Goal: Task Accomplishment & Management: Manage account settings

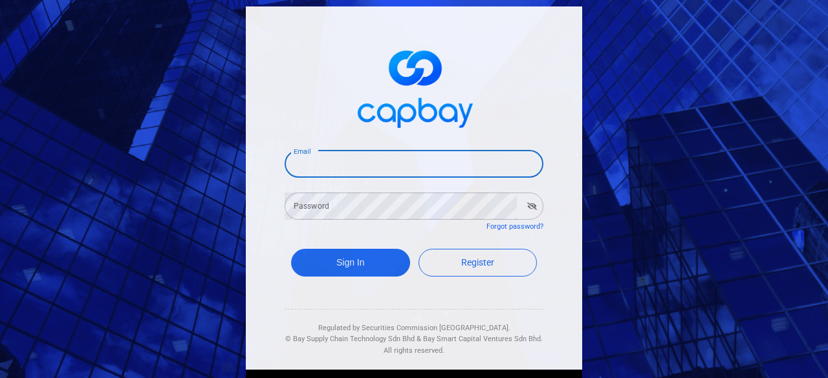
drag, startPoint x: 360, startPoint y: 162, endPoint x: 367, endPoint y: 177, distance: 16.5
click at [360, 162] on input "Email" at bounding box center [414, 164] width 259 height 27
type input "[EMAIL_ADDRESS][DOMAIN_NAME]"
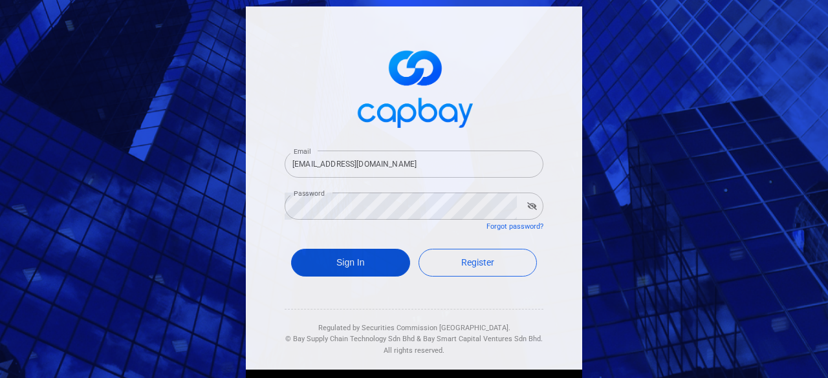
click at [350, 252] on button "Sign In" at bounding box center [350, 263] width 119 height 28
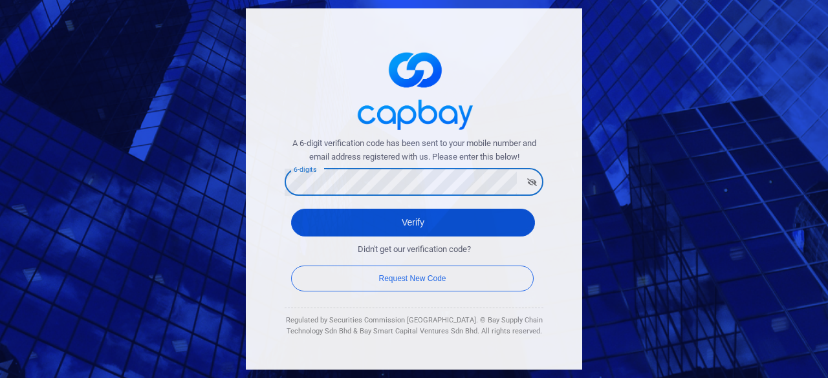
click at [389, 216] on button "Verify" at bounding box center [413, 223] width 244 height 28
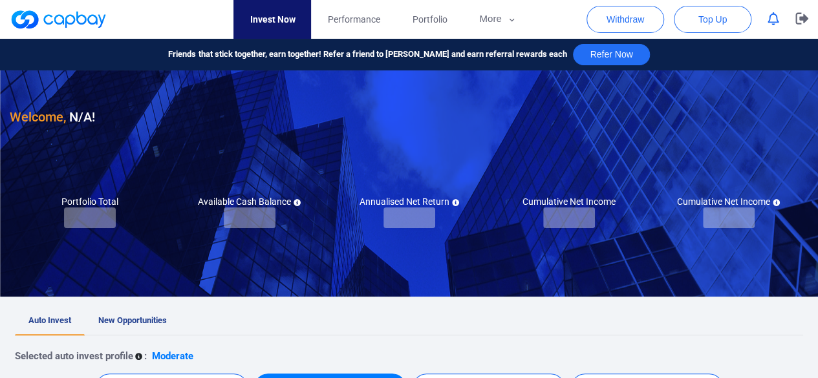
checkbox input "true"
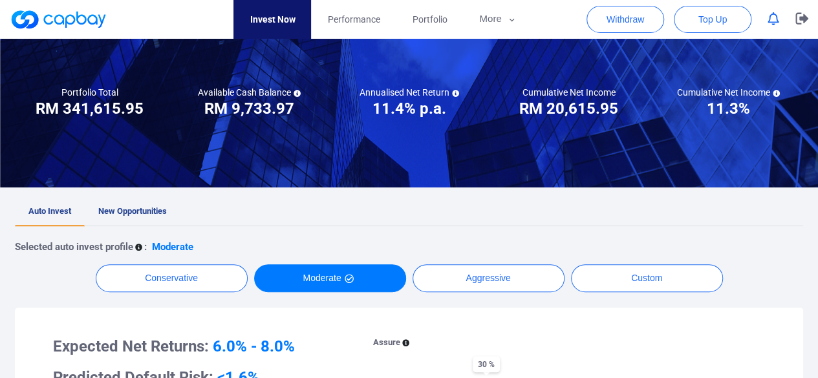
scroll to position [194, 0]
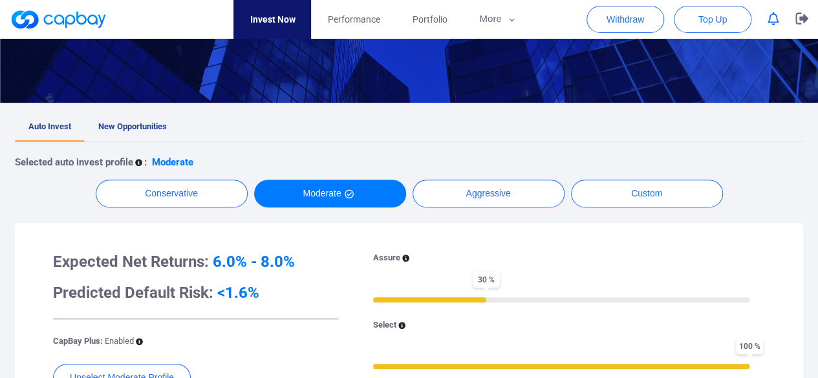
click at [145, 128] on span "New Opportunities" at bounding box center [132, 127] width 69 height 10
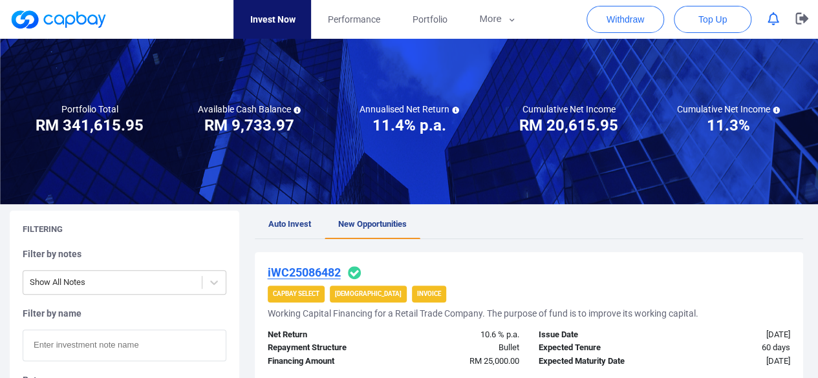
scroll to position [194, 0]
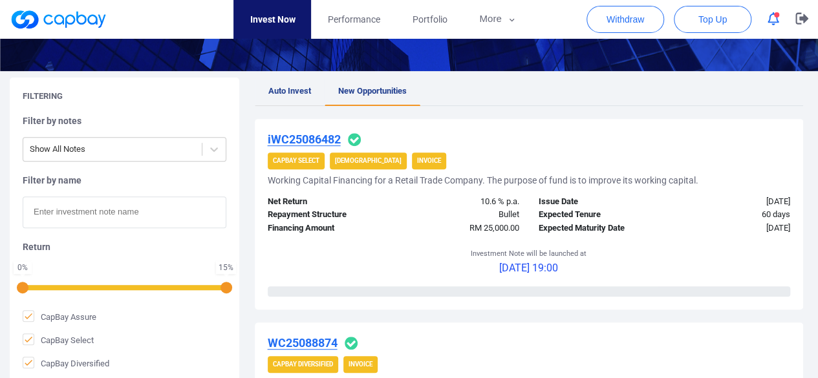
click at [287, 91] on span "Auto Invest" at bounding box center [289, 91] width 43 height 10
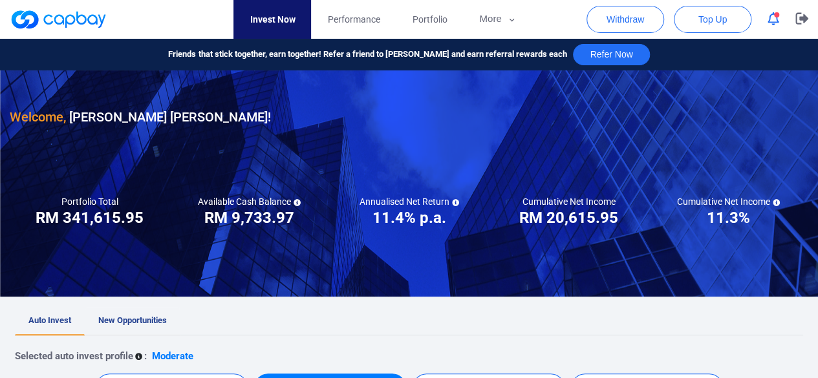
click at [124, 316] on span "New Opportunities" at bounding box center [132, 321] width 69 height 10
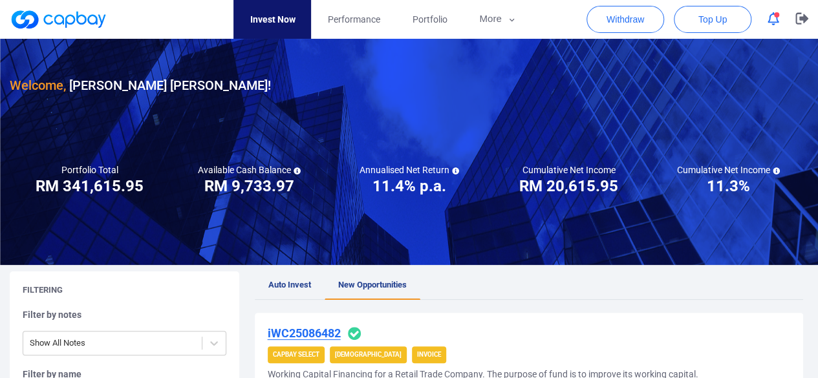
scroll to position [194, 0]
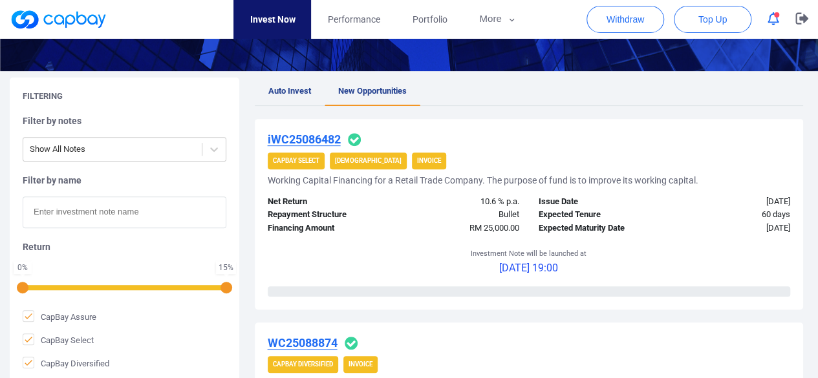
click at [66, 215] on input "text" at bounding box center [125, 213] width 204 height 32
paste input "IF25086159"
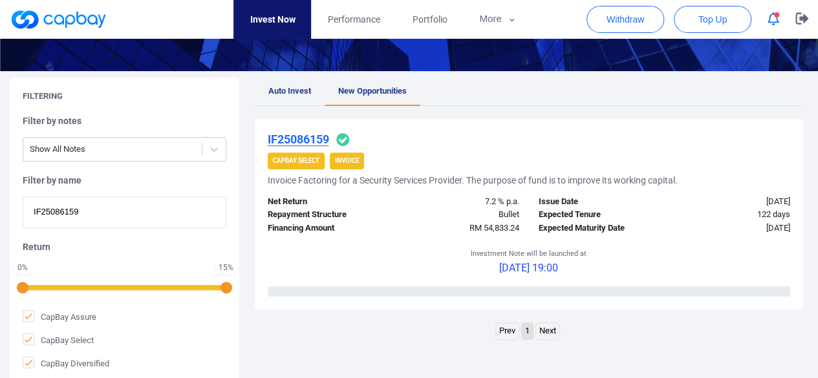
type input "IF25086159"
click at [305, 138] on u "IF25086159" at bounding box center [298, 140] width 61 height 14
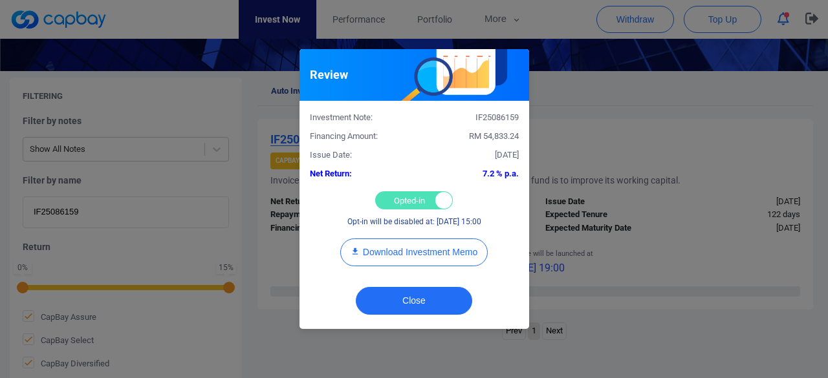
drag, startPoint x: 409, startPoint y: 197, endPoint x: 404, endPoint y: 203, distance: 7.8
click at [407, 197] on div "Opted-in Opted-out" at bounding box center [414, 200] width 78 height 18
checkbox input "false"
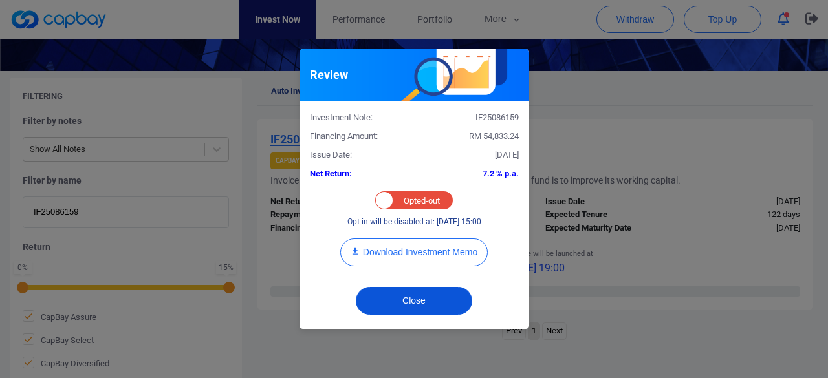
click at [401, 288] on button "Close" at bounding box center [414, 301] width 116 height 28
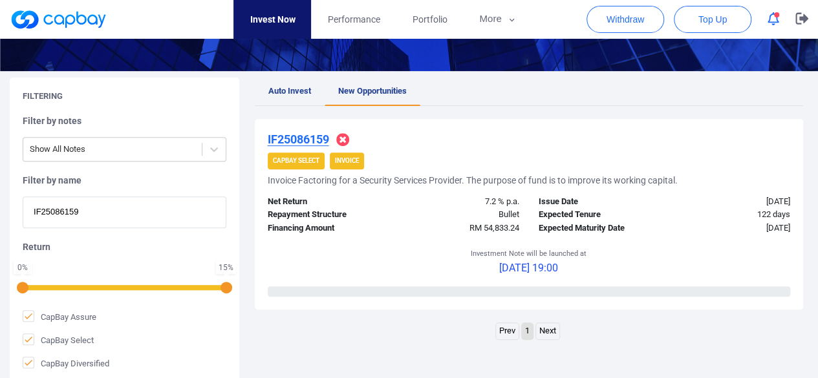
drag, startPoint x: 91, startPoint y: 215, endPoint x: 0, endPoint y: 214, distance: 90.5
click at [0, 214] on div "Filtering Filter by notes Show All Notes Filter by name IF25086159 Return 0 % 1…" at bounding box center [409, 231] width 818 height 306
paste input "2616"
type input "IF25082616"
click at [297, 138] on u "IF25082616" at bounding box center [298, 140] width 61 height 14
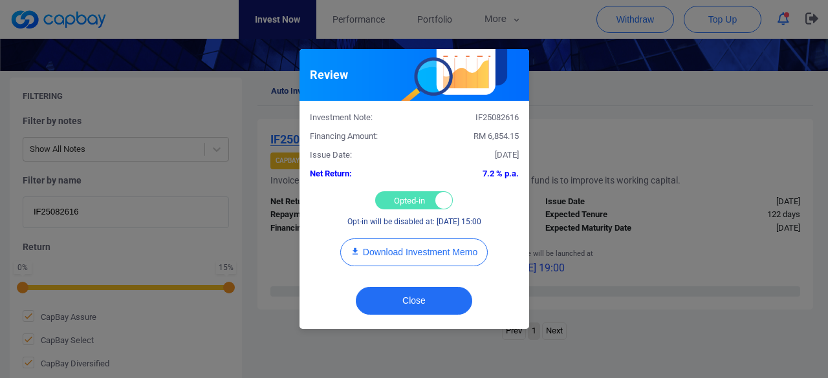
click at [389, 196] on div "Opted-in Opted-out" at bounding box center [414, 200] width 78 height 18
checkbox input "false"
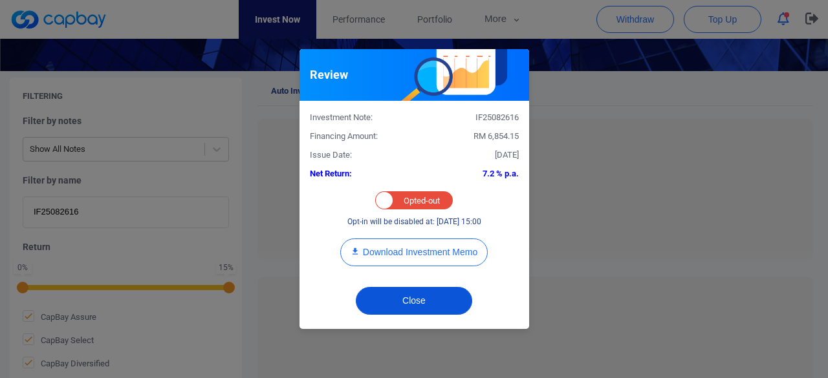
drag, startPoint x: 389, startPoint y: 305, endPoint x: 382, endPoint y: 286, distance: 20.3
click at [389, 305] on button "Close" at bounding box center [414, 301] width 116 height 28
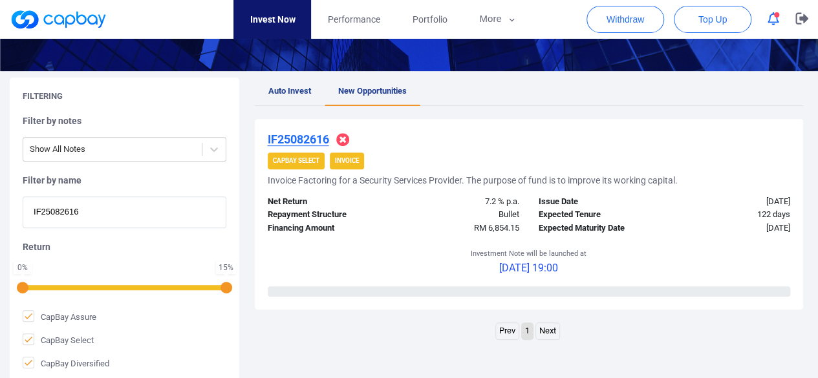
drag, startPoint x: 92, startPoint y: 215, endPoint x: 0, endPoint y: 215, distance: 91.8
click at [0, 215] on div "Filtering Filter by notes Show All Notes Filter by name IF25082616 Return 0 % 1…" at bounding box center [409, 231] width 818 height 306
paste input "WC25085571"
type input "WC25085571"
click at [301, 140] on u "WC25085571" at bounding box center [303, 140] width 70 height 14
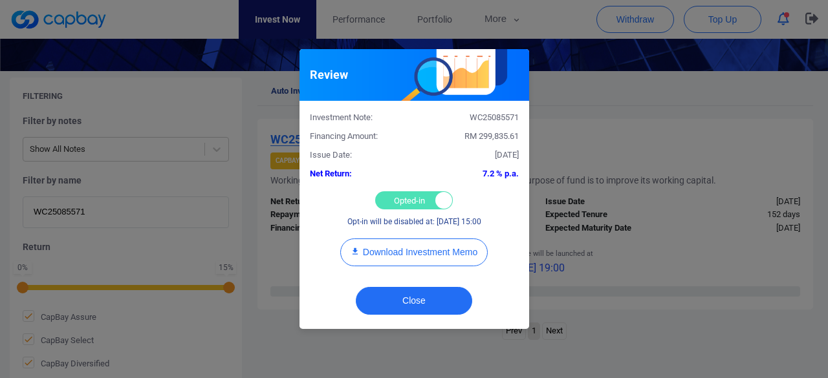
click at [398, 195] on div "Opted-in Opted-out" at bounding box center [414, 200] width 78 height 18
checkbox input "false"
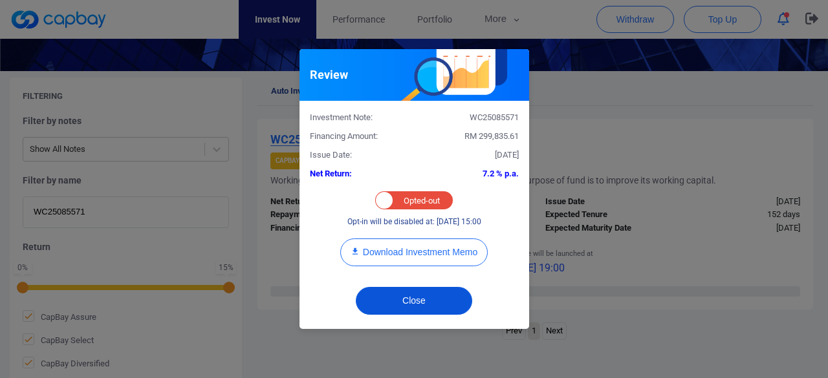
click at [406, 297] on button "Close" at bounding box center [414, 301] width 116 height 28
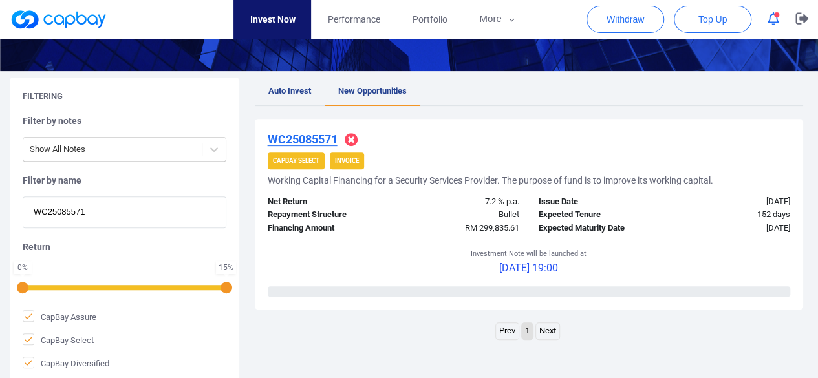
drag, startPoint x: 88, startPoint y: 210, endPoint x: 0, endPoint y: 206, distance: 88.1
click at [0, 206] on div "Filtering Filter by notes Show All Notes Filter by name WC25085571 Return 0 % 1…" at bounding box center [409, 231] width 818 height 306
paste input "iWC25081512"
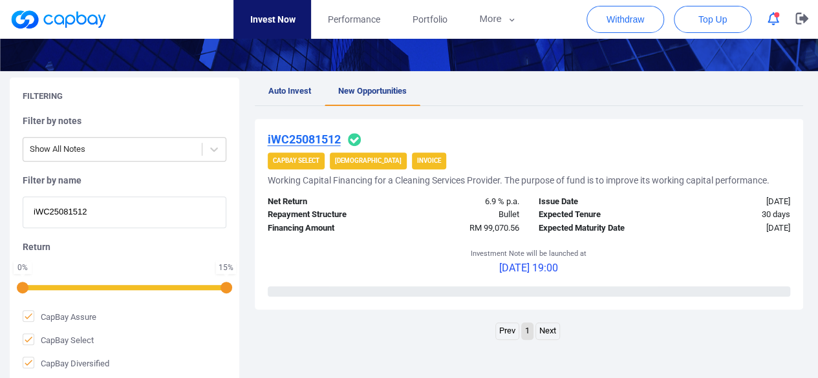
type input "iWC25081512"
click at [296, 136] on u "iWC25081512" at bounding box center [304, 140] width 73 height 14
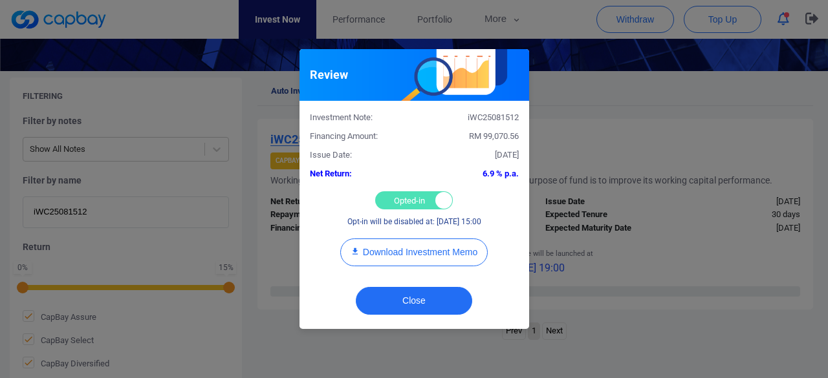
click at [406, 198] on div "Opted-in Opted-out" at bounding box center [414, 200] width 78 height 18
checkbox input "false"
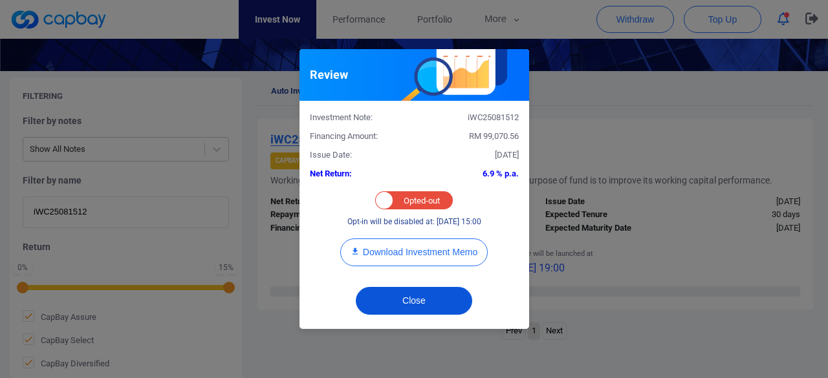
click at [395, 296] on button "Close" at bounding box center [414, 301] width 116 height 28
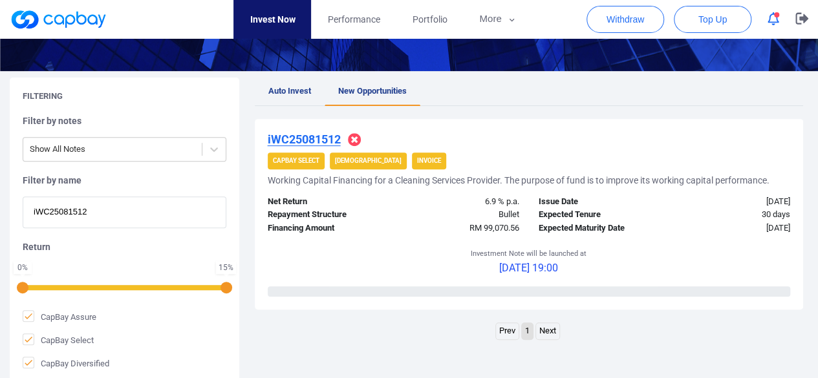
click at [0, 217] on div "Filtering Filter by notes Show All Notes Filter by name iWC25081512 Return 0 % …" at bounding box center [409, 231] width 818 height 306
paste input "4056"
type input "iWC25084056"
click at [300, 139] on u "iWC25084056" at bounding box center [304, 140] width 73 height 14
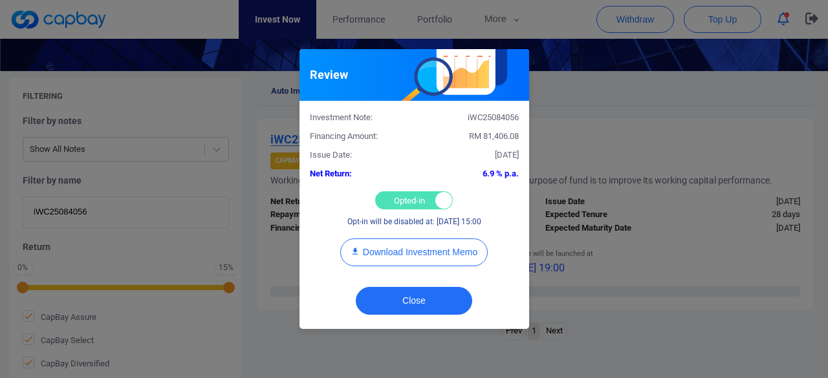
click at [403, 197] on div "Opted-in Opted-out" at bounding box center [414, 200] width 78 height 18
checkbox input "false"
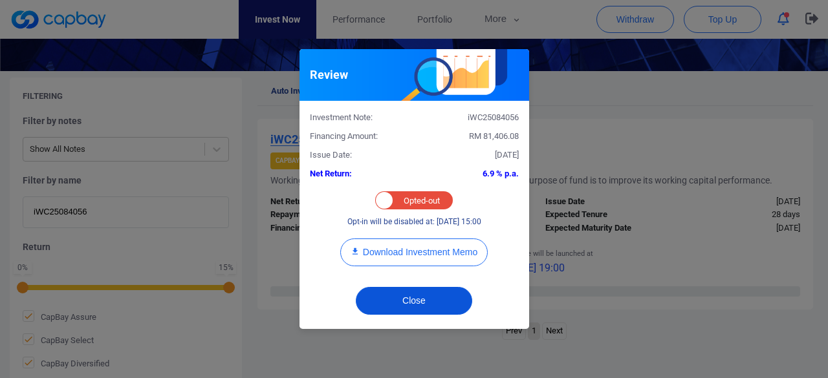
click at [393, 296] on button "Close" at bounding box center [414, 301] width 116 height 28
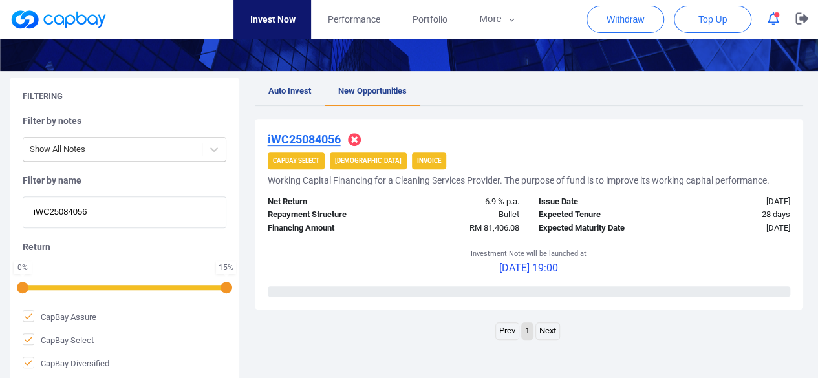
drag, startPoint x: 97, startPoint y: 215, endPoint x: 15, endPoint y: 215, distance: 82.1
click at [15, 215] on div "Filtering Filter by notes Show All Notes Filter by name iWC25084056 Return 0 % …" at bounding box center [125, 231] width 230 height 306
paste input "2045"
type input "iWC25082045"
click at [290, 137] on u "iWC25082045" at bounding box center [304, 140] width 73 height 14
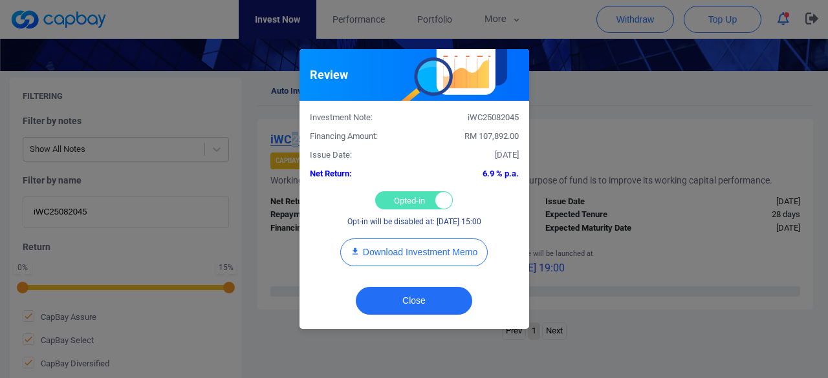
click at [402, 198] on div "Opted-in Opted-out" at bounding box center [414, 200] width 78 height 18
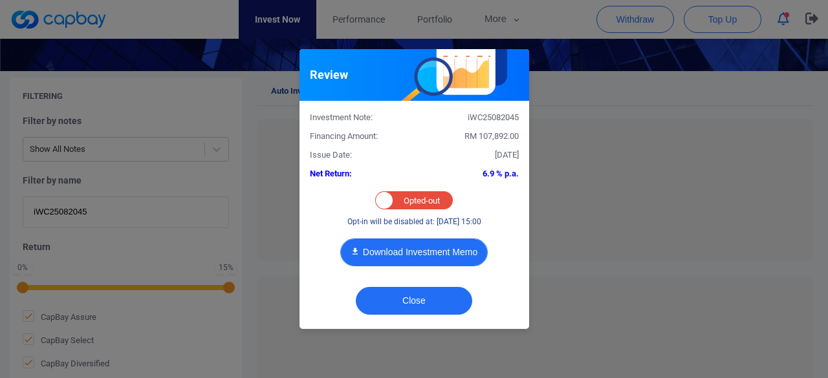
checkbox input "false"
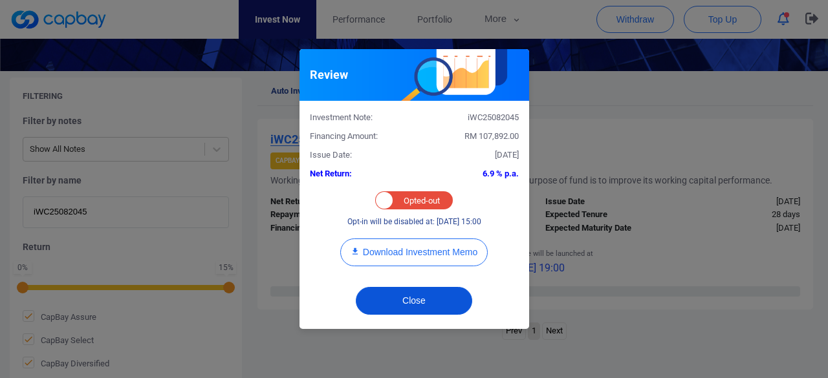
click at [398, 296] on button "Close" at bounding box center [414, 301] width 116 height 28
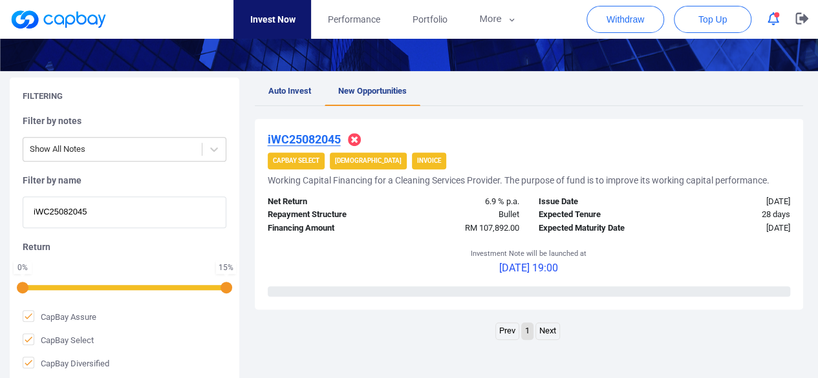
drag, startPoint x: 107, startPoint y: 214, endPoint x: 0, endPoint y: 208, distance: 106.9
click at [0, 208] on div "Filtering Filter by notes Show All Notes Filter by name iWC25082045 Return 0 % …" at bounding box center [409, 231] width 818 height 306
paste input "249"
type input "iWC25082249"
click at [283, 138] on u "iWC25082249" at bounding box center [304, 140] width 73 height 14
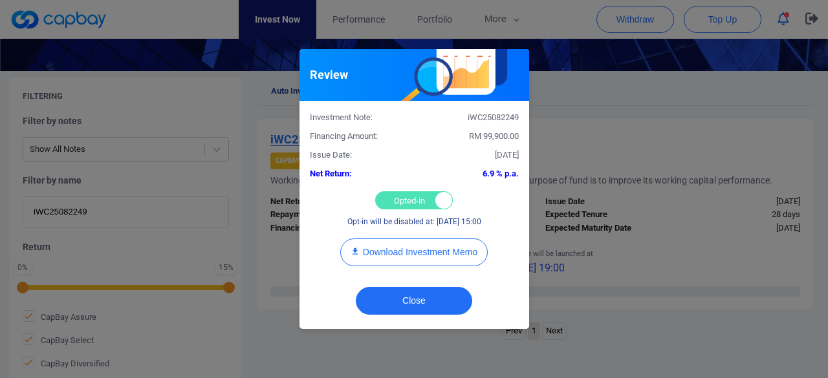
click at [400, 200] on div "Opted-in Opted-out" at bounding box center [414, 200] width 78 height 18
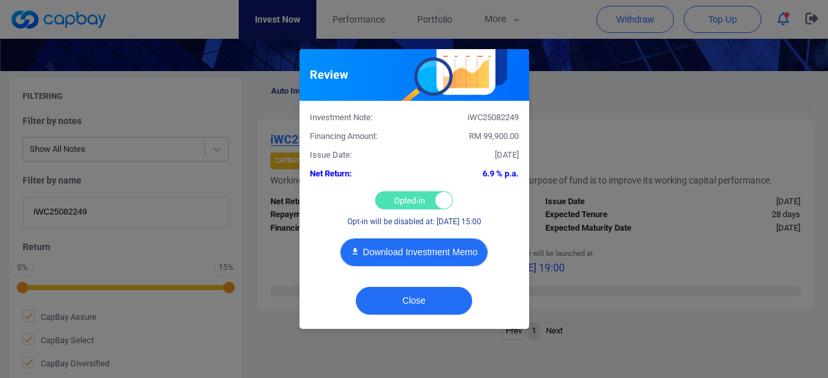
checkbox input "false"
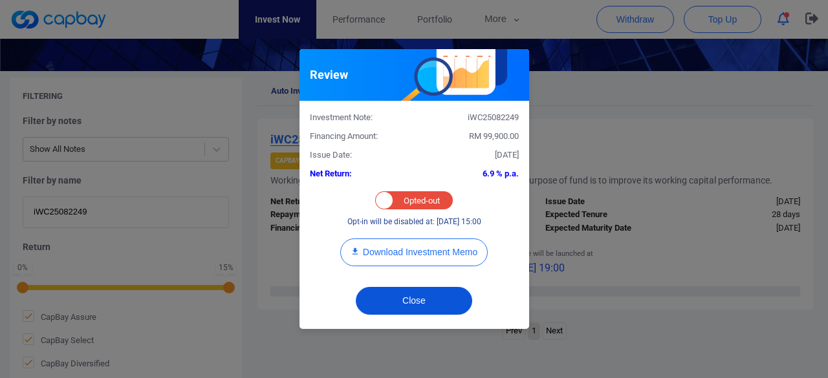
click at [396, 301] on button "Close" at bounding box center [414, 301] width 116 height 28
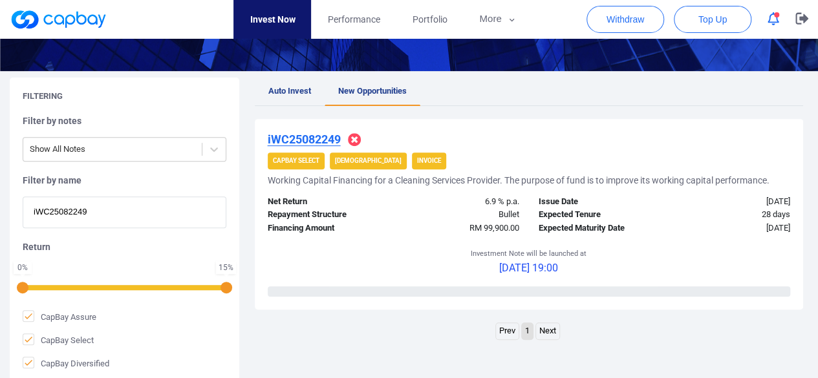
drag, startPoint x: 79, startPoint y: 215, endPoint x: 0, endPoint y: 217, distance: 78.9
click at [0, 217] on div "Filtering Filter by notes Show All Notes Filter by name iWC25082249 Return 0 % …" at bounding box center [409, 231] width 818 height 306
paste input "8775"
type input "iWC25088775"
click at [303, 140] on u "iWC25088775" at bounding box center [304, 140] width 73 height 14
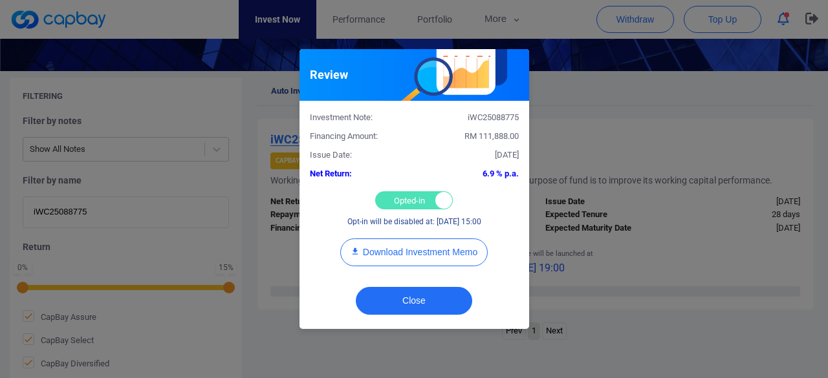
click at [403, 200] on div "Opted-in Opted-out" at bounding box center [414, 200] width 78 height 18
checkbox input "false"
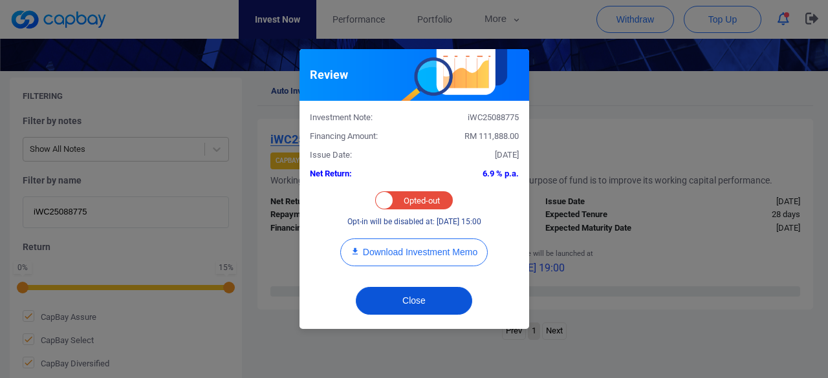
click at [393, 298] on button "Close" at bounding box center [414, 301] width 116 height 28
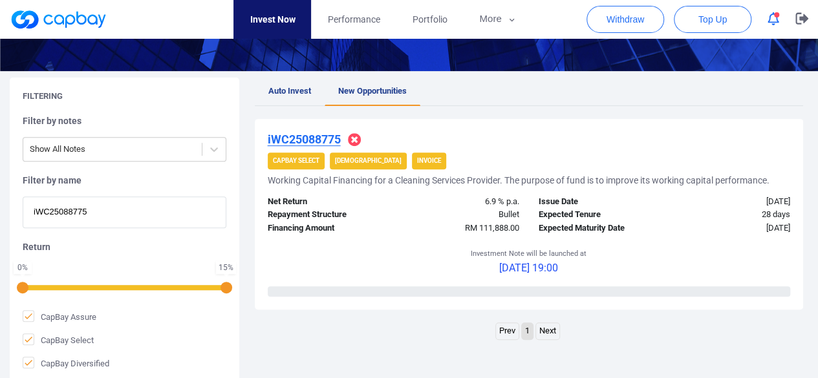
drag, startPoint x: 54, startPoint y: 214, endPoint x: 0, endPoint y: 215, distance: 53.7
click at [0, 215] on div "Filtering Filter by notes Show All Notes Filter by name iWC25088775 Return 0 % …" at bounding box center [409, 231] width 818 height 306
paste input "986"
type input "iWC25089865"
click at [313, 140] on u "iWC25089865" at bounding box center [304, 140] width 73 height 14
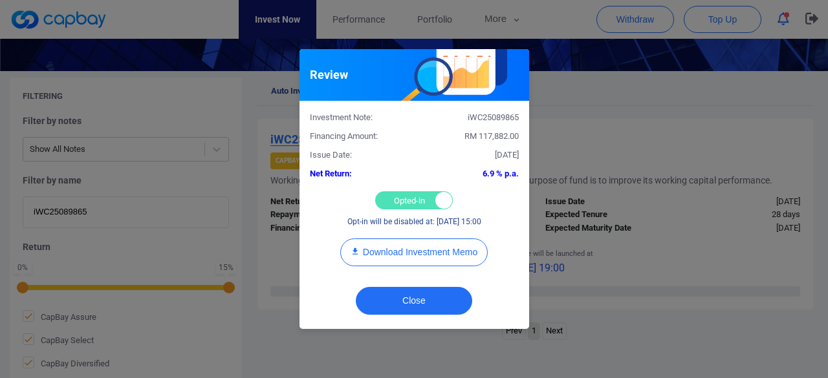
click at [413, 204] on div "Opted-in Opted-out" at bounding box center [414, 200] width 78 height 18
checkbox input "false"
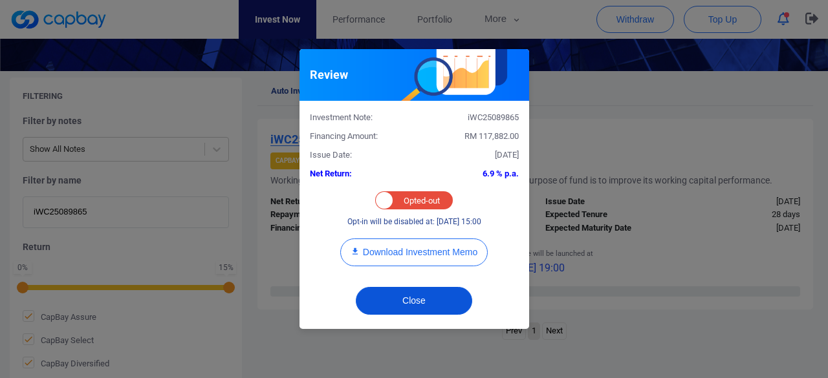
click at [396, 297] on button "Close" at bounding box center [414, 301] width 116 height 28
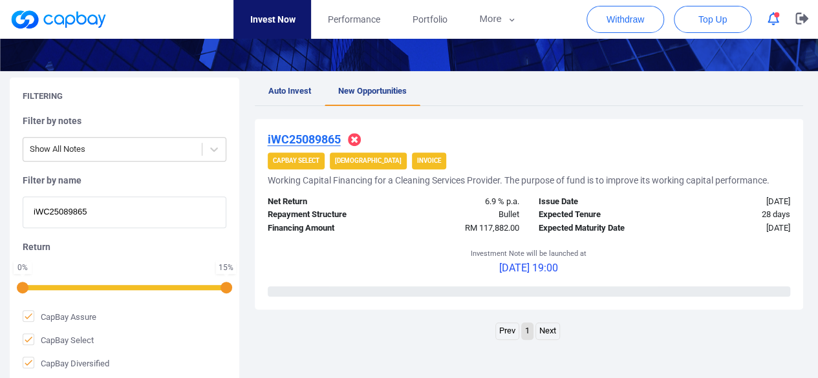
drag, startPoint x: 97, startPoint y: 213, endPoint x: 0, endPoint y: 217, distance: 97.0
click at [0, 217] on div "Filtering Filter by notes Show All Notes Filter by name iWC25089865 Return 0 % …" at bounding box center [409, 231] width 818 height 306
paste input "8959"
type input "iWC25088959"
click at [310, 139] on u "iWC25088959" at bounding box center [304, 140] width 73 height 14
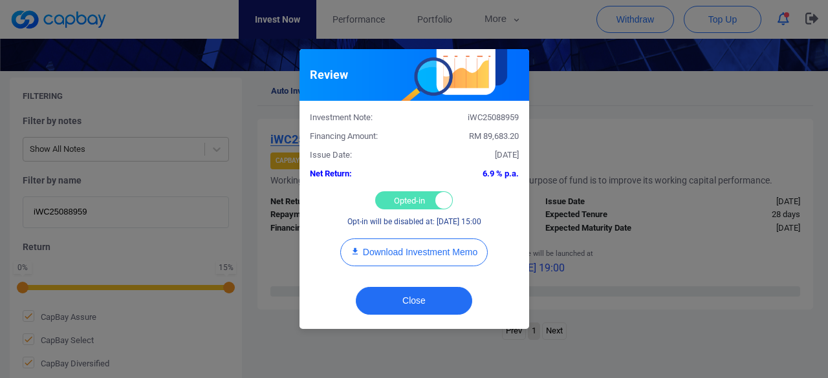
click at [405, 202] on div "Opted-in Opted-out" at bounding box center [414, 200] width 78 height 18
checkbox input "false"
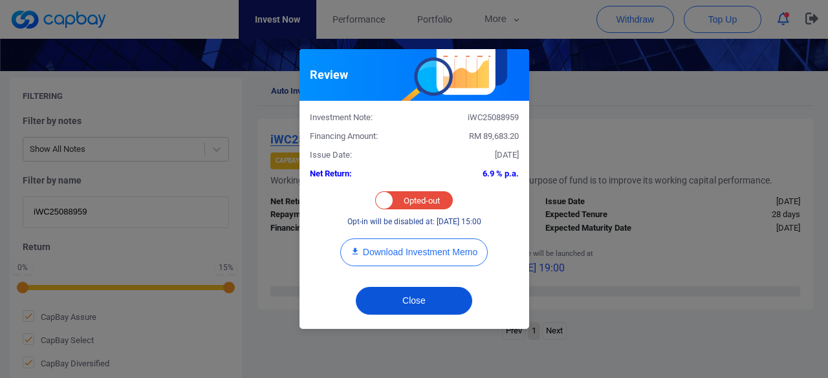
click at [394, 299] on button "Close" at bounding box center [414, 301] width 116 height 28
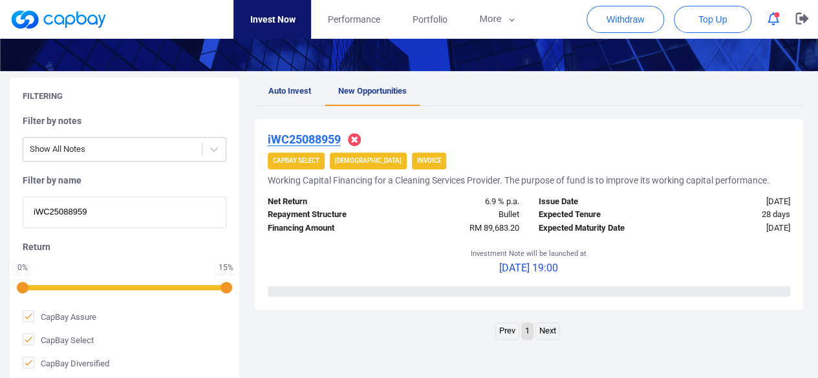
drag, startPoint x: 93, startPoint y: 223, endPoint x: 0, endPoint y: 216, distance: 93.4
click at [0, 216] on div "Filtering Filter by notes Show All Notes Filter by name iWC25088959 Return 0 % …" at bounding box center [409, 231] width 818 height 306
paste input "WC25088874"
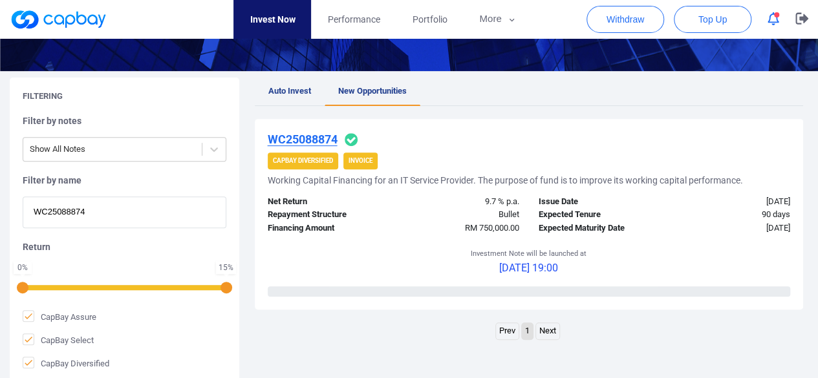
type input "WC25088874"
click at [307, 140] on u "WC25088874" at bounding box center [303, 140] width 70 height 14
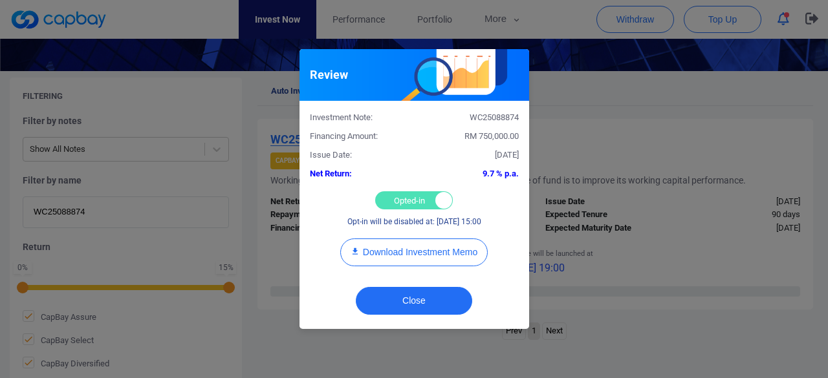
click at [389, 200] on div "Opted-in Opted-out" at bounding box center [414, 200] width 78 height 18
checkbox input "false"
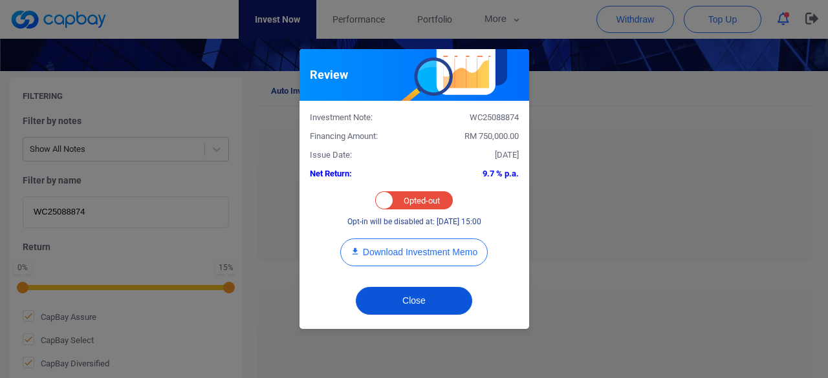
click at [398, 295] on button "Close" at bounding box center [414, 301] width 116 height 28
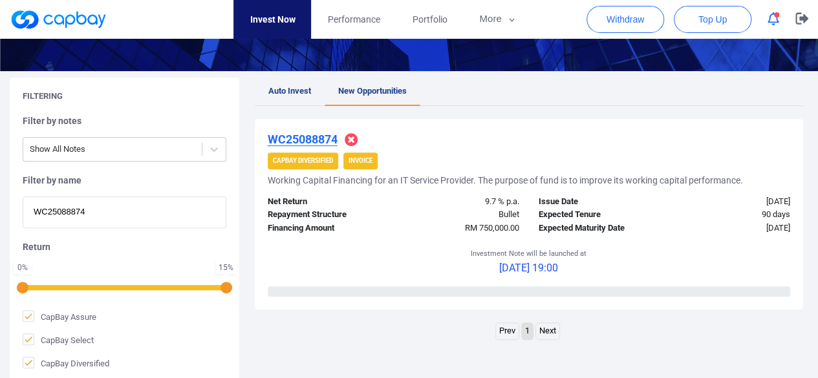
click at [312, 142] on u "WC25088874" at bounding box center [303, 140] width 70 height 14
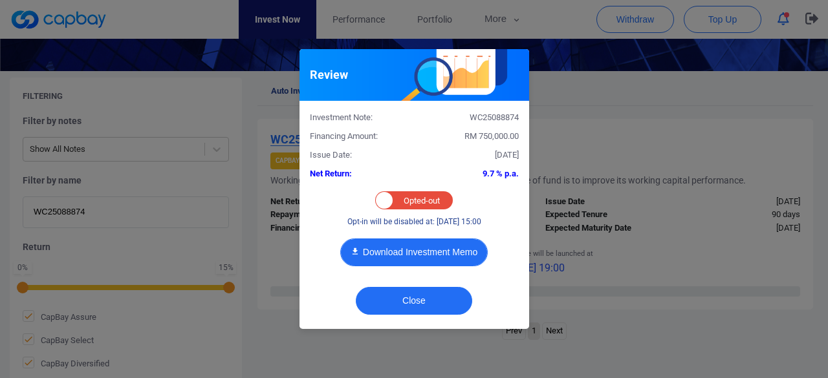
click at [410, 255] on button "Download Investment Memo" at bounding box center [413, 253] width 147 height 28
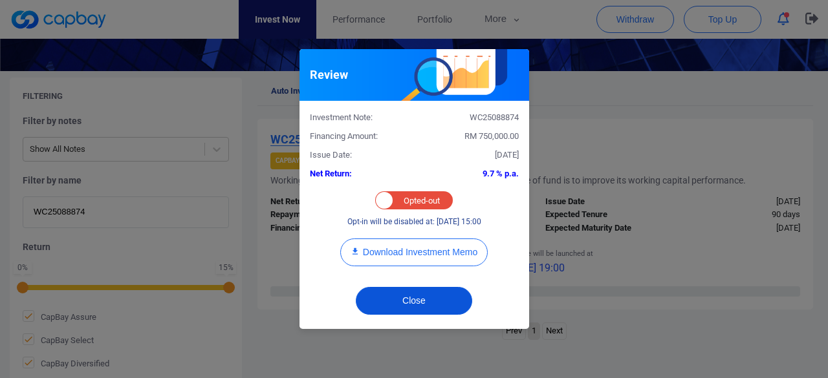
click at [415, 303] on button "Close" at bounding box center [414, 301] width 116 height 28
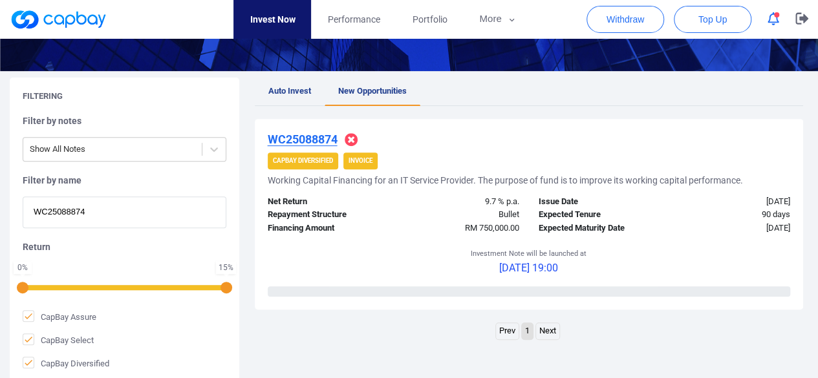
drag, startPoint x: 39, startPoint y: 211, endPoint x: 7, endPoint y: 213, distance: 31.7
click at [7, 213] on div "Filtering Filter by notes Show All Notes Filter by name WC25088874 Return 0 % 1…" at bounding box center [409, 231] width 818 height 306
paste input "5257"
type input "WC25085257"
click at [276, 139] on u "WC25085257" at bounding box center [303, 140] width 70 height 14
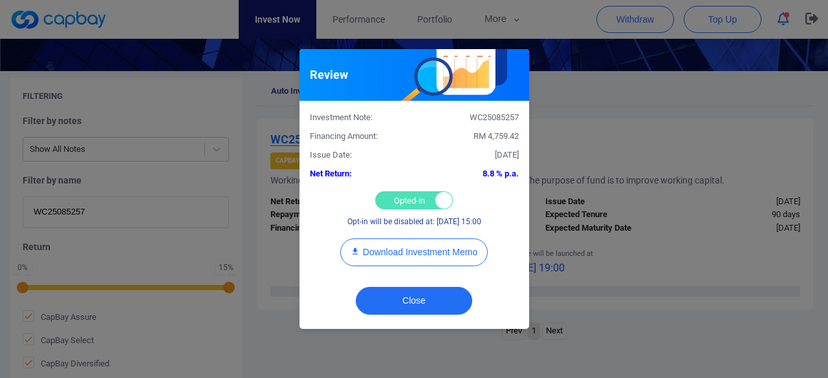
click at [390, 196] on div "Opted-in Opted-out" at bounding box center [414, 200] width 78 height 18
checkbox input "false"
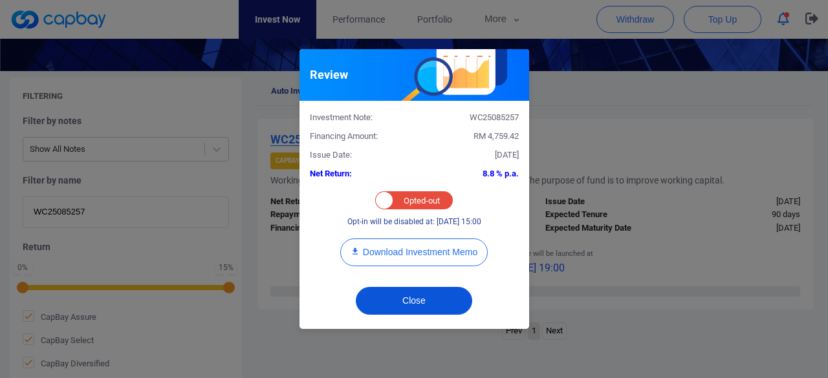
click at [389, 299] on button "Close" at bounding box center [414, 301] width 116 height 28
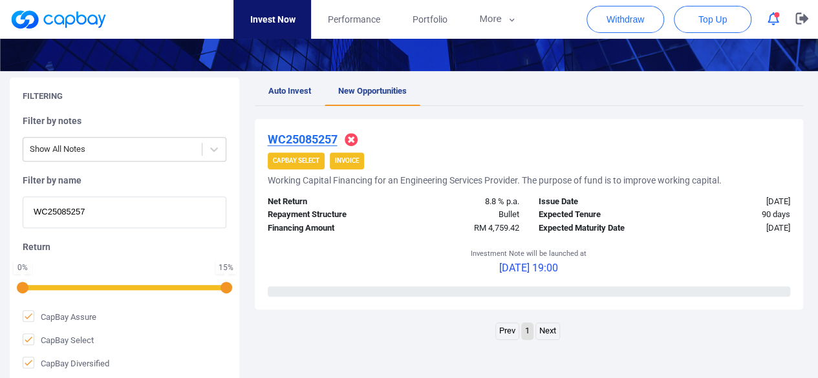
drag, startPoint x: 100, startPoint y: 214, endPoint x: 0, endPoint y: 210, distance: 99.7
click at [0, 210] on div "Filtering Filter by notes Show All Notes Filter by name WC25085257 Return 0 % 1…" at bounding box center [409, 231] width 818 height 306
paste input "4606"
type input "WC25084606"
click at [290, 139] on u "WC25084606" at bounding box center [303, 140] width 70 height 14
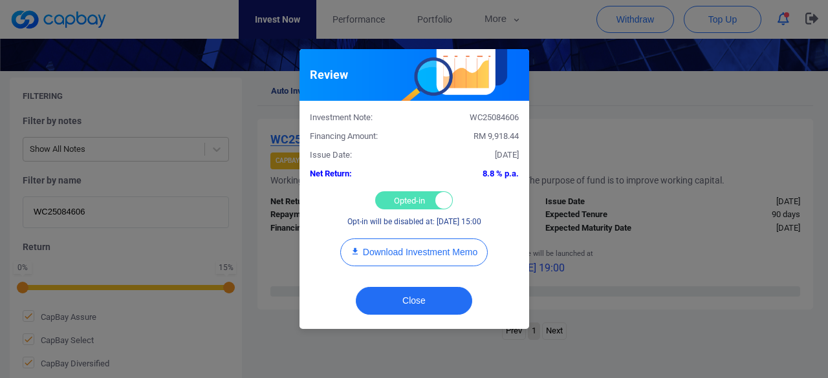
click at [396, 203] on div "Opted-in Opted-out" at bounding box center [414, 200] width 78 height 18
checkbox input "false"
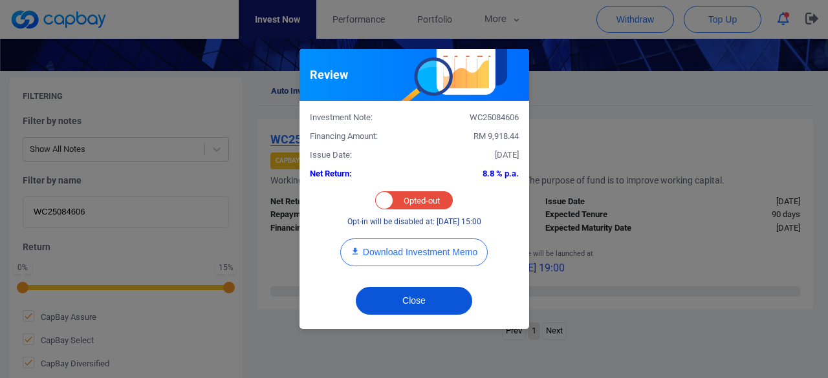
click at [391, 298] on button "Close" at bounding box center [414, 301] width 116 height 28
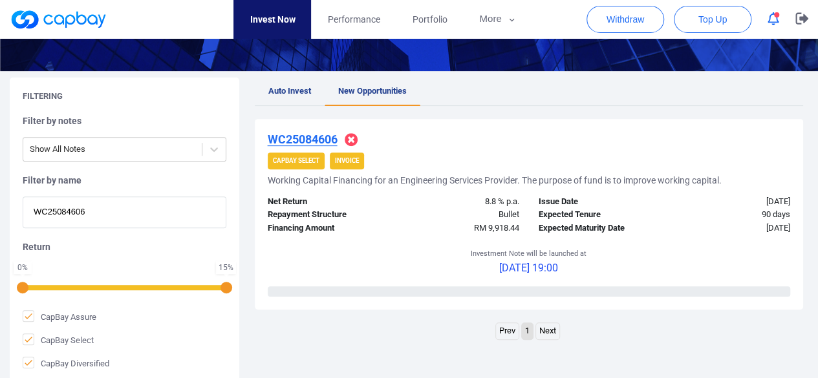
drag, startPoint x: 113, startPoint y: 213, endPoint x: 0, endPoint y: 215, distance: 112.5
click at [0, 215] on div "Filtering Filter by notes Show All Notes Filter by name WC25084606 Return 0 % 1…" at bounding box center [409, 231] width 818 height 306
paste input "7621"
type input "WC25087621"
click at [290, 139] on u "WC25087621" at bounding box center [303, 140] width 70 height 14
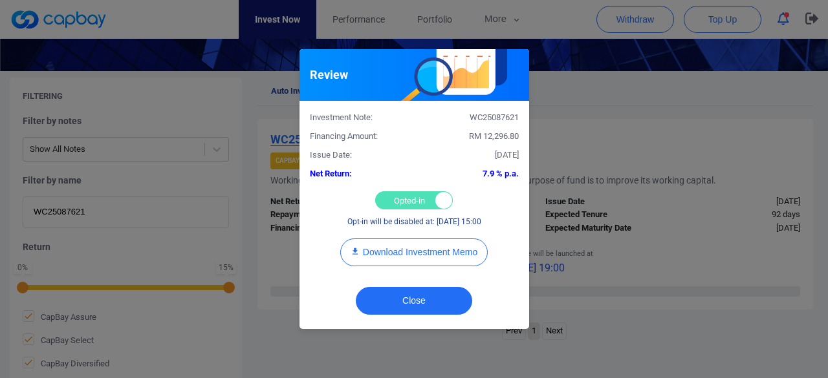
click at [401, 202] on div "Opted-in Opted-out" at bounding box center [414, 200] width 78 height 18
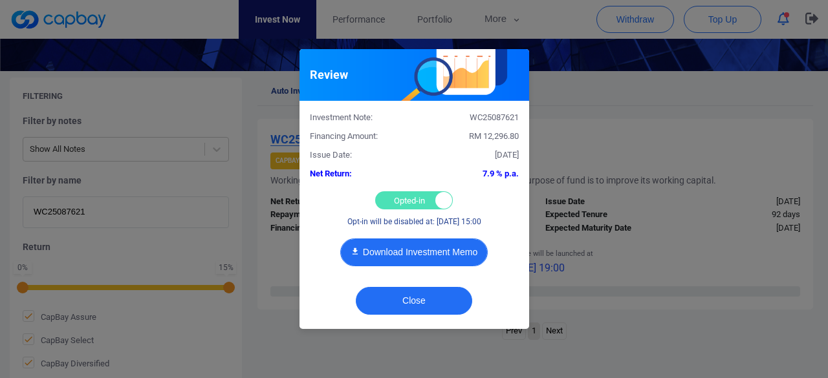
checkbox input "false"
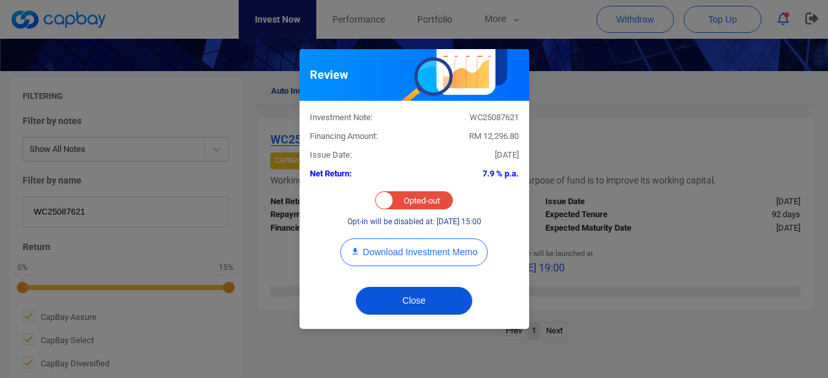
click at [400, 297] on button "Close" at bounding box center [414, 301] width 116 height 28
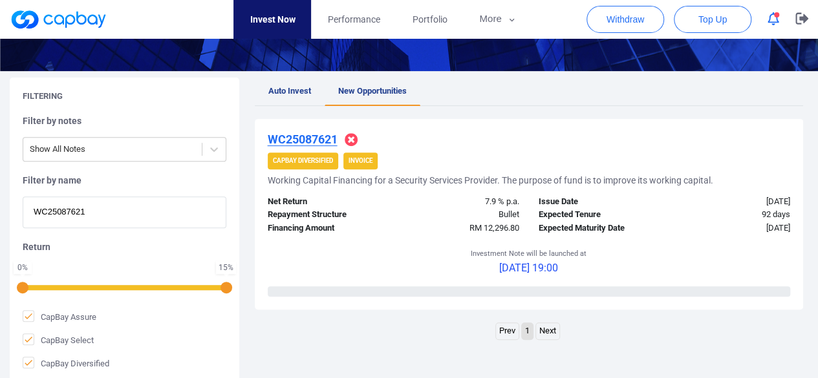
drag, startPoint x: 80, startPoint y: 212, endPoint x: 0, endPoint y: 210, distance: 80.2
click at [0, 210] on div "Filtering Filter by notes Show All Notes Filter by name WC25087621 Return 0 % 1…" at bounding box center [409, 231] width 818 height 306
paste input "1700"
type input "WC25081700"
click at [312, 142] on u "WC25081700" at bounding box center [303, 140] width 70 height 14
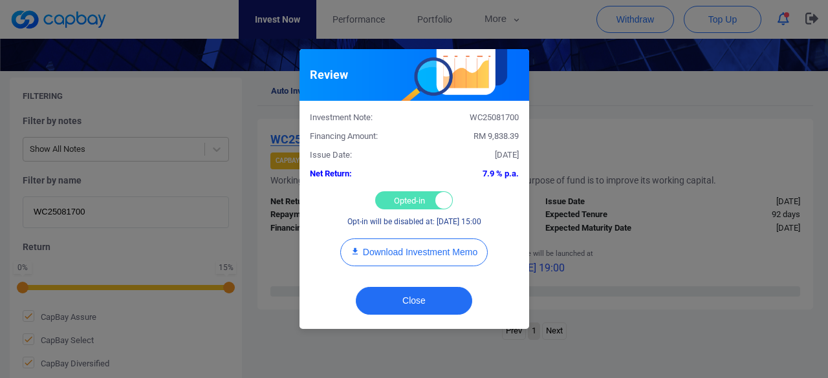
click at [396, 203] on div "Opted-in Opted-out" at bounding box center [414, 200] width 78 height 18
checkbox input "false"
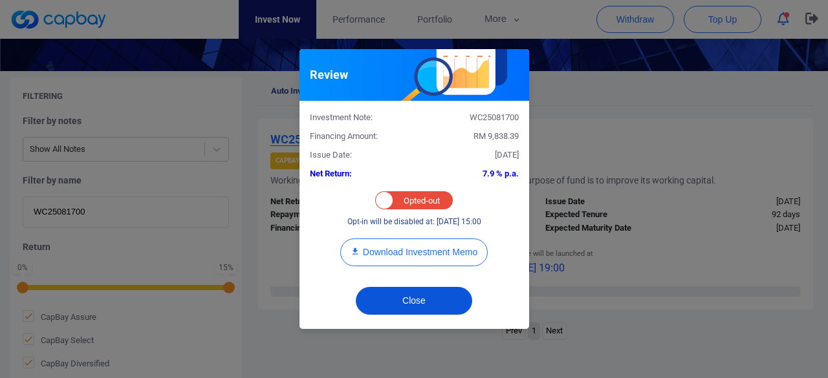
click at [402, 294] on button "Close" at bounding box center [414, 301] width 116 height 28
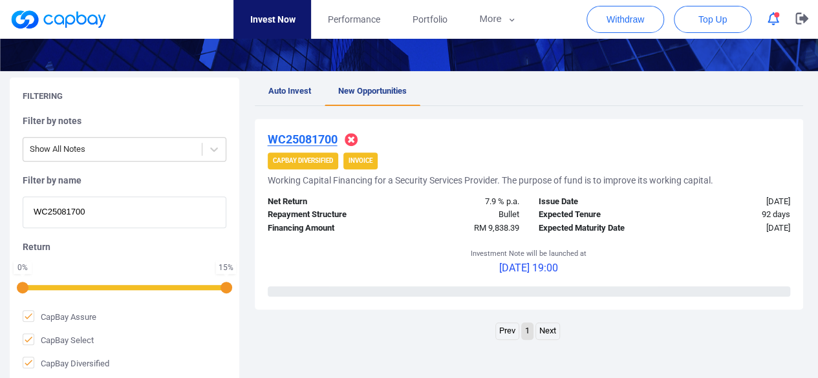
drag, startPoint x: 100, startPoint y: 211, endPoint x: 12, endPoint y: 208, distance: 87.4
click at [12, 208] on div "Filtering Filter by notes Show All Notes Filter by name WC25081700 Return 0 % 1…" at bounding box center [125, 231] width 230 height 306
paste input "7212"
type input "WC25087212"
click at [304, 136] on u "WC25087212" at bounding box center [303, 140] width 70 height 14
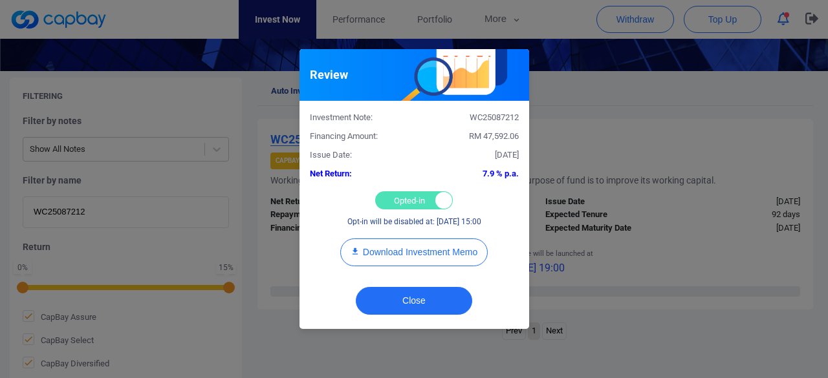
click at [389, 197] on div "Opted-in Opted-out" at bounding box center [414, 200] width 78 height 18
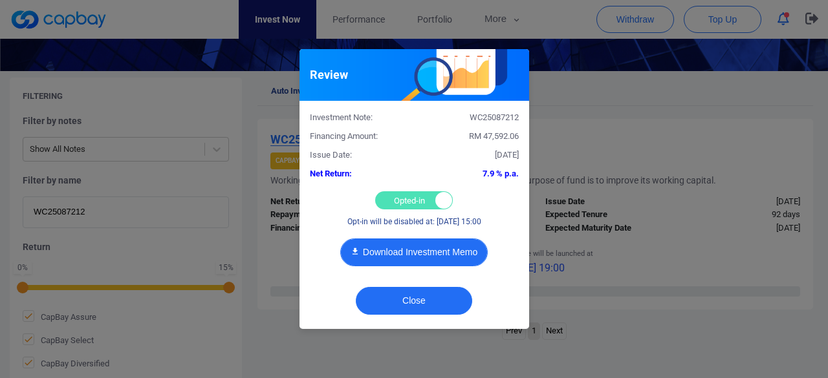
checkbox input "false"
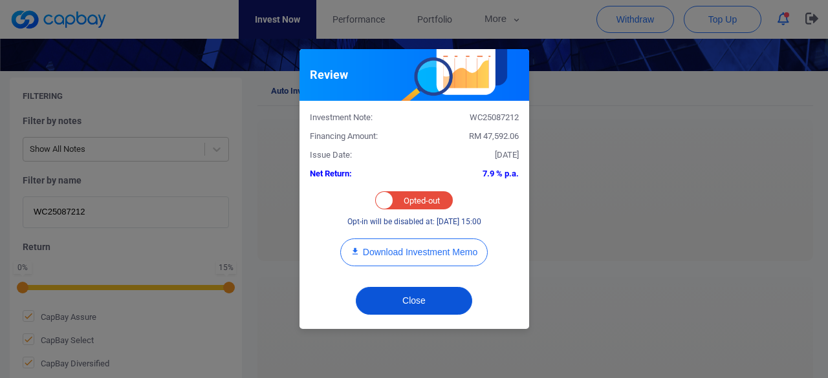
click at [391, 296] on button "Close" at bounding box center [414, 301] width 116 height 28
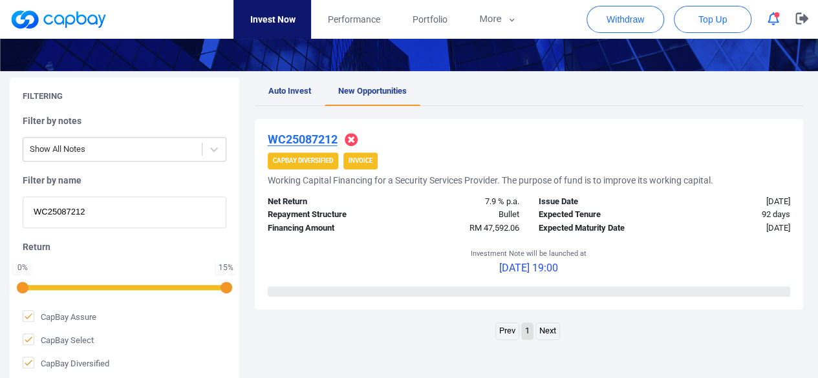
drag, startPoint x: 101, startPoint y: 211, endPoint x: 0, endPoint y: 208, distance: 100.9
click at [0, 208] on div "Filtering Filter by notes Show All Notes Filter by name WC25087212 Return 0 % 1…" at bounding box center [409, 231] width 818 height 306
paste input "1586"
type input "WC25081586"
click at [321, 137] on u "WC25081586" at bounding box center [303, 140] width 70 height 14
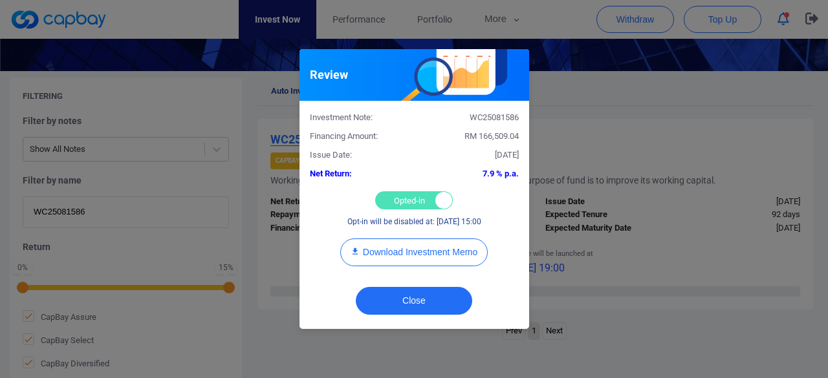
click at [409, 199] on div "Opted-in Opted-out" at bounding box center [414, 200] width 78 height 18
checkbox input "false"
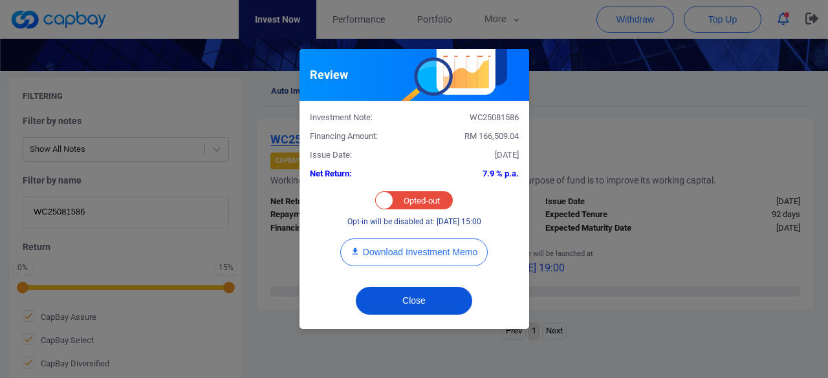
click at [390, 303] on button "Close" at bounding box center [414, 301] width 116 height 28
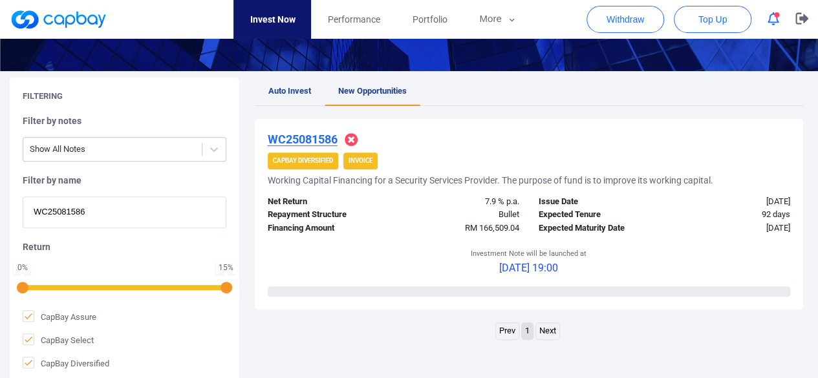
drag, startPoint x: 100, startPoint y: 213, endPoint x: 0, endPoint y: 214, distance: 100.2
click at [0, 214] on div "Filtering Filter by notes Show All Notes Filter by name WC25081586 Return 0 % 1…" at bounding box center [409, 231] width 818 height 306
paste input "6115"
type input "WC25086115"
click at [301, 136] on u "WC25086115" at bounding box center [303, 140] width 70 height 14
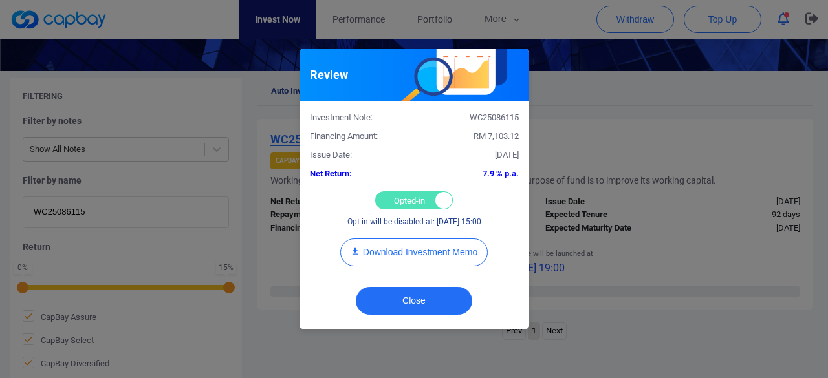
click at [407, 199] on div "Opted-in Opted-out" at bounding box center [414, 200] width 78 height 18
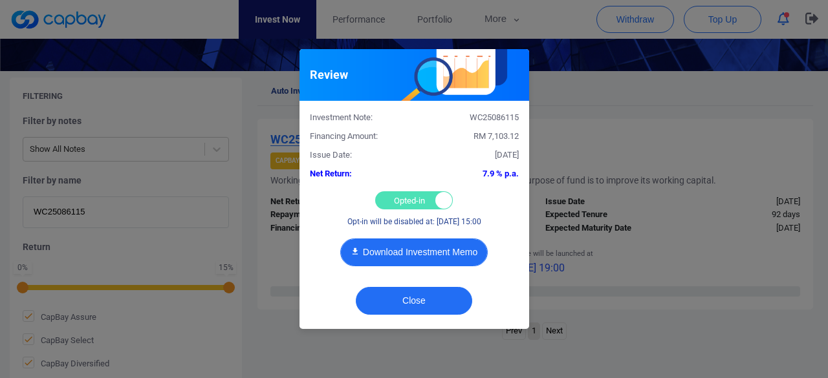
checkbox input "false"
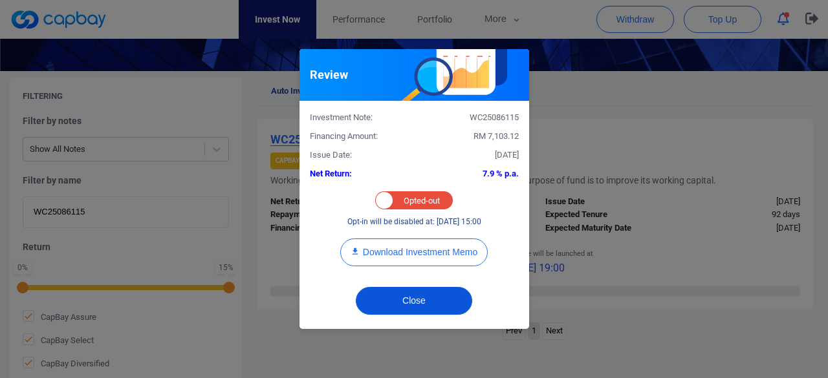
click at [410, 297] on button "Close" at bounding box center [414, 301] width 116 height 28
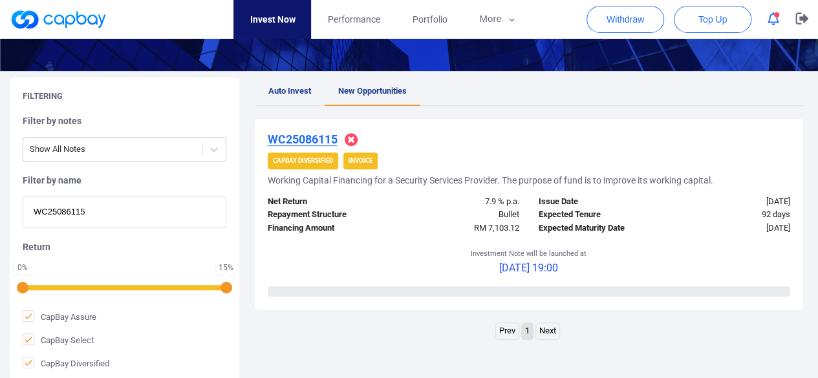
drag, startPoint x: 100, startPoint y: 209, endPoint x: 0, endPoint y: 215, distance: 100.4
click at [0, 215] on div "Filtering Filter by notes Show All Notes Filter by name WC25086115 Return 0 % 1…" at bounding box center [409, 231] width 818 height 306
paste input "WC25088374"
type input "WC25088374"
click at [293, 138] on u "WC25088374" at bounding box center [303, 140] width 70 height 14
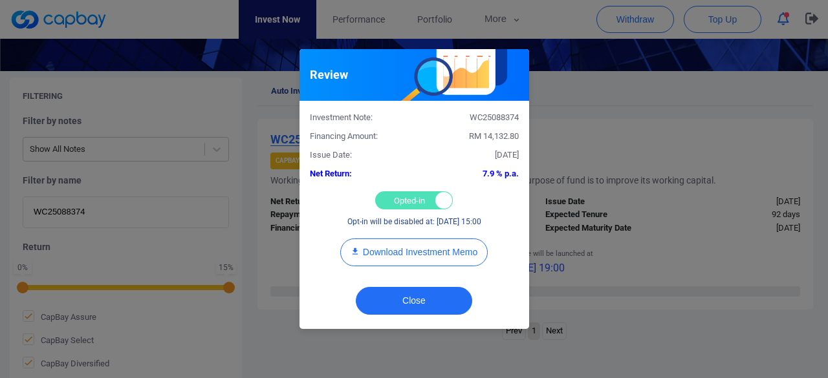
click at [400, 200] on div "Opted-in Opted-out" at bounding box center [414, 200] width 78 height 18
checkbox input "false"
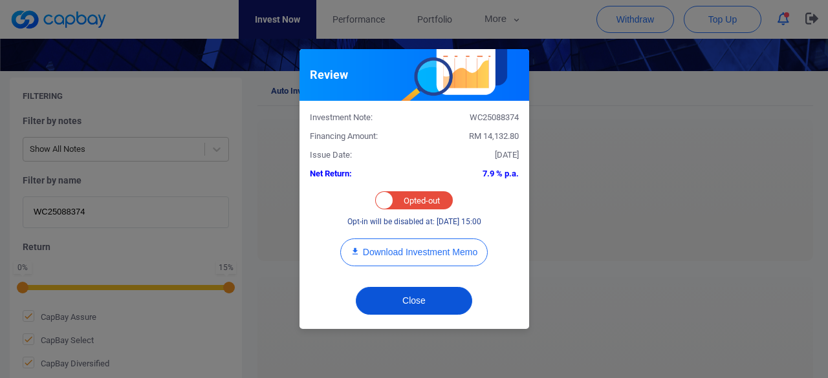
click at [400, 298] on button "Close" at bounding box center [414, 301] width 116 height 28
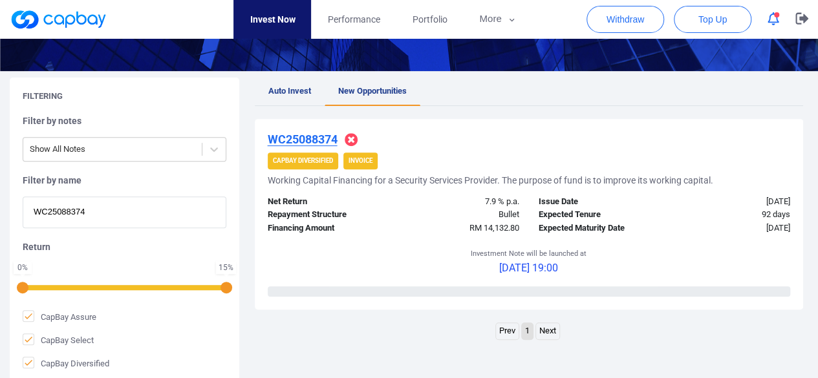
drag, startPoint x: 114, startPoint y: 210, endPoint x: 0, endPoint y: 219, distance: 114.2
click at [0, 219] on div "Filtering Filter by notes Show All Notes Filter by name WC25088374 Return 0 % 1…" at bounding box center [409, 231] width 818 height 306
paste input "WC25086381"
type input "WC25086381"
click at [309, 138] on u "WC25086381" at bounding box center [303, 140] width 70 height 14
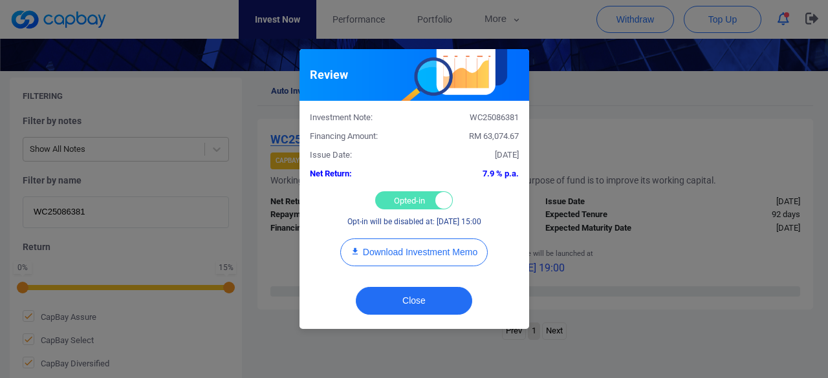
click at [403, 202] on div "Opted-in Opted-out" at bounding box center [414, 200] width 78 height 18
checkbox input "false"
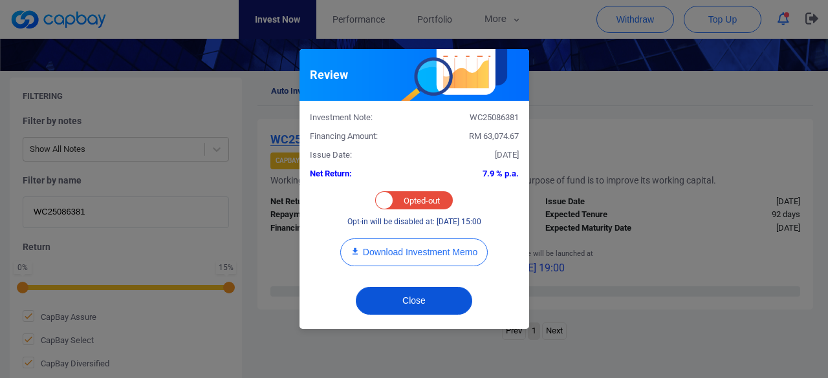
click at [392, 292] on button "Close" at bounding box center [414, 301] width 116 height 28
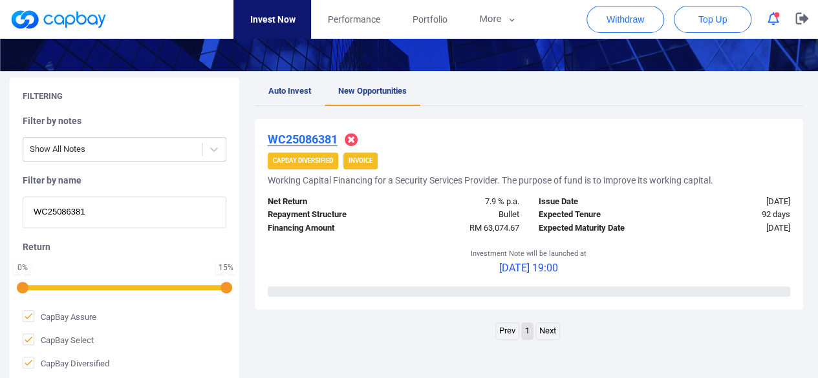
drag, startPoint x: 98, startPoint y: 209, endPoint x: 0, endPoint y: 210, distance: 97.7
click at [0, 210] on div "Filtering Filter by notes Show All Notes Filter by name WC25086381 Return 0 % 1…" at bounding box center [409, 231] width 818 height 306
paste input "7773"
type input "WC25087773"
click at [288, 140] on u "WC25087773" at bounding box center [303, 140] width 70 height 14
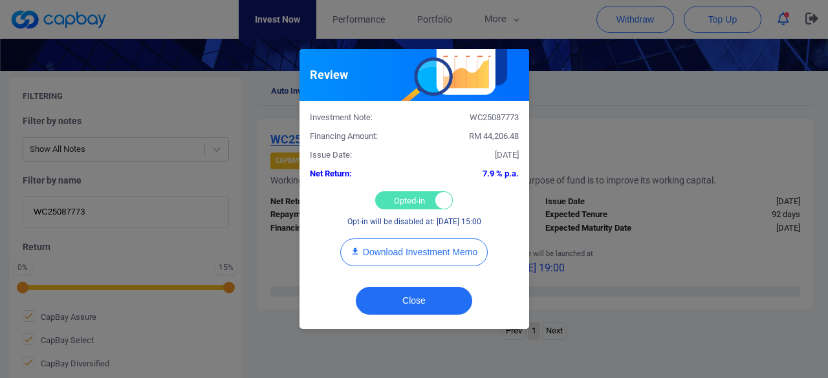
click at [398, 204] on div "Opted-in Opted-out" at bounding box center [414, 200] width 78 height 18
checkbox input "false"
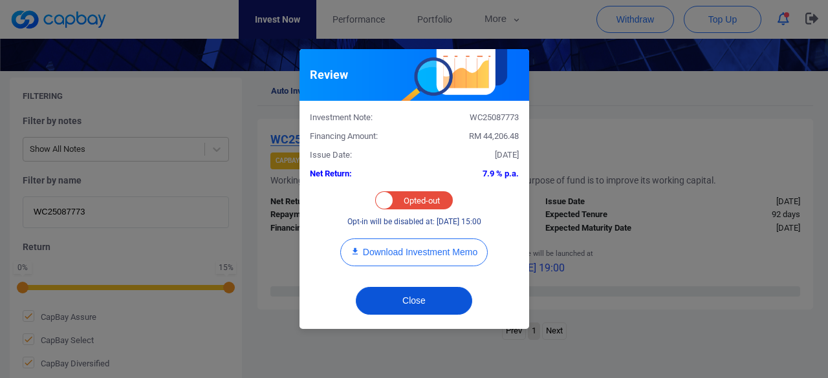
click at [393, 299] on button "Close" at bounding box center [414, 301] width 116 height 28
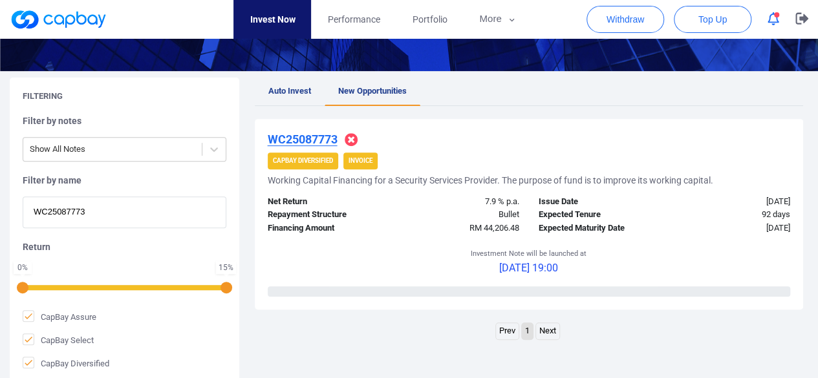
click at [0, 211] on div "Filtering Filter by notes Show All Notes Filter by name WC25087773 Return 0 % 1…" at bounding box center [409, 231] width 818 height 306
paste input "8539"
type input "WC25088539"
click at [307, 140] on u "WC25088539" at bounding box center [303, 140] width 70 height 14
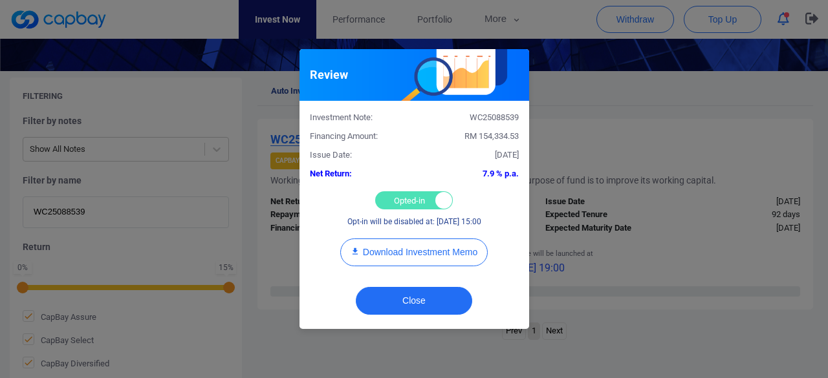
click at [394, 197] on div "Opted-in Opted-out" at bounding box center [414, 200] width 78 height 18
checkbox input "false"
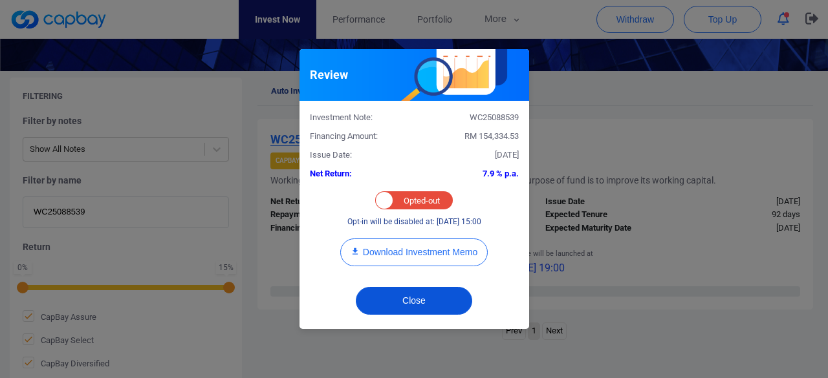
click at [401, 293] on button "Close" at bounding box center [414, 301] width 116 height 28
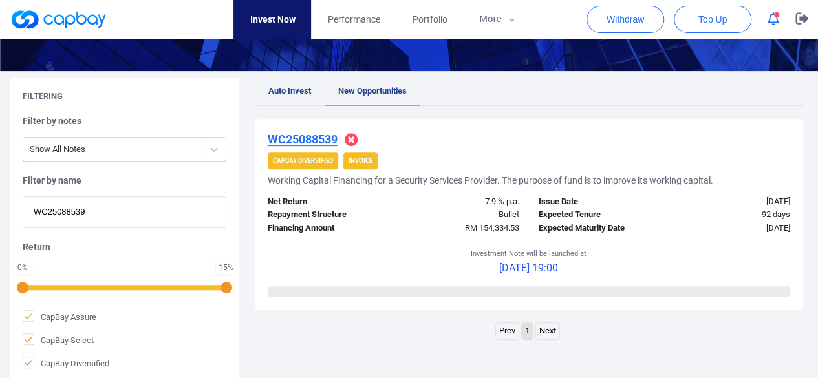
drag, startPoint x: 101, startPoint y: 214, endPoint x: 0, endPoint y: 211, distance: 100.9
click at [0, 211] on div "Filtering Filter by notes Show All Notes Filter by name WC25088539 Return 0 % 1…" at bounding box center [409, 231] width 818 height 306
paste input "7496"
type input "WC25087496"
click at [293, 140] on u "WC25087496" at bounding box center [303, 140] width 70 height 14
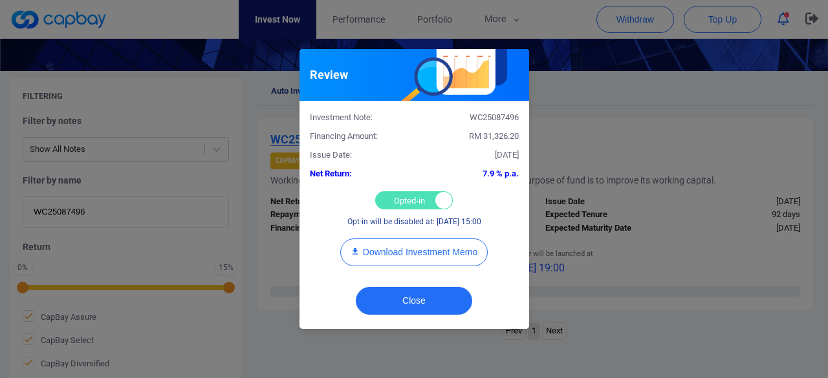
click at [385, 195] on div "Opted-in Opted-out" at bounding box center [414, 200] width 78 height 18
checkbox input "false"
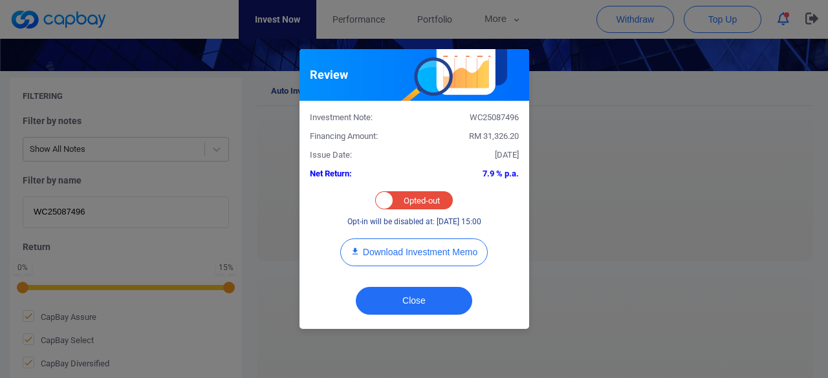
click at [376, 286] on div "Close" at bounding box center [414, 304] width 230 height 50
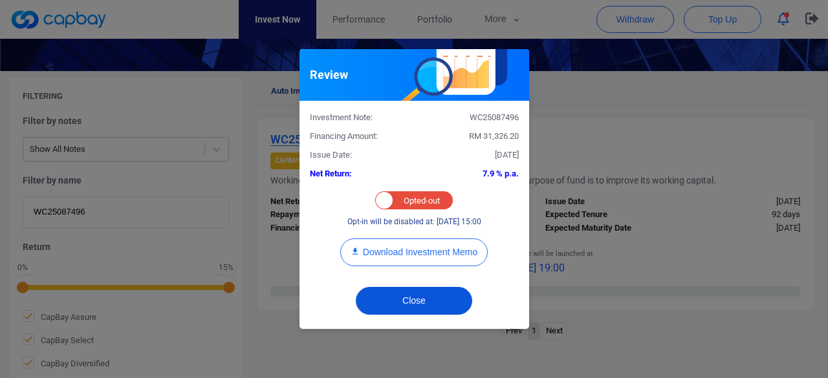
click at [372, 304] on button "Close" at bounding box center [414, 301] width 116 height 28
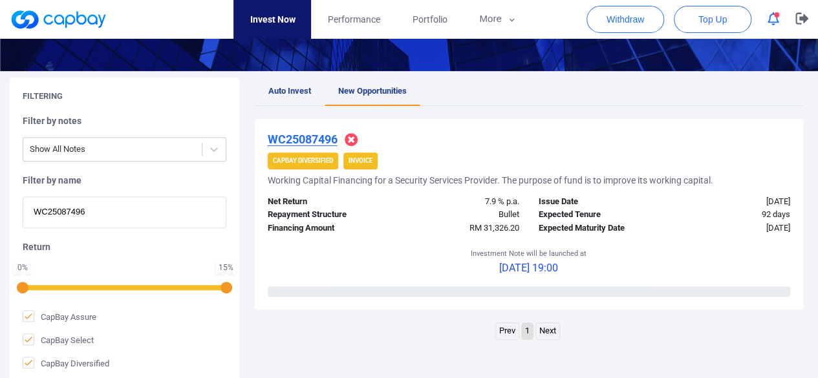
drag, startPoint x: 105, startPoint y: 214, endPoint x: 0, endPoint y: 214, distance: 104.8
click at [0, 214] on div "Filtering Filter by notes Show All Notes Filter by name WC25087496 Return 0 % 1…" at bounding box center [409, 231] width 818 height 306
paste input "1150"
type input "WC25081150"
click at [292, 138] on u "WC25081150" at bounding box center [303, 140] width 70 height 14
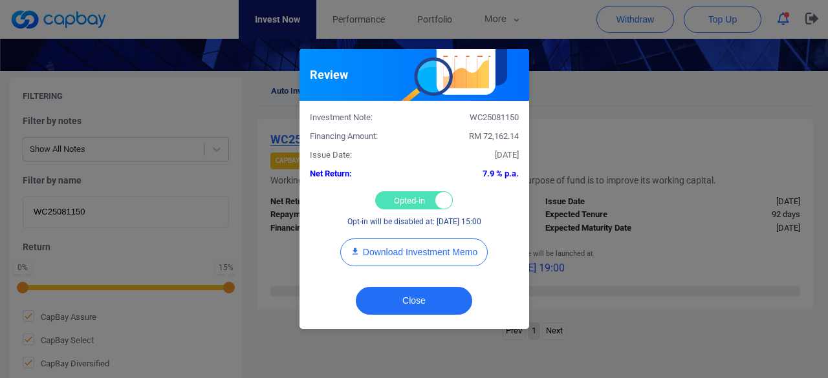
click at [405, 206] on div "Opted-in Opted-out" at bounding box center [414, 200] width 78 height 18
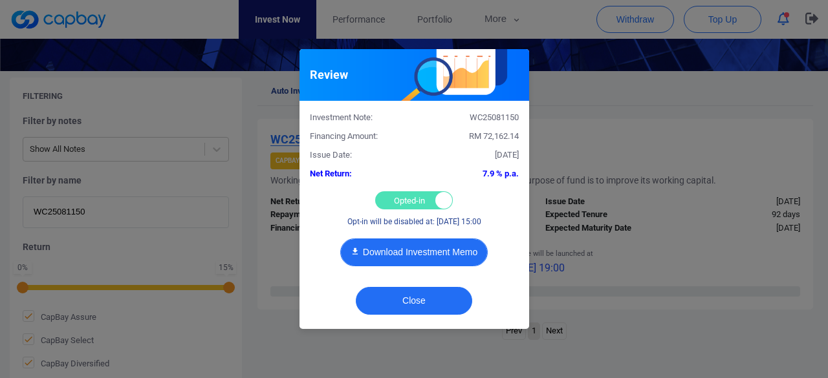
checkbox input "false"
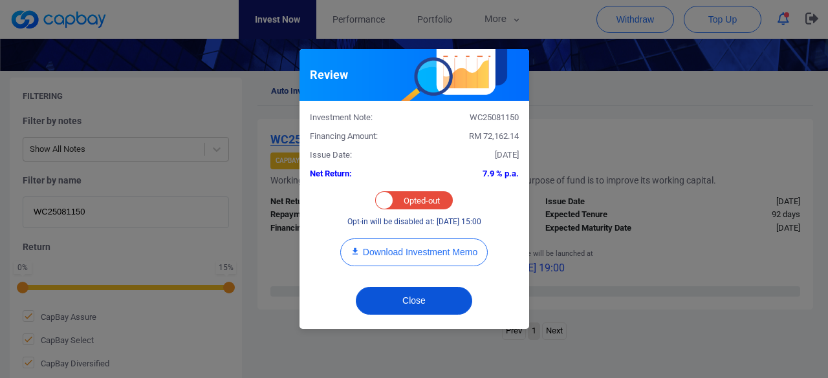
click at [404, 296] on button "Close" at bounding box center [414, 301] width 116 height 28
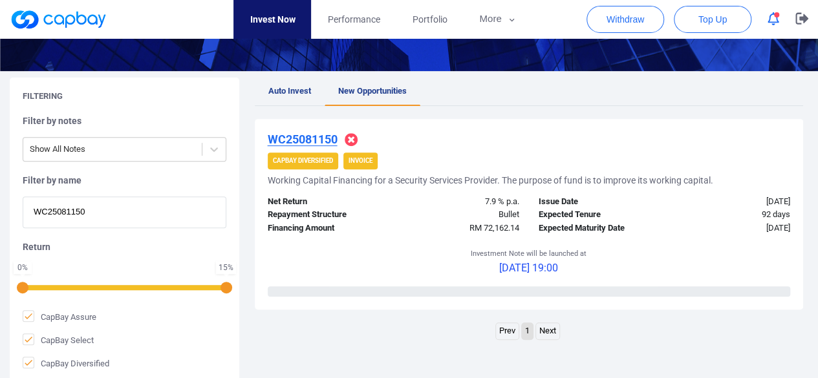
drag, startPoint x: 116, startPoint y: 218, endPoint x: 0, endPoint y: 223, distance: 116.5
click at [0, 223] on div "Filtering Filter by notes Show All Notes Filter by name WC25081150 Return 0 % 1…" at bounding box center [409, 231] width 818 height 306
paste input "613"
type input "WC25081613"
click at [305, 140] on u "WC25081613" at bounding box center [303, 140] width 70 height 14
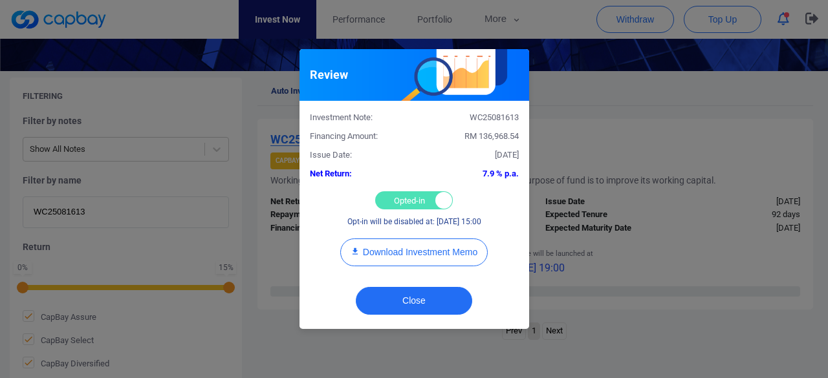
click at [398, 195] on div "Opted-in Opted-out" at bounding box center [414, 200] width 78 height 18
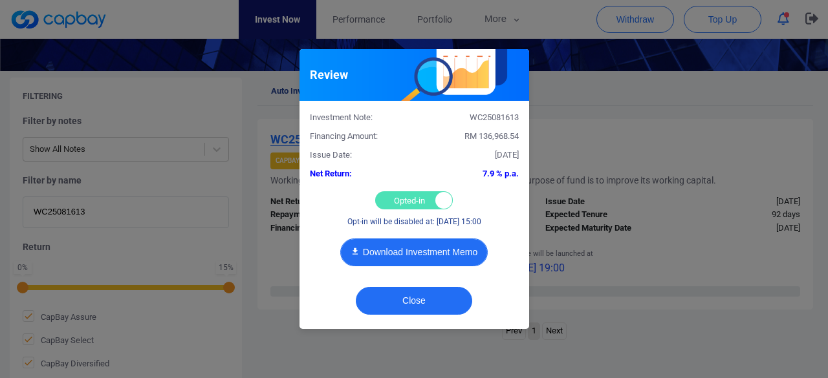
checkbox input "false"
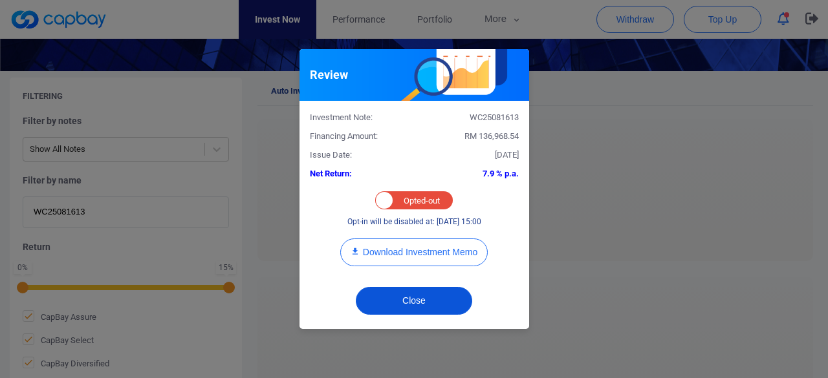
click at [407, 302] on button "Close" at bounding box center [414, 301] width 116 height 28
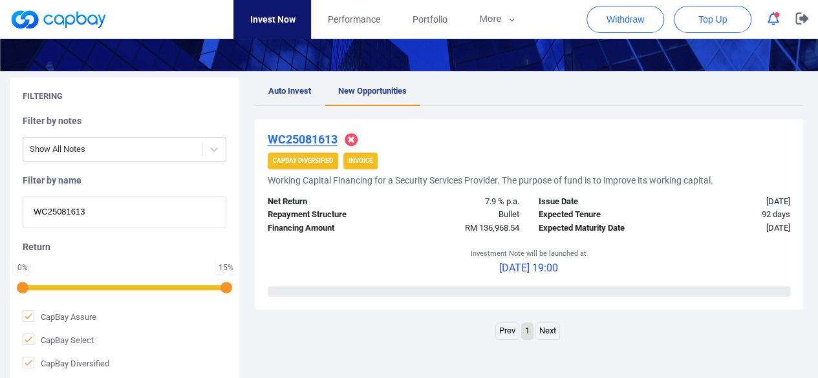
click at [0, 215] on div "Filtering Filter by notes Show All Notes Filter by name WC25081613 Return 0 % 1…" at bounding box center [409, 231] width 818 height 306
paste input "2182"
type input "WC25082182"
click at [308, 136] on u "WC25082182" at bounding box center [303, 140] width 70 height 14
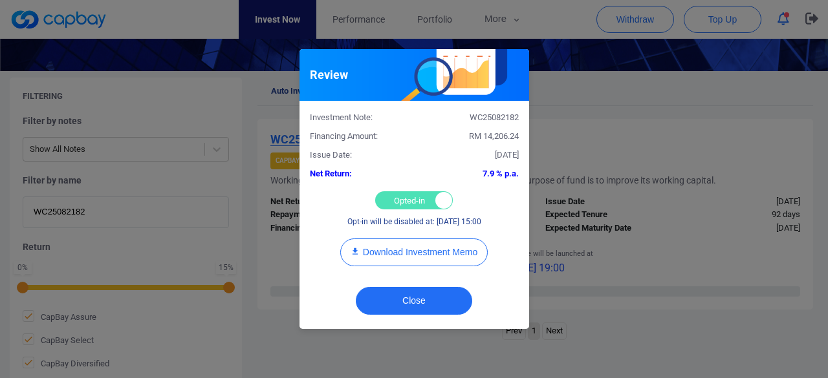
click at [393, 201] on div "Opted-in Opted-out" at bounding box center [414, 200] width 78 height 18
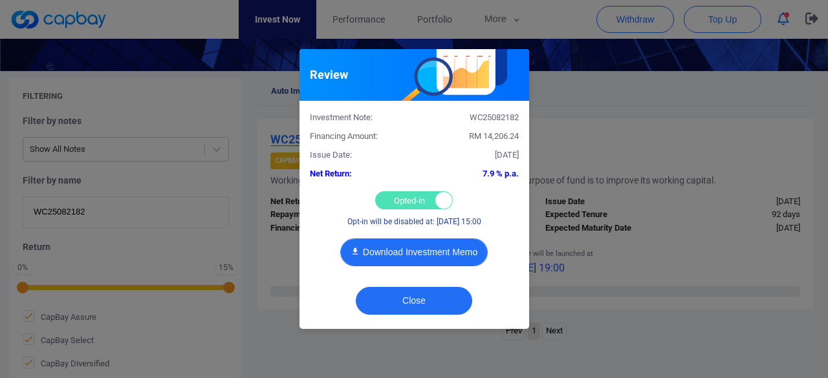
checkbox input "false"
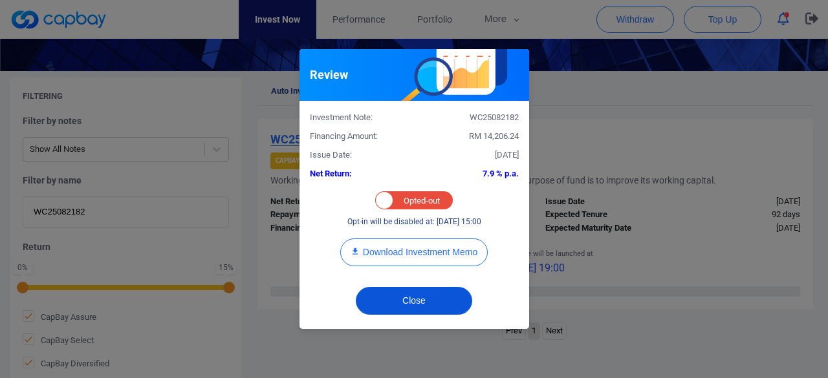
click at [392, 301] on button "Close" at bounding box center [414, 301] width 116 height 28
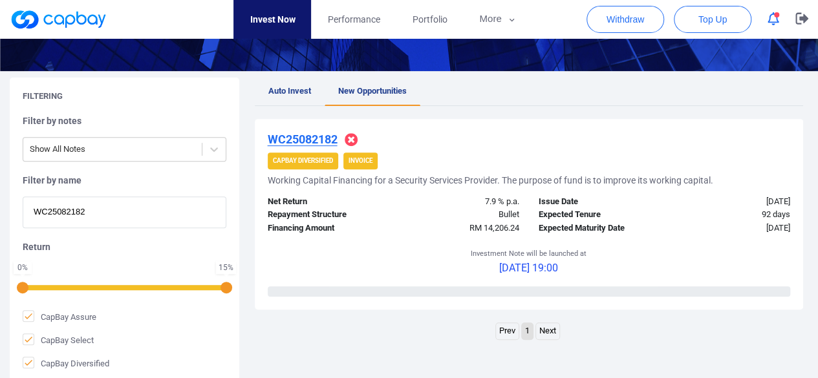
drag, startPoint x: 133, startPoint y: 217, endPoint x: 0, endPoint y: 215, distance: 132.6
click at [0, 215] on div "Filtering Filter by notes Show All Notes Filter by name WC25082182 Return 0 % 1…" at bounding box center [409, 231] width 818 height 306
paste input "9651"
type input "WC25089651"
click at [310, 138] on u "WC25089651" at bounding box center [303, 140] width 70 height 14
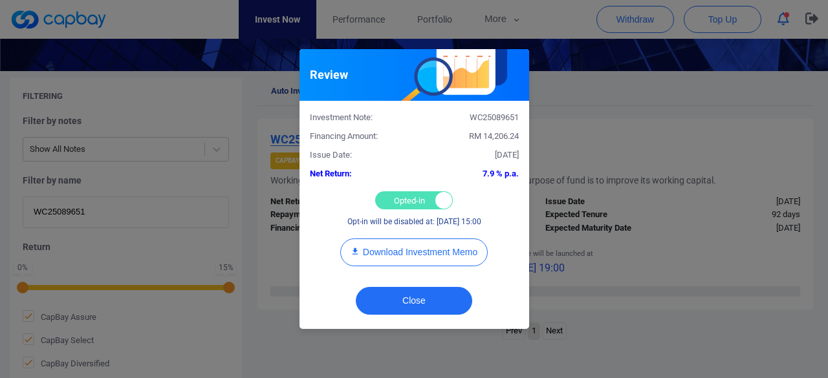
click at [402, 193] on div "Opted-in Opted-out" at bounding box center [414, 200] width 78 height 18
checkbox input "false"
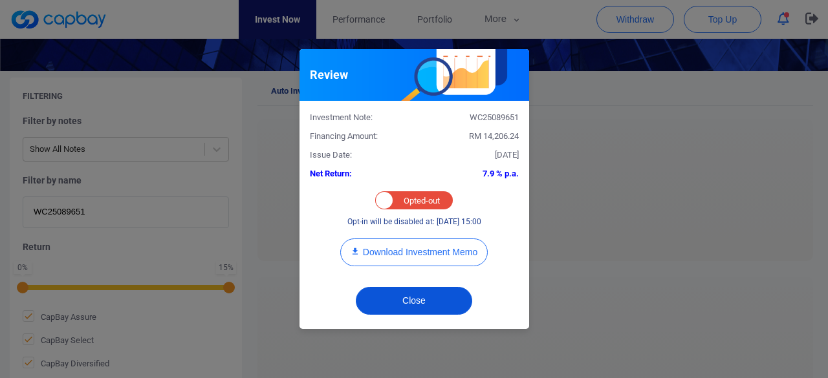
click at [418, 297] on button "Close" at bounding box center [414, 301] width 116 height 28
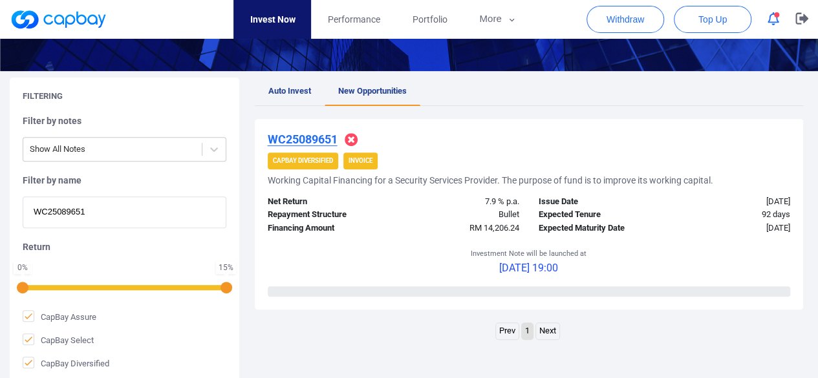
paste input "6658"
drag, startPoint x: 106, startPoint y: 215, endPoint x: 0, endPoint y: 211, distance: 106.1
click at [0, 211] on div "Filtering Filter by notes Show All Notes Filter by name WC25089651 Return 0 % 1…" at bounding box center [409, 231] width 818 height 306
type input "WC25086658"
click at [283, 140] on u "WC25086658" at bounding box center [303, 140] width 70 height 14
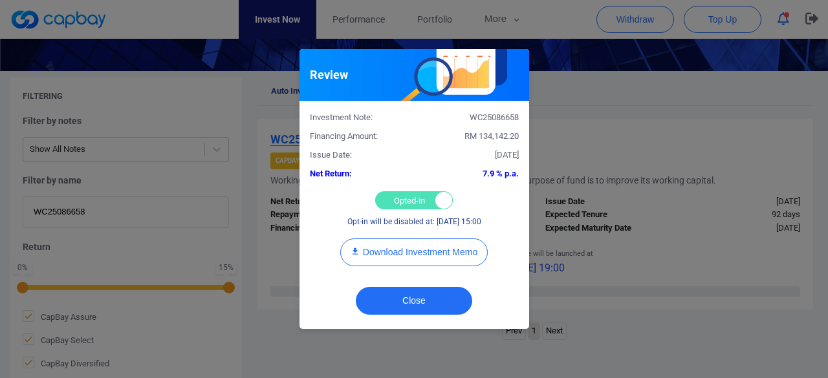
click at [393, 196] on div "Opted-in Opted-out" at bounding box center [414, 200] width 78 height 18
checkbox input "false"
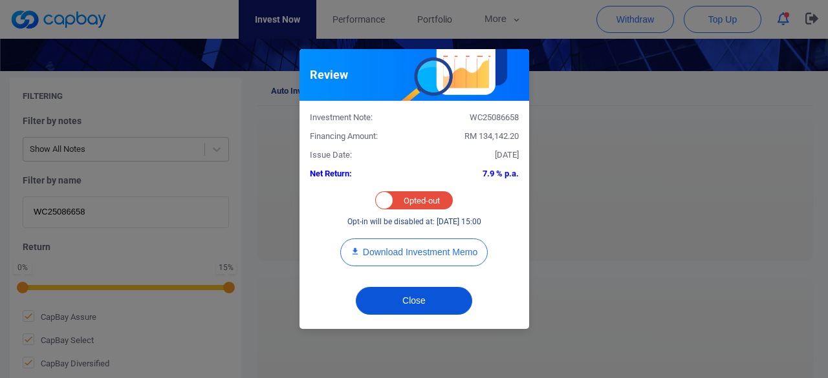
click at [394, 298] on button "Close" at bounding box center [414, 301] width 116 height 28
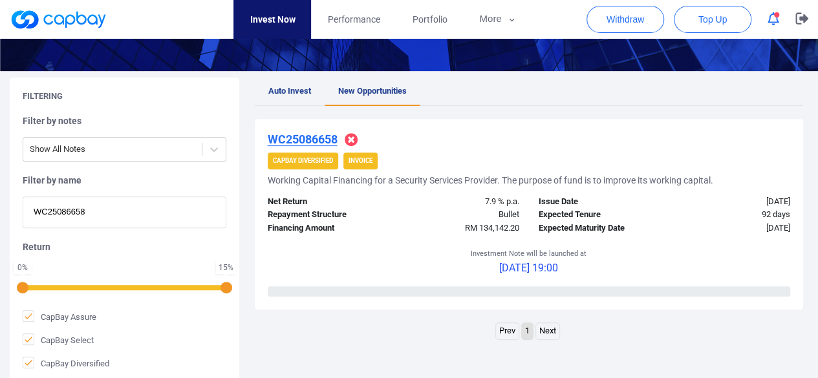
drag, startPoint x: 49, startPoint y: 210, endPoint x: 0, endPoint y: 213, distance: 49.3
click at [0, 213] on div "Filtering Filter by notes Show All Notes Filter by name WC25086658 Return 0 % 1…" at bounding box center [409, 231] width 818 height 306
paste input "7095"
type input "WC25087095"
click at [314, 136] on u "WC25087095" at bounding box center [303, 140] width 70 height 14
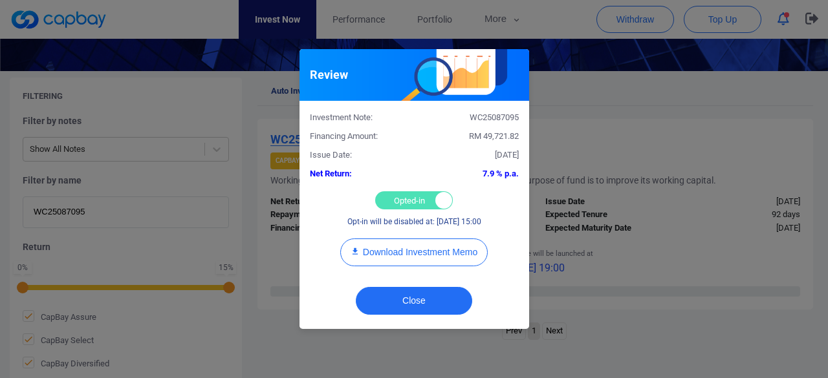
click at [406, 192] on div "Opted-in Opted-out" at bounding box center [414, 200] width 78 height 18
checkbox input "false"
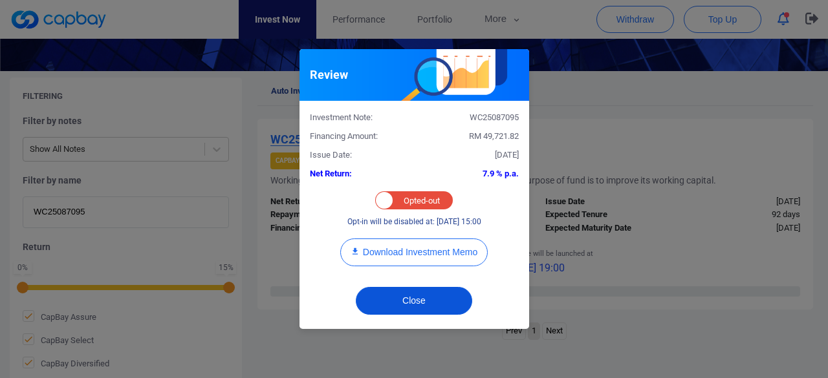
drag, startPoint x: 401, startPoint y: 293, endPoint x: 372, endPoint y: 258, distance: 45.0
click at [401, 293] on button "Close" at bounding box center [414, 301] width 116 height 28
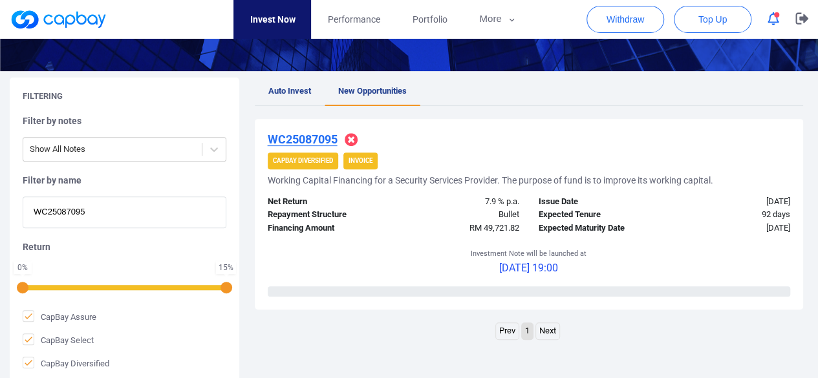
paste input "803"
drag, startPoint x: 7, startPoint y: 208, endPoint x: 0, endPoint y: 208, distance: 7.1
click at [0, 208] on div "Filtering Filter by notes Show All Notes Filter by name WC25087095 Return 0 % 1…" at bounding box center [409, 231] width 818 height 306
type input "WC25088035"
click at [299, 133] on u "WC25088035" at bounding box center [303, 140] width 70 height 14
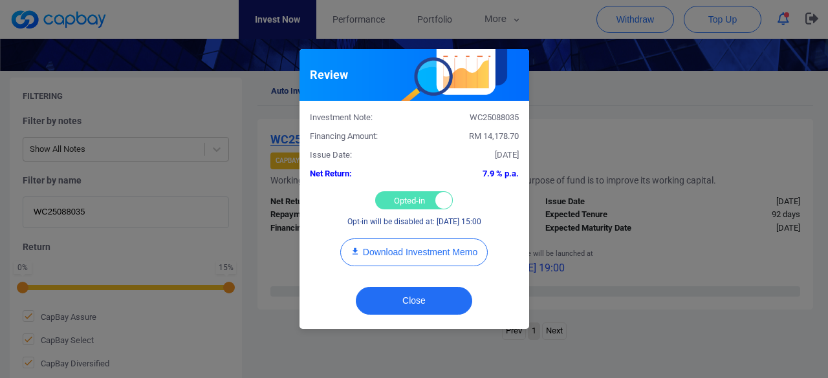
click at [409, 199] on div "Opted-in Opted-out" at bounding box center [414, 200] width 78 height 18
checkbox input "false"
click at [402, 285] on div "Close" at bounding box center [414, 304] width 230 height 50
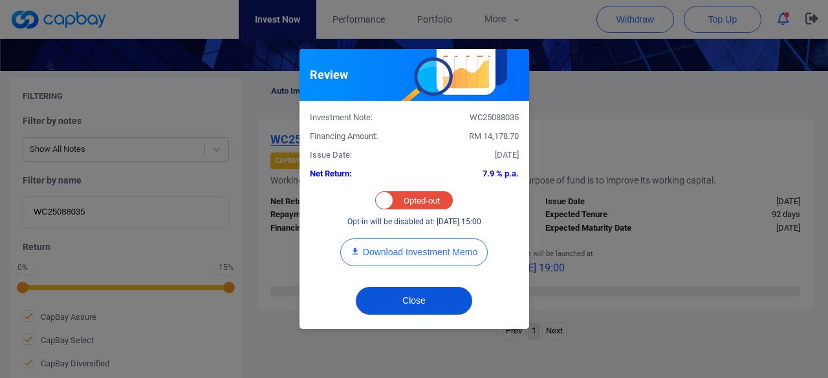
click at [395, 297] on button "Close" at bounding box center [414, 301] width 116 height 28
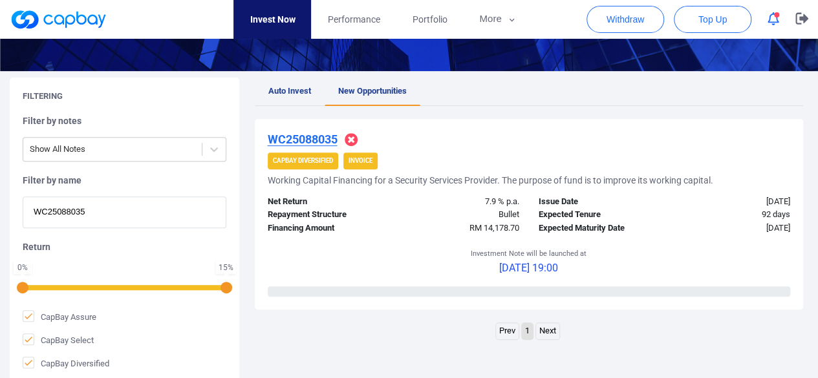
drag, startPoint x: 118, startPoint y: 214, endPoint x: 0, endPoint y: 222, distance: 117.9
click at [0, 222] on div "Filtering Filter by notes Show All Notes Filter by name WC25088035 Return 0 % 1…" at bounding box center [409, 231] width 818 height 306
paste input "7994"
type input "WC25087994"
click at [308, 144] on u "WC25087994" at bounding box center [303, 140] width 70 height 14
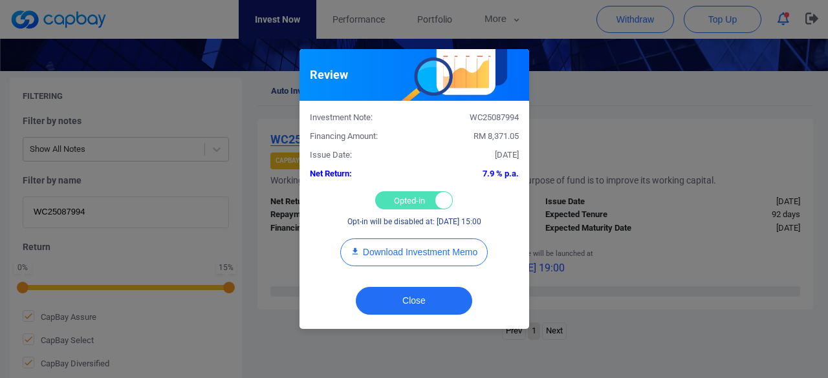
click at [409, 203] on div "Opted-in Opted-out" at bounding box center [414, 200] width 78 height 18
checkbox input "false"
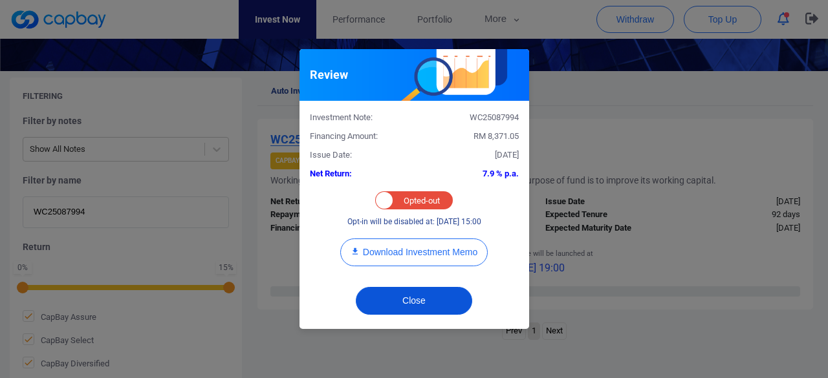
click at [410, 307] on button "Close" at bounding box center [414, 301] width 116 height 28
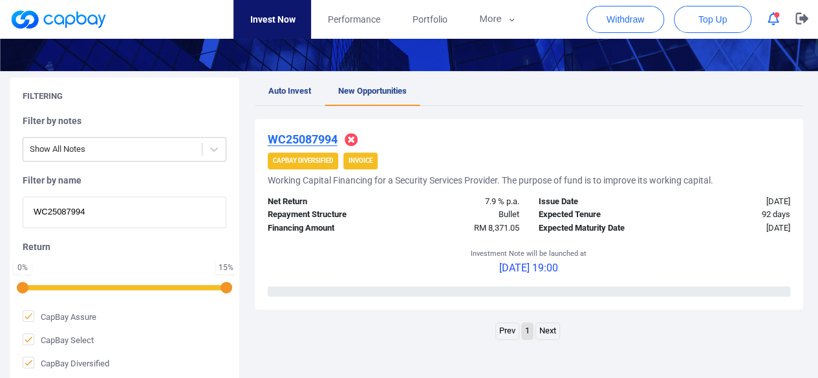
drag, startPoint x: 96, startPoint y: 211, endPoint x: 0, endPoint y: 211, distance: 95.7
click at [0, 211] on div "Filtering Filter by notes Show All Notes Filter by name WC25087994 Return 0 % 1…" at bounding box center [409, 231] width 818 height 306
paste input "9922"
type input "WC25089922"
click at [297, 135] on u "WC25089922" at bounding box center [303, 140] width 70 height 14
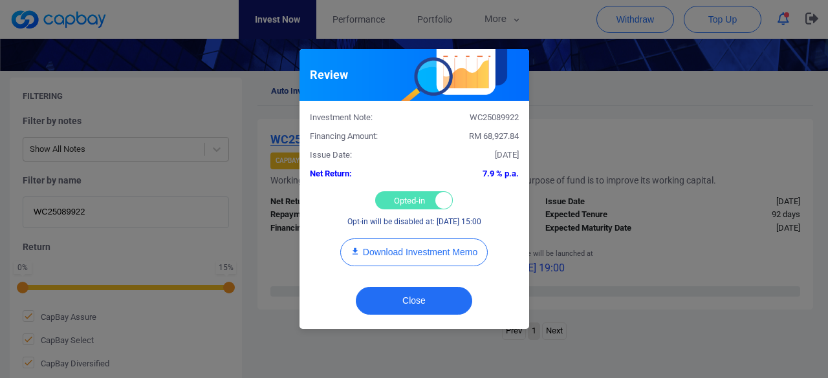
click at [410, 195] on div "Opted-in Opted-out" at bounding box center [414, 200] width 78 height 18
checkbox input "false"
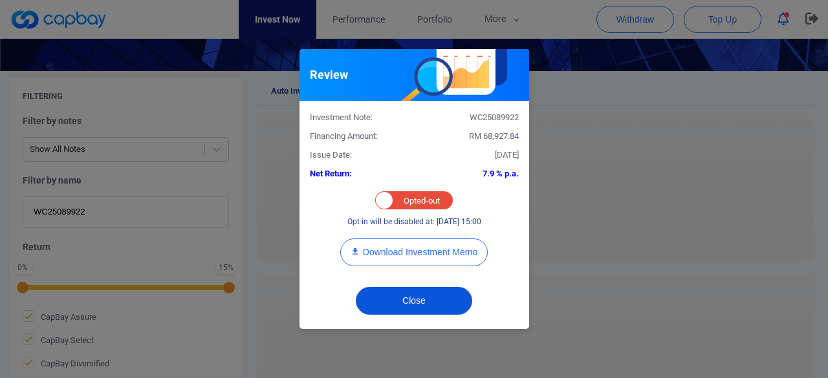
click at [404, 297] on button "Close" at bounding box center [414, 301] width 116 height 28
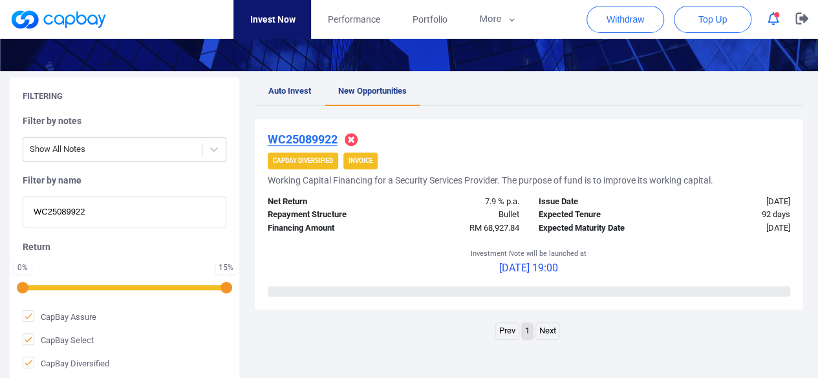
drag, startPoint x: 100, startPoint y: 214, endPoint x: 0, endPoint y: 230, distance: 101.4
click at [0, 230] on div "Filtering Filter by notes Show All Notes Filter by name WC25089922 Return 0 % 1…" at bounding box center [409, 231] width 818 height 306
paste input "4816"
type input "WC25084816"
click at [319, 136] on u "WC25084816" at bounding box center [303, 140] width 70 height 14
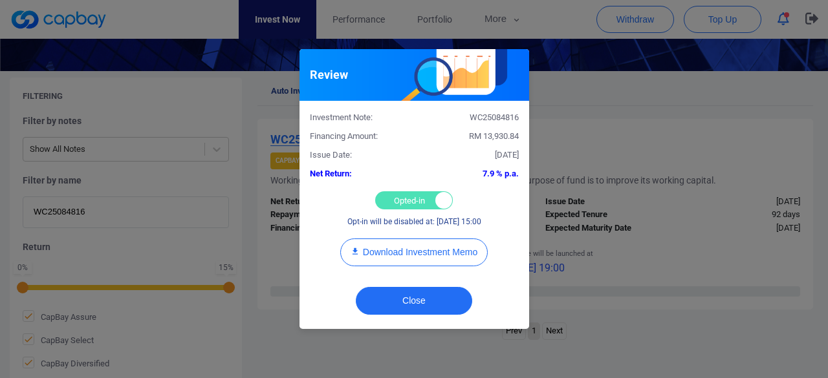
click at [389, 199] on div "Opted-in Opted-out" at bounding box center [414, 200] width 78 height 18
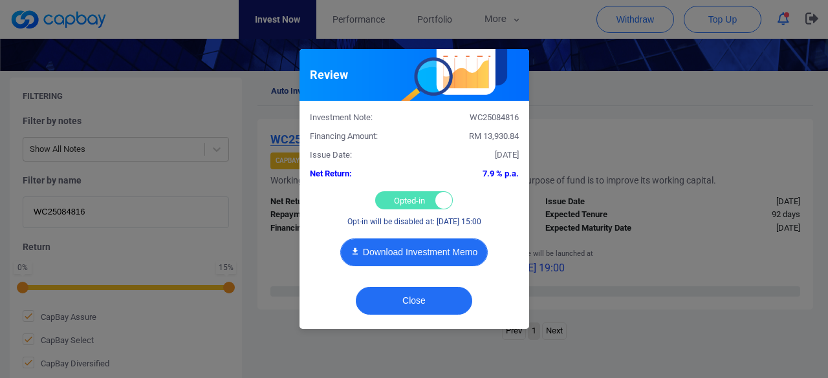
checkbox input "false"
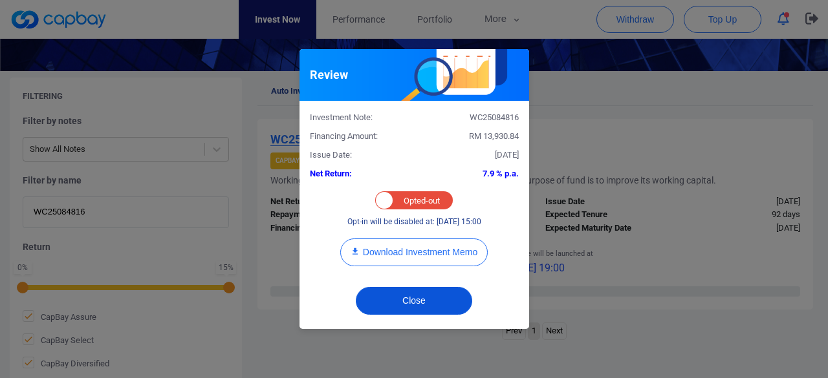
click at [385, 306] on button "Close" at bounding box center [414, 301] width 116 height 28
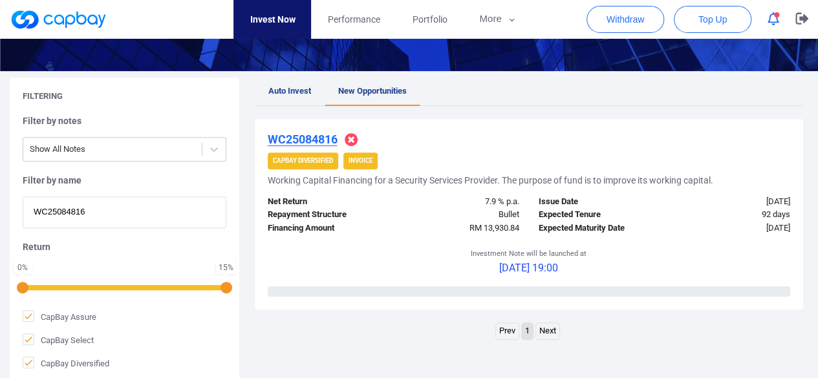
drag, startPoint x: 98, startPoint y: 211, endPoint x: 0, endPoint y: 226, distance: 99.4
click at [0, 226] on div "Filtering Filter by notes Show All Notes Filter by name WC25084816 Return 0 % 1…" at bounding box center [409, 231] width 818 height 306
paste input "6644"
type input "WC25086644"
click at [310, 136] on u "WC25086644" at bounding box center [303, 140] width 70 height 14
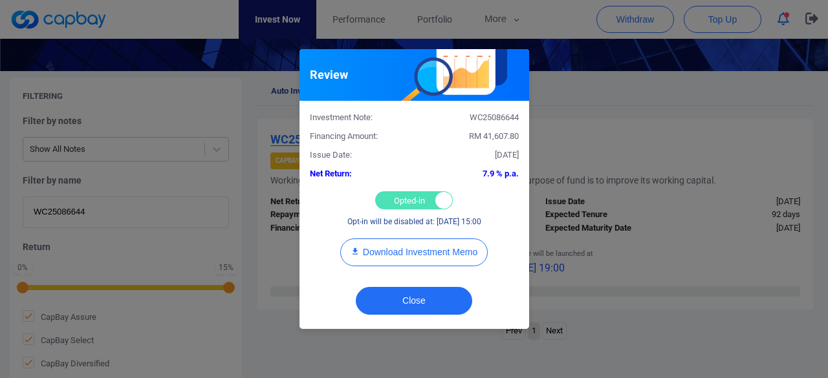
click at [406, 204] on div "Opted-in Opted-out" at bounding box center [414, 200] width 78 height 18
checkbox input "false"
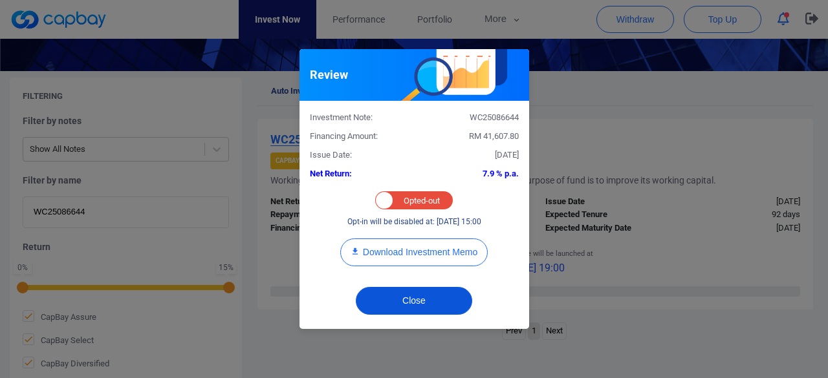
click at [404, 297] on button "Close" at bounding box center [414, 301] width 116 height 28
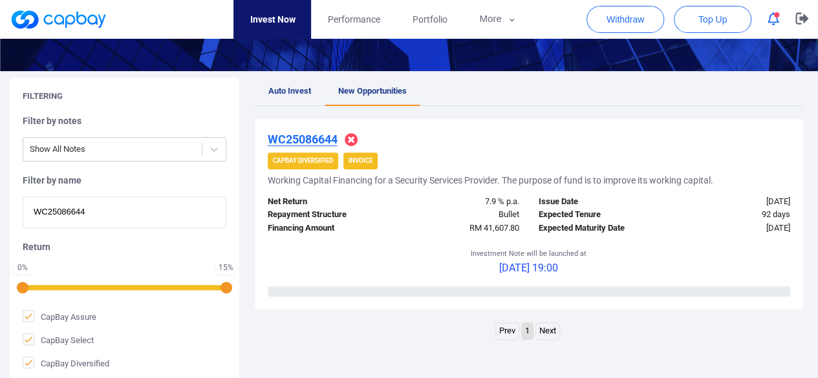
drag, startPoint x: 37, startPoint y: 213, endPoint x: 0, endPoint y: 212, distance: 36.9
click at [0, 212] on div "Filtering Filter by notes Show All Notes Filter by name WC25086644 Return 0 % 1…" at bounding box center [409, 231] width 818 height 306
paste input "1587"
type input "WC25081587"
click at [300, 133] on u "WC25081587" at bounding box center [303, 140] width 70 height 14
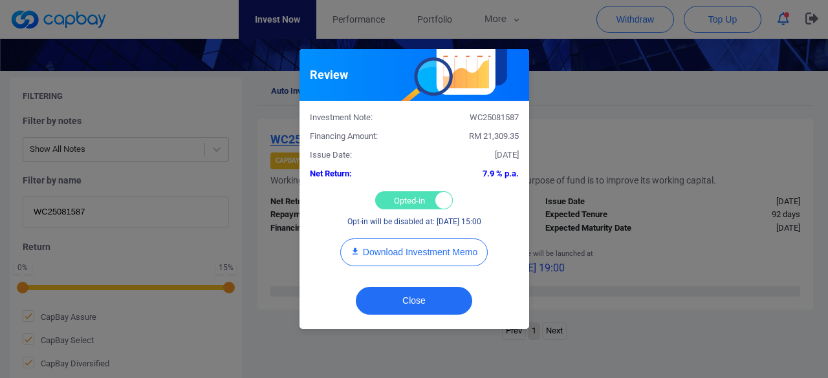
click at [400, 204] on div "Opted-in Opted-out" at bounding box center [414, 200] width 78 height 18
checkbox input "false"
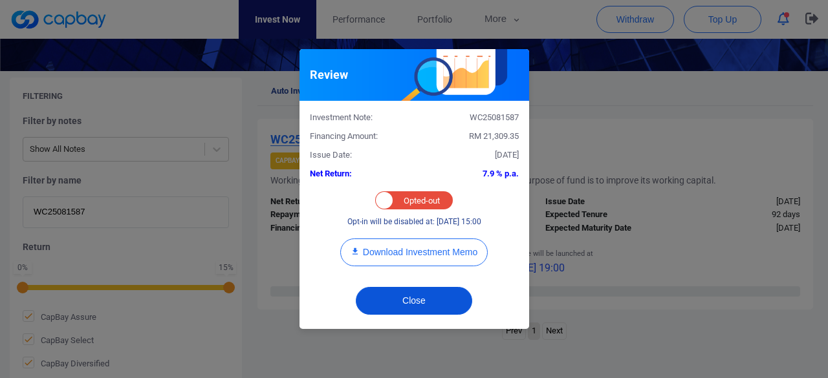
click at [400, 298] on button "Close" at bounding box center [414, 301] width 116 height 28
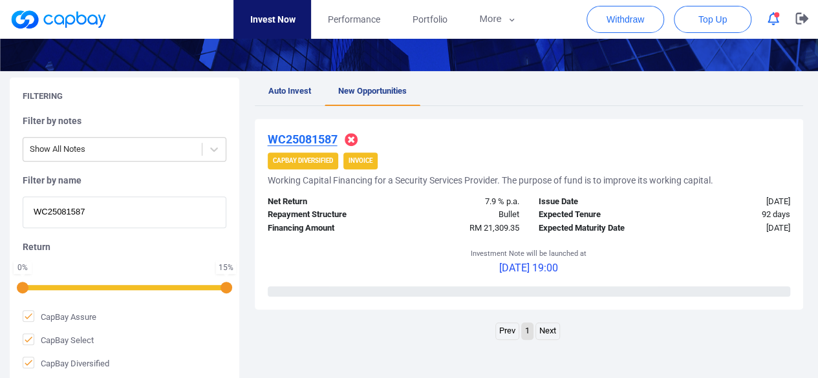
drag, startPoint x: 96, startPoint y: 215, endPoint x: 0, endPoint y: 220, distance: 95.8
click at [0, 220] on div "Filtering Filter by notes Show All Notes Filter by name WC25081587 Return 0 % 1…" at bounding box center [409, 231] width 818 height 306
paste input "6936"
type input "WC25086936"
click at [301, 140] on u "WC25086936" at bounding box center [303, 140] width 70 height 14
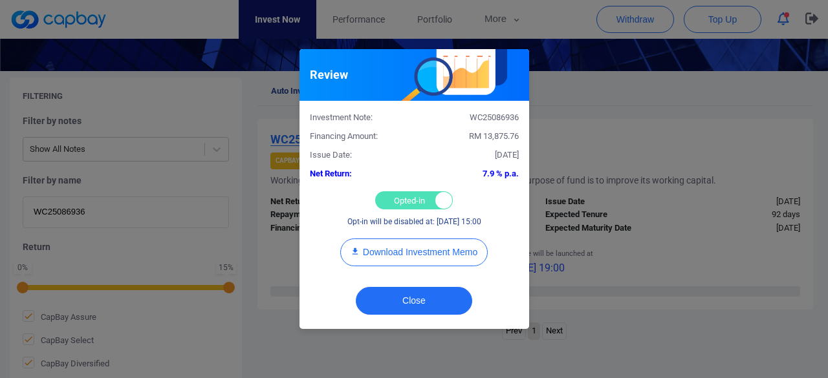
click at [394, 195] on div "Opted-in Opted-out" at bounding box center [414, 200] width 78 height 18
checkbox input "false"
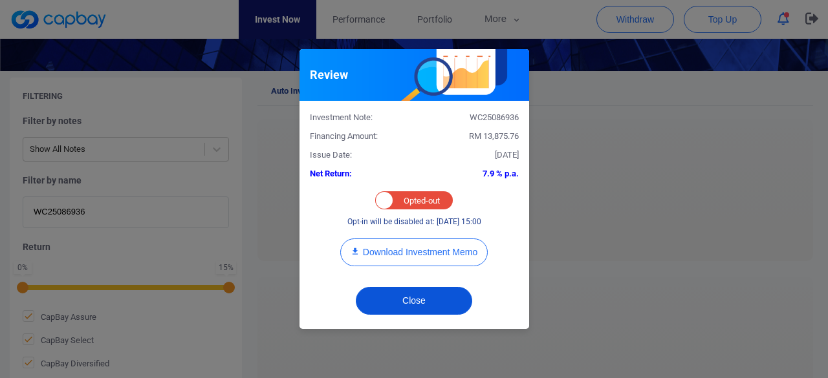
click at [398, 293] on button "Close" at bounding box center [414, 301] width 116 height 28
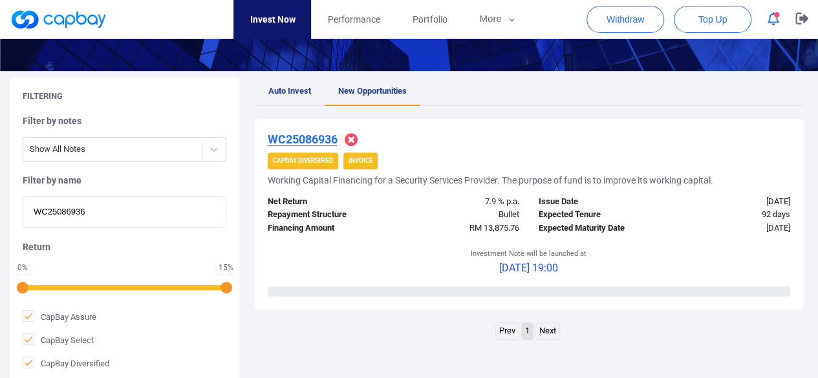
drag, startPoint x: 109, startPoint y: 214, endPoint x: 0, endPoint y: 218, distance: 109.4
click at [0, 218] on div "Filtering Filter by notes Show All Notes Filter by name WC25086936 Return 0 % 1…" at bounding box center [409, 231] width 818 height 306
paste input "9378"
type input "WC25089378"
click at [304, 142] on u "WC25089378" at bounding box center [303, 140] width 70 height 14
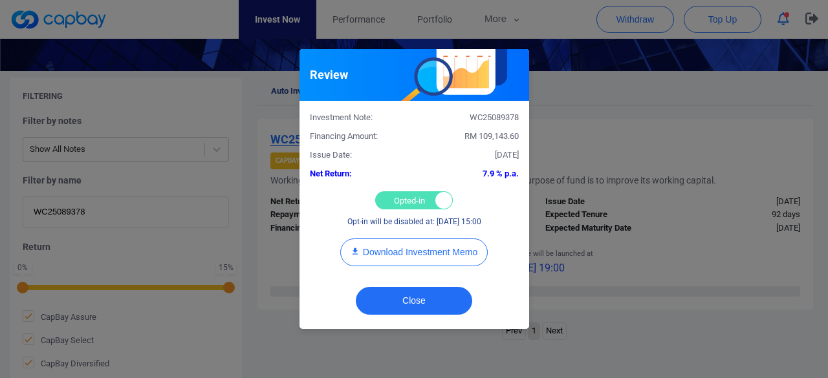
click at [400, 195] on div "Opted-in Opted-out" at bounding box center [414, 200] width 78 height 18
checkbox input "false"
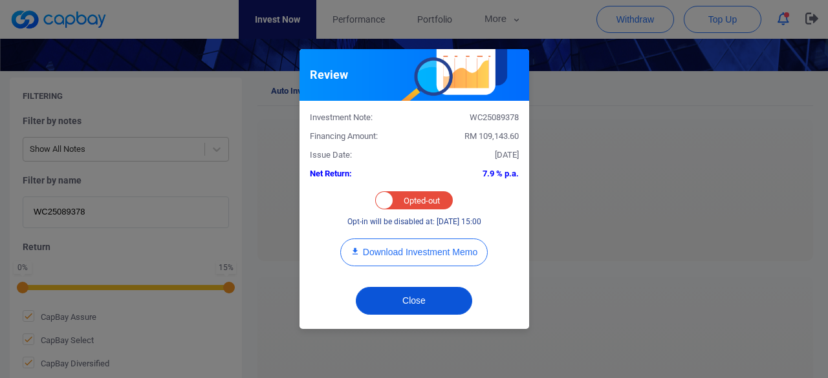
click at [402, 298] on button "Close" at bounding box center [414, 301] width 116 height 28
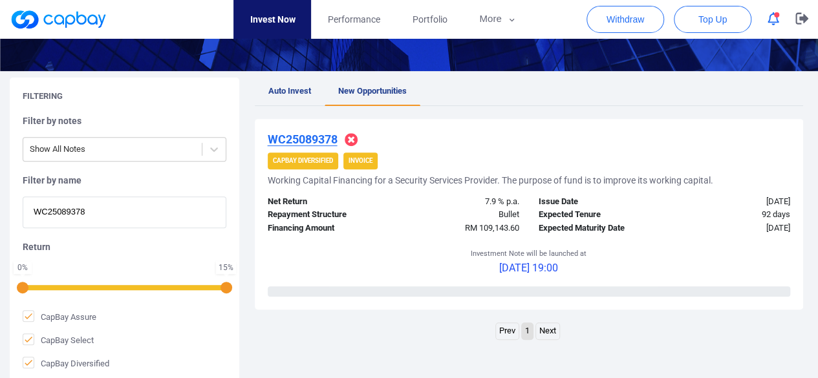
drag, startPoint x: 105, startPoint y: 206, endPoint x: 0, endPoint y: 204, distance: 105.4
click at [0, 204] on div "Filtering Filter by notes Show All Notes Filter by name WC25089378 Return 0 % 1…" at bounding box center [409, 231] width 818 height 306
paste input "2007"
type input "WC25082007"
click at [312, 139] on u "WC25082007" at bounding box center [303, 140] width 70 height 14
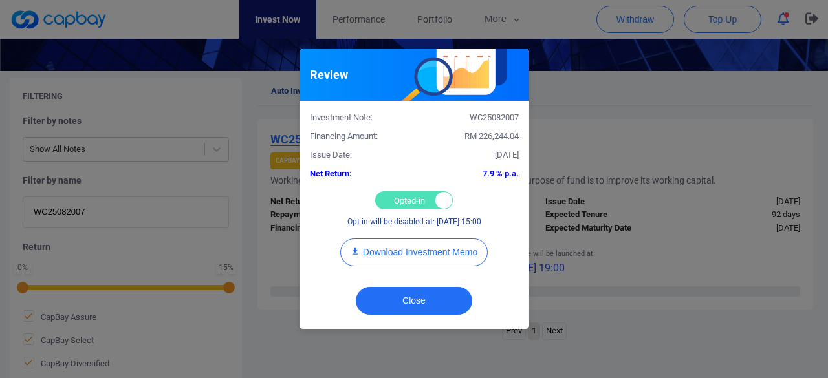
click at [391, 196] on div "Opted-in Opted-out" at bounding box center [414, 200] width 78 height 18
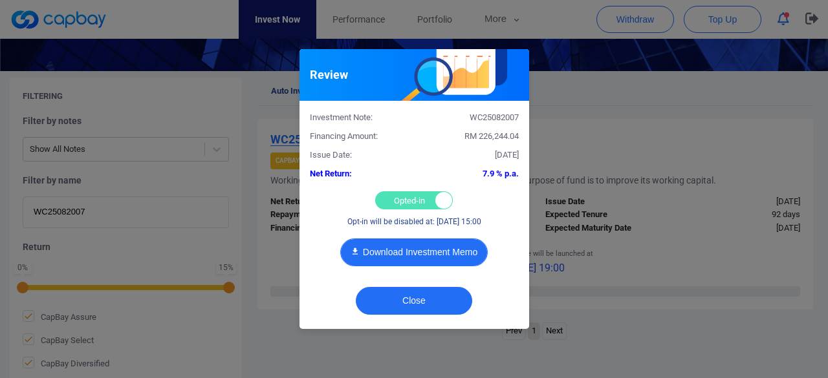
checkbox input "false"
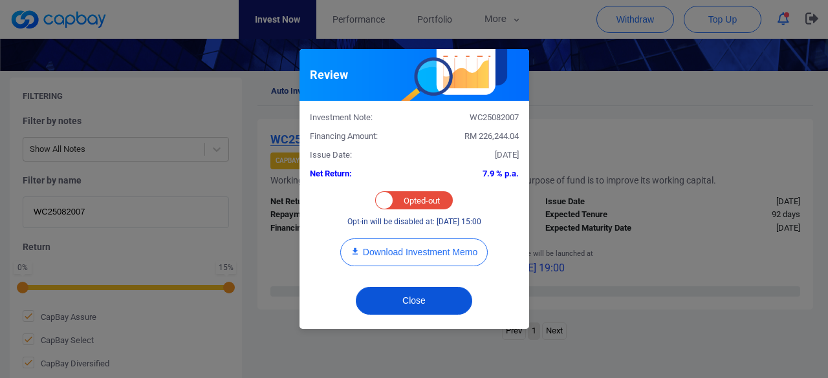
click at [392, 294] on button "Close" at bounding box center [414, 301] width 116 height 28
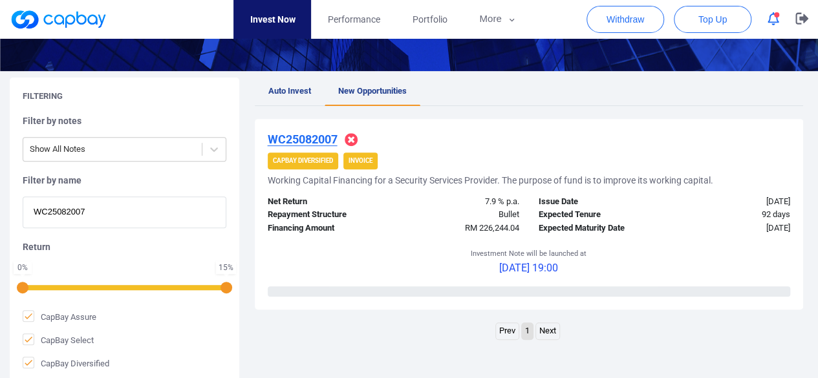
drag, startPoint x: 107, startPoint y: 204, endPoint x: 0, endPoint y: 210, distance: 106.9
click at [0, 210] on div "Filtering Filter by notes Show All Notes Filter by name WC25082007 Return 0 % 1…" at bounding box center [409, 231] width 818 height 306
paste input "iWC25083842"
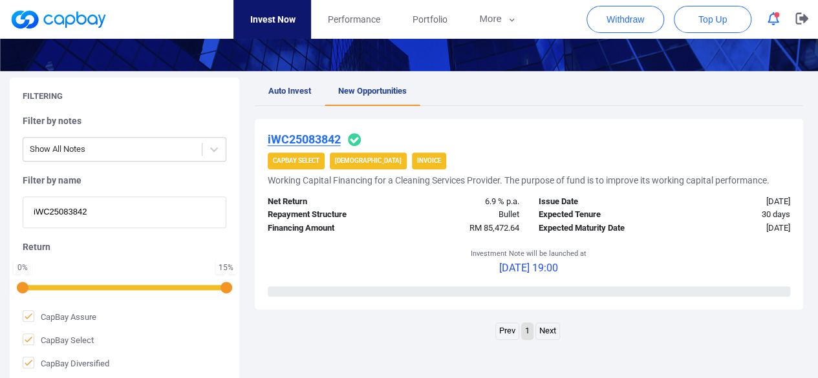
type input "iWC25083842"
click at [312, 138] on u "iWC25083842" at bounding box center [304, 140] width 73 height 14
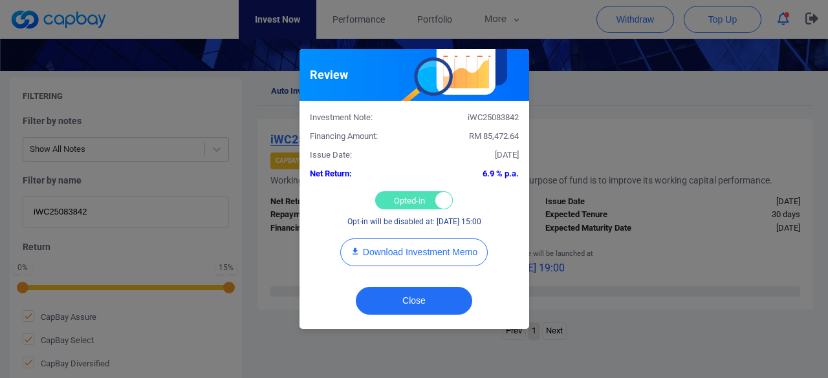
click at [401, 195] on div "Opted-in Opted-out" at bounding box center [414, 200] width 78 height 18
checkbox input "false"
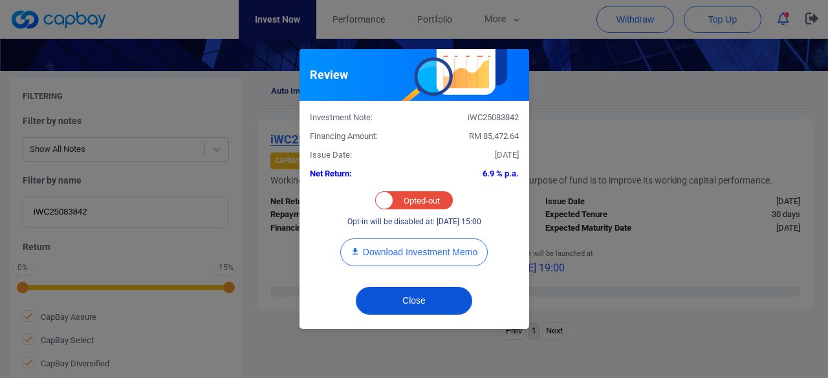
click at [392, 302] on button "Close" at bounding box center [414, 301] width 116 height 28
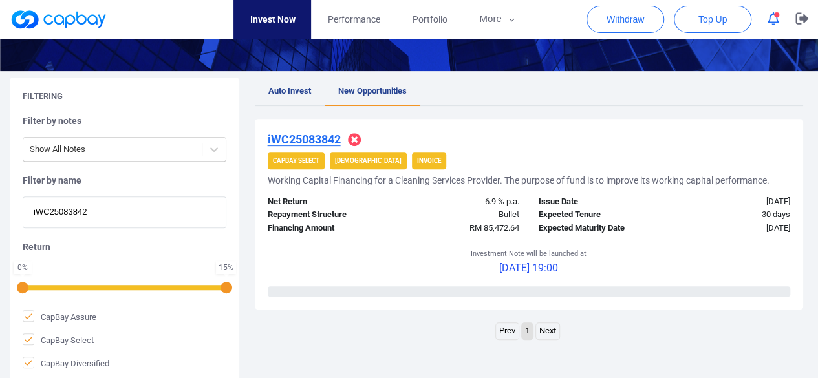
drag, startPoint x: 92, startPoint y: 208, endPoint x: 0, endPoint y: 205, distance: 91.9
click at [0, 205] on div "Filtering Filter by notes Show All Notes Filter by name iWC25083842 Return 0 % …" at bounding box center [409, 231] width 818 height 306
paste input "5298"
type input "iWC25085298"
click at [295, 139] on u "iWC25085298" at bounding box center [304, 140] width 73 height 14
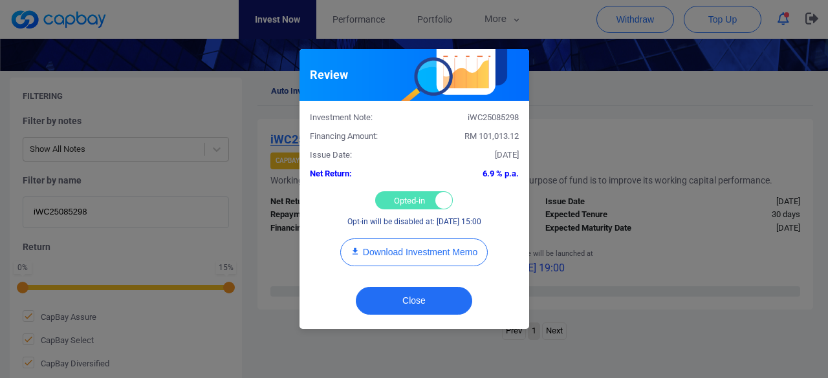
click at [393, 199] on div "Opted-in Opted-out" at bounding box center [414, 200] width 78 height 18
checkbox input "false"
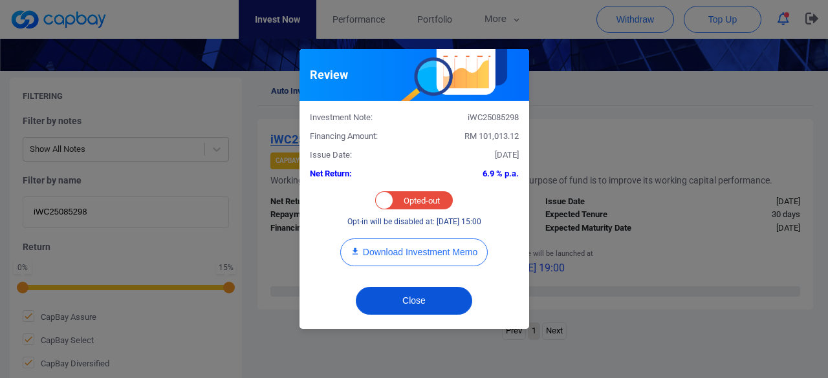
click at [388, 294] on button "Close" at bounding box center [414, 301] width 116 height 28
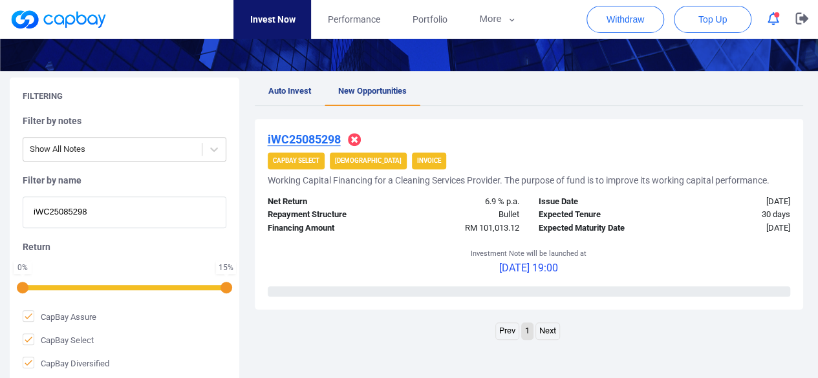
drag, startPoint x: 98, startPoint y: 214, endPoint x: 0, endPoint y: 211, distance: 98.3
click at [0, 211] on div "Filtering Filter by notes Show All Notes Filter by name iWC25085298 Return 0 % …" at bounding box center [409, 231] width 818 height 306
paste input "iWC25086482"
type input "iWC25086482"
click at [312, 139] on u "iWC25086482" at bounding box center [304, 140] width 73 height 14
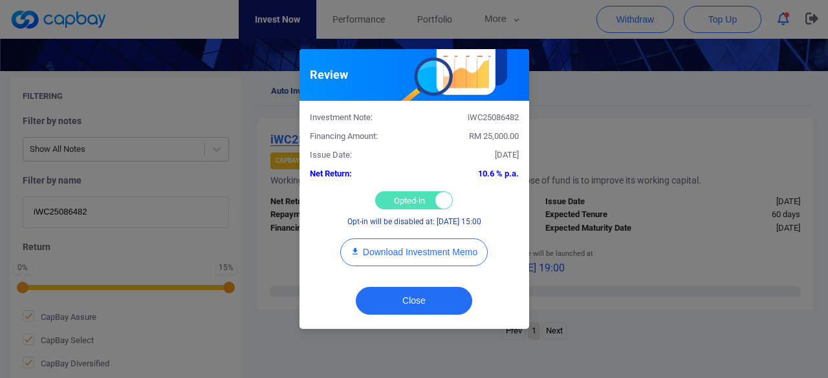
click at [390, 200] on div "Opted-in Opted-out" at bounding box center [414, 200] width 78 height 18
checkbox input "false"
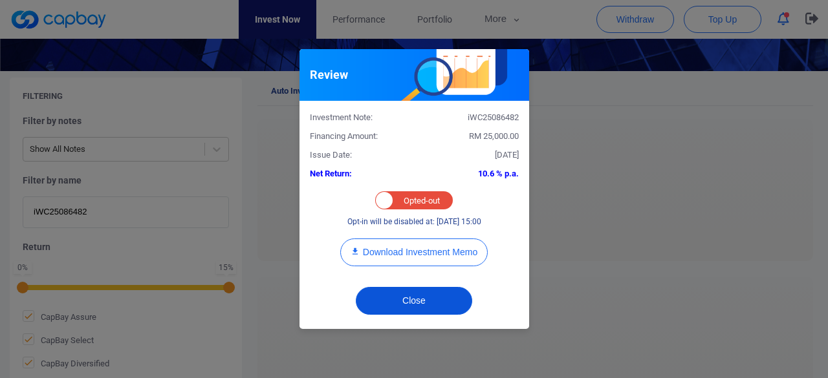
click at [391, 303] on button "Close" at bounding box center [414, 301] width 116 height 28
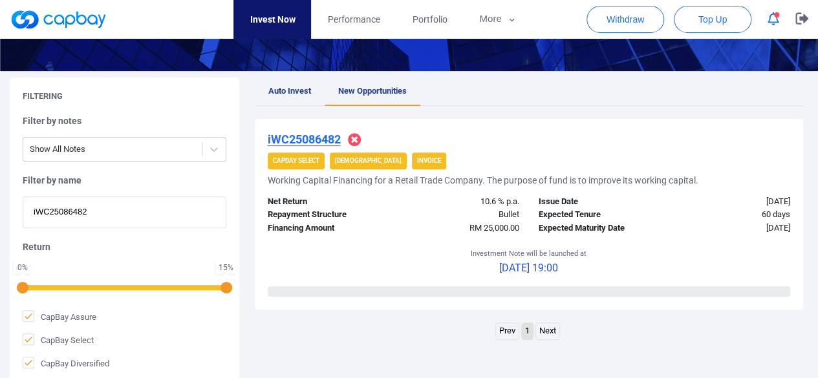
click at [313, 137] on u "iWC25086482" at bounding box center [304, 140] width 73 height 14
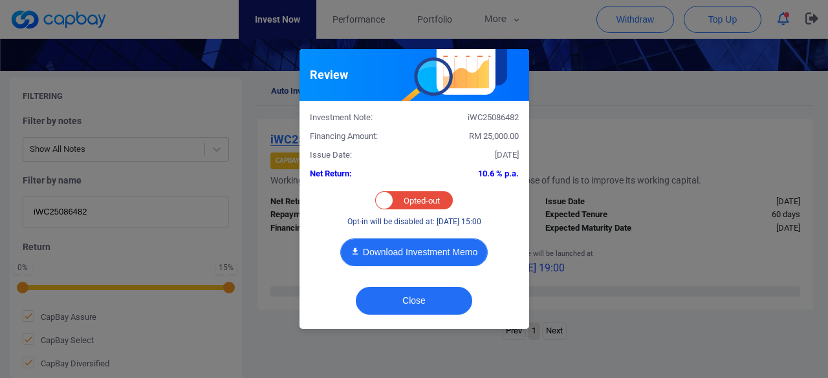
click at [417, 253] on button "Download Investment Memo" at bounding box center [413, 253] width 147 height 28
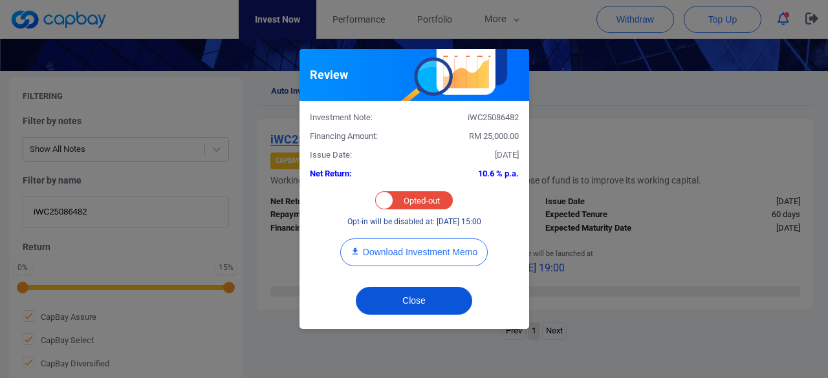
click at [409, 303] on button "Close" at bounding box center [414, 301] width 116 height 28
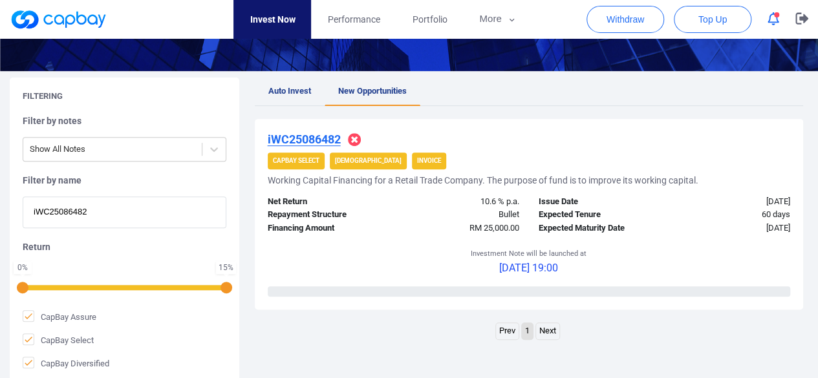
drag, startPoint x: 129, startPoint y: 213, endPoint x: 0, endPoint y: 213, distance: 128.7
click at [0, 213] on div "Filtering Filter by notes Show All Notes Filter by name iWC25086482 Return 0 % …" at bounding box center [409, 231] width 818 height 306
paste input "AWC25086130"
type input "iAWC25086130"
click at [279, 136] on u "iAWC25086130" at bounding box center [308, 140] width 81 height 14
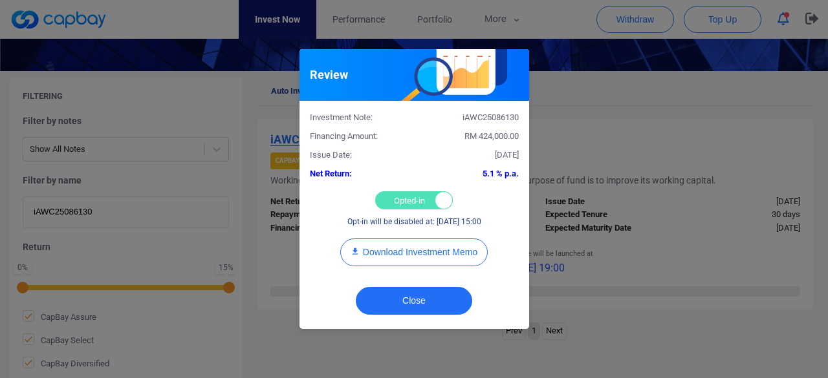
click at [395, 200] on div "Opted-in Opted-out" at bounding box center [414, 200] width 78 height 18
checkbox input "false"
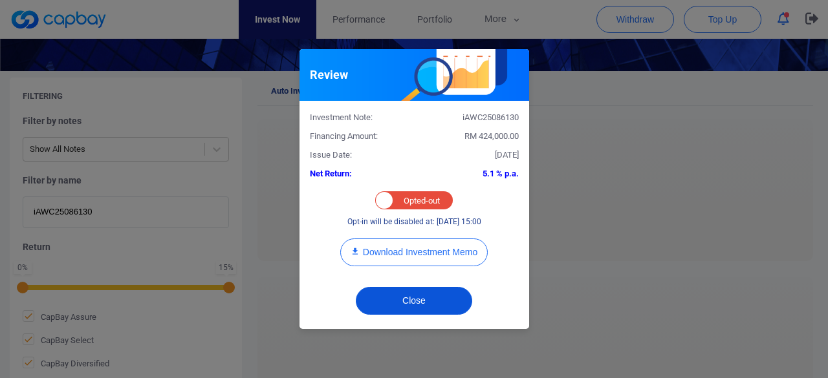
click at [397, 306] on button "Close" at bounding box center [414, 301] width 116 height 28
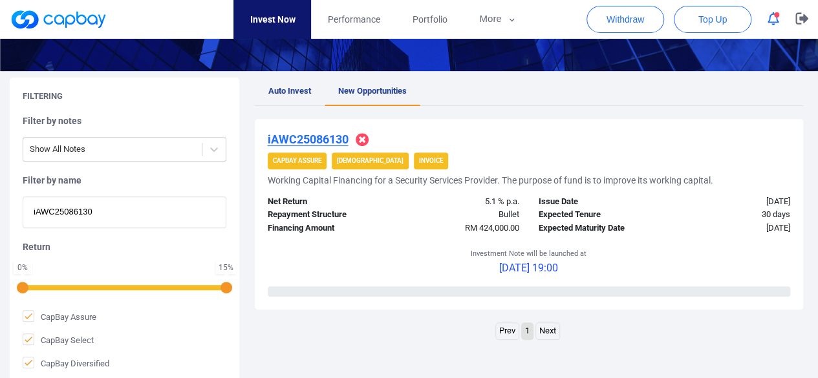
drag, startPoint x: 128, startPoint y: 211, endPoint x: 0, endPoint y: 211, distance: 128.0
click at [0, 211] on div "Filtering Filter by notes Show All Notes Filter by name iAWC25086130 Return 0 %…" at bounding box center [409, 231] width 818 height 306
paste input "9687"
type input "iAWC25089687"
click at [294, 140] on u "iAWC25089687" at bounding box center [308, 140] width 81 height 14
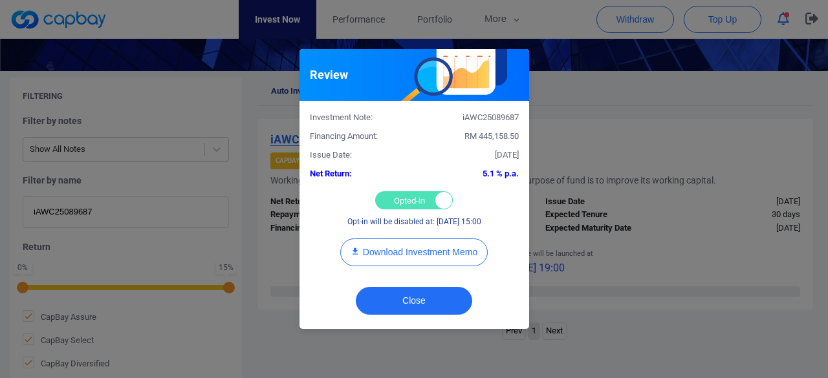
click at [389, 201] on div "Opted-in Opted-out" at bounding box center [414, 200] width 78 height 18
checkbox input "false"
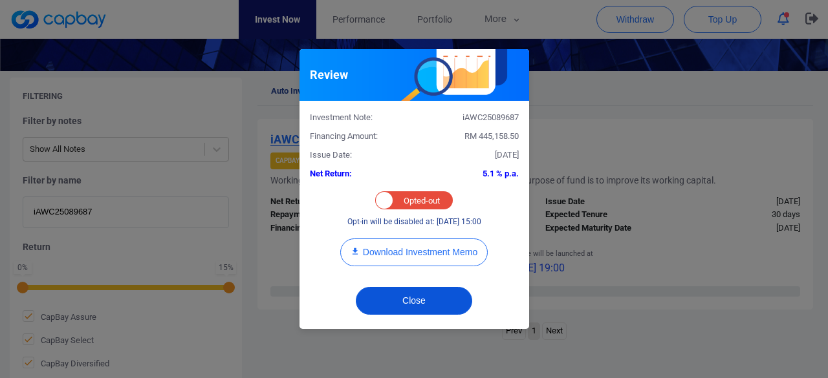
drag, startPoint x: 392, startPoint y: 300, endPoint x: 369, endPoint y: 263, distance: 44.1
click at [392, 299] on button "Close" at bounding box center [414, 301] width 116 height 28
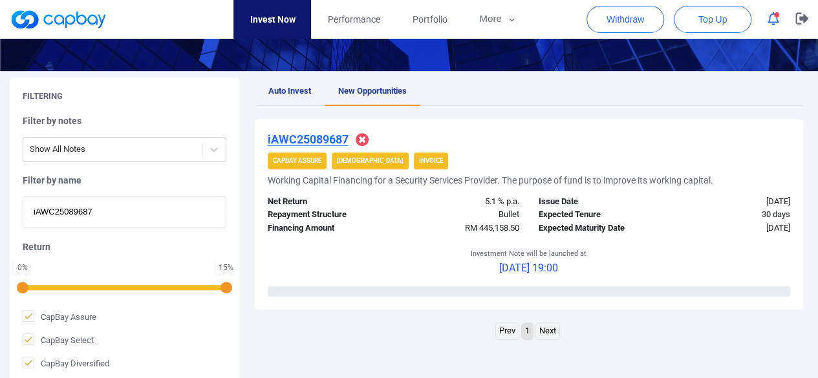
drag, startPoint x: 132, startPoint y: 204, endPoint x: 129, endPoint y: 214, distance: 10.7
click at [131, 208] on input "iAWC25089687" at bounding box center [125, 213] width 204 height 32
paste input "8032"
drag, startPoint x: 130, startPoint y: 212, endPoint x: 0, endPoint y: 197, distance: 130.8
click at [0, 197] on div "Filtering Filter by notes Show All Notes Filter by name iAWC25089687 Return 0 %…" at bounding box center [409, 231] width 818 height 306
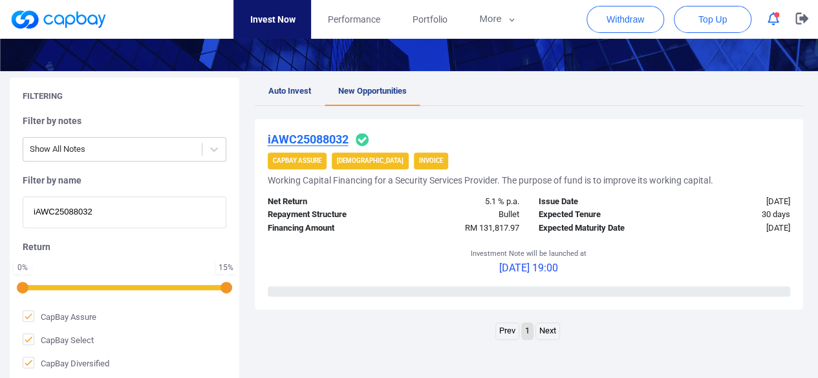
type input "iAWC25088032"
click at [335, 135] on u "iAWC25088032" at bounding box center [308, 140] width 81 height 14
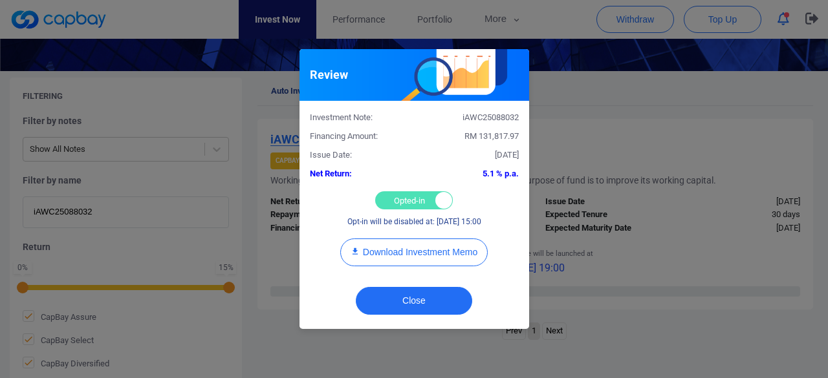
click at [405, 199] on div "Opted-in Opted-out" at bounding box center [414, 200] width 78 height 18
checkbox input "false"
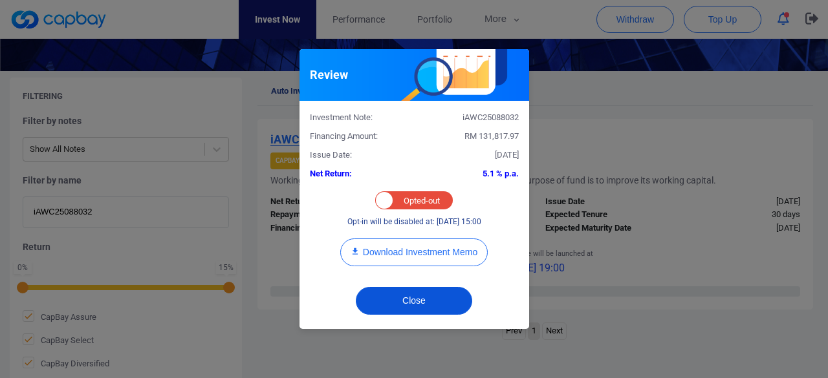
click at [410, 299] on button "Close" at bounding box center [414, 301] width 116 height 28
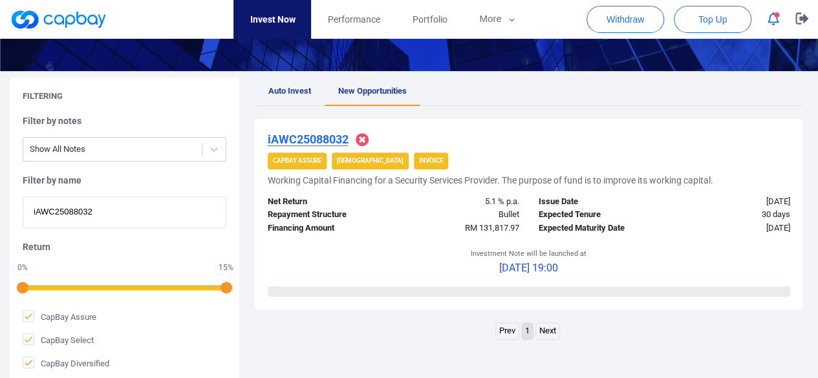
drag, startPoint x: 125, startPoint y: 214, endPoint x: 0, endPoint y: 214, distance: 124.8
click at [0, 214] on div "Filtering Filter by notes Show All Notes Filter by name iAWC25088032 Return 0 %…" at bounding box center [409, 231] width 818 height 306
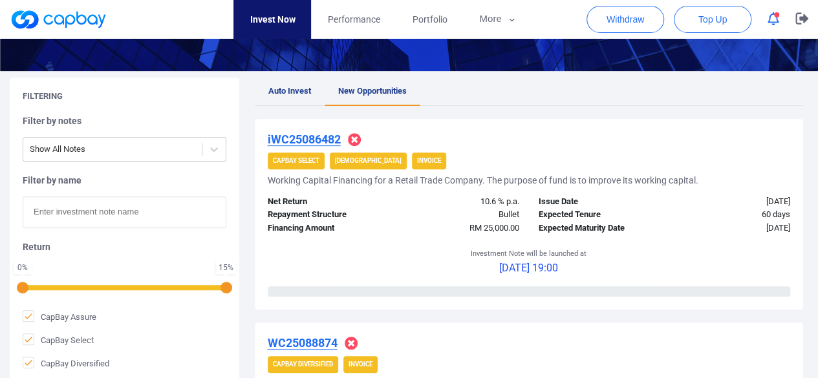
click at [288, 88] on span "Auto Invest" at bounding box center [289, 91] width 43 height 10
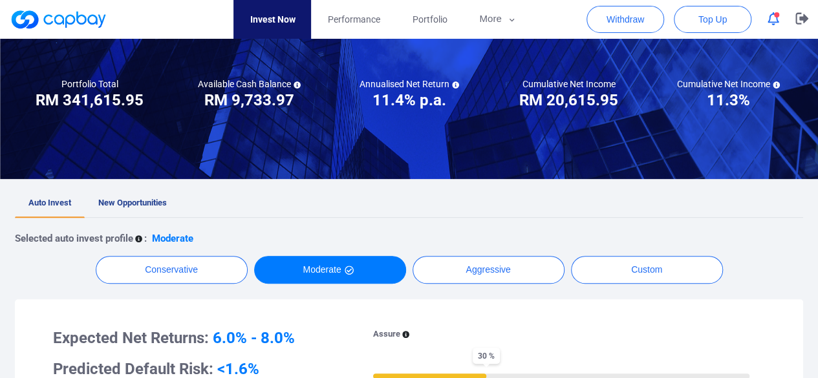
scroll to position [129, 0]
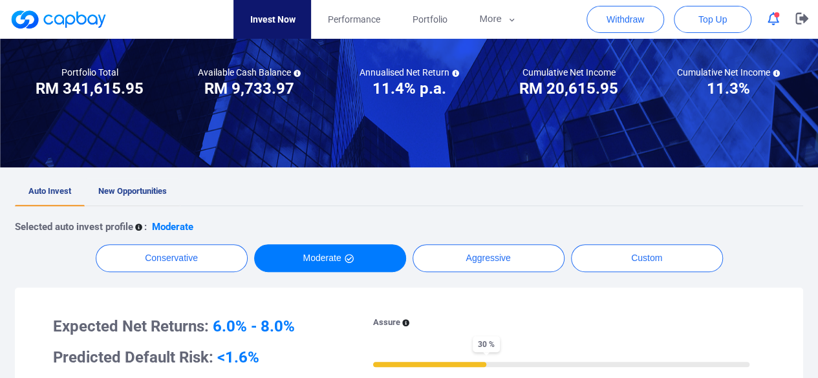
click at [141, 190] on span "New Opportunities" at bounding box center [132, 191] width 69 height 10
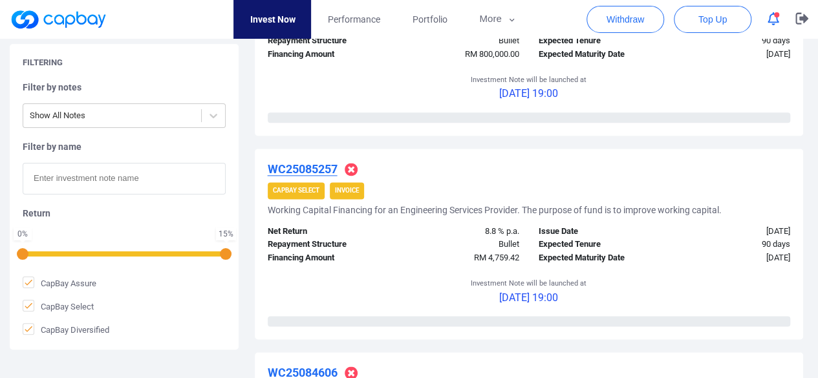
scroll to position [582, 0]
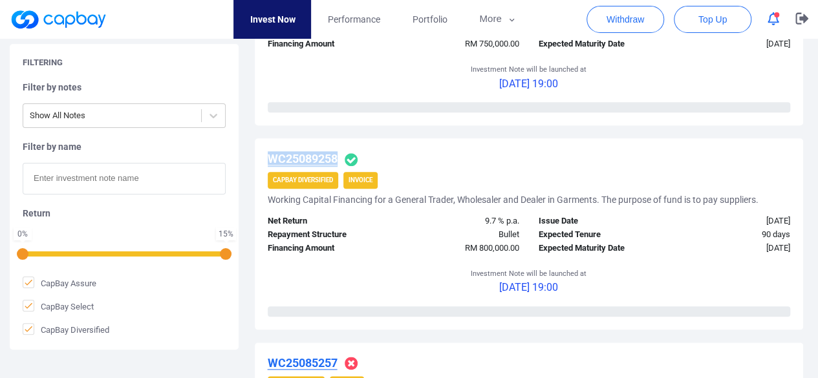
drag, startPoint x: 265, startPoint y: 160, endPoint x: 336, endPoint y: 158, distance: 71.1
click at [336, 158] on div "WC25089258 CapBay Diversified Invoice Working Capital Financing for a General T…" at bounding box center [529, 233] width 549 height 191
copy u "WC25089258"
click at [320, 160] on u "WC25089258" at bounding box center [303, 159] width 70 height 14
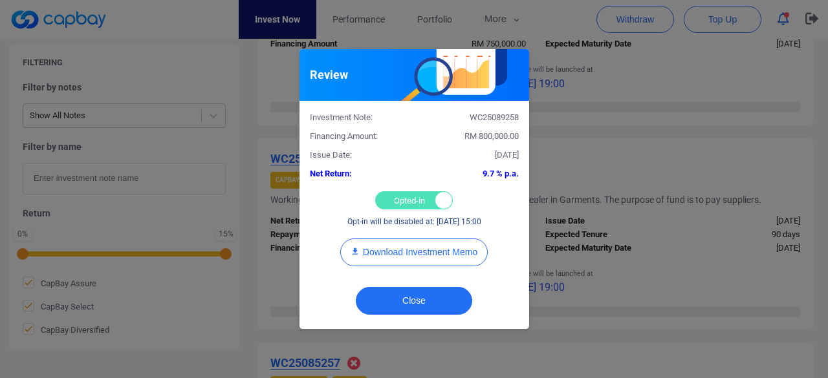
click at [391, 200] on div "Opted-in Opted-out" at bounding box center [414, 200] width 78 height 18
checkbox input "false"
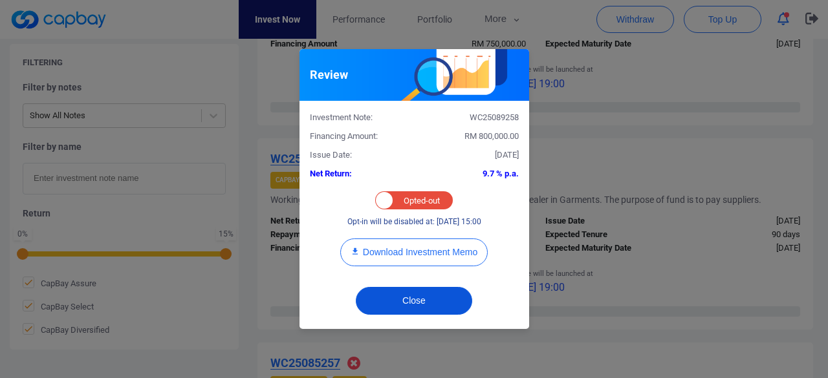
click at [397, 297] on button "Close" at bounding box center [414, 301] width 116 height 28
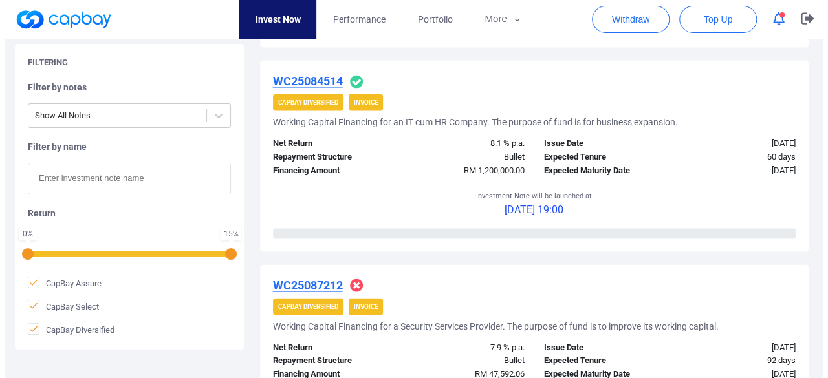
scroll to position [1229, 0]
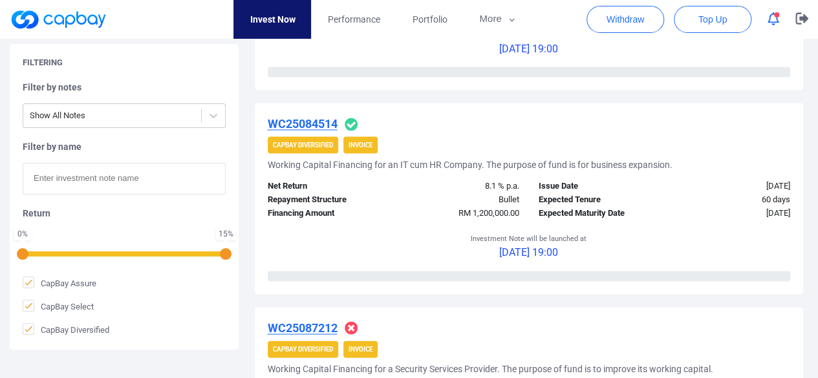
click at [301, 124] on u "WC25084514" at bounding box center [303, 124] width 70 height 14
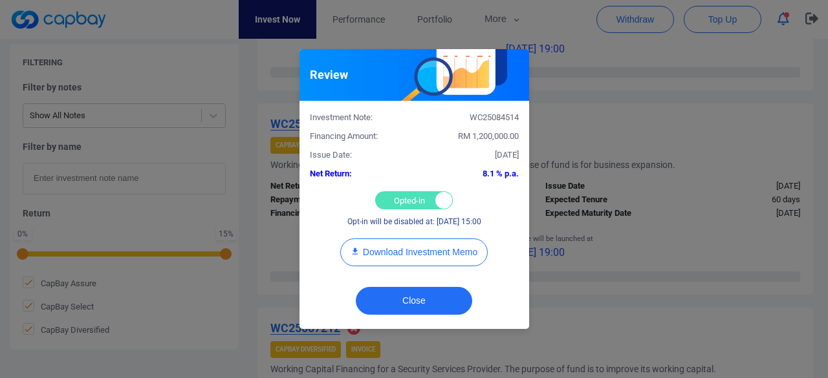
click at [394, 195] on div "Opted-in Opted-out" at bounding box center [414, 200] width 78 height 18
checkbox input "false"
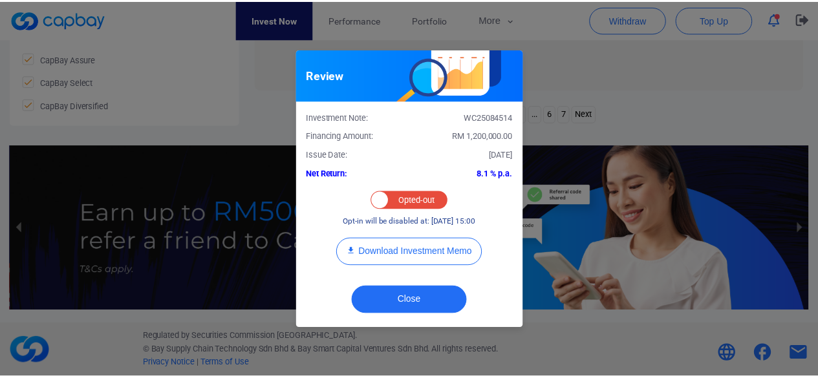
scroll to position [679, 0]
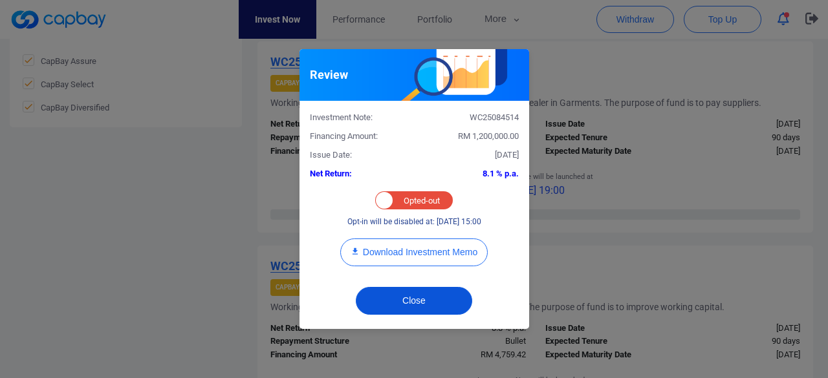
click at [389, 309] on button "Close" at bounding box center [414, 301] width 116 height 28
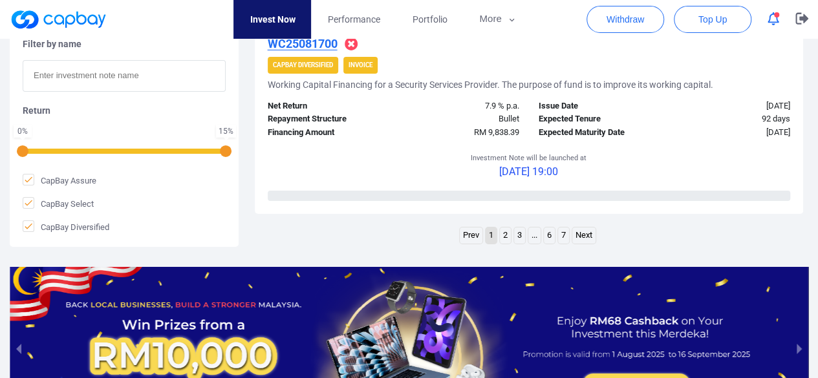
scroll to position [2231, 0]
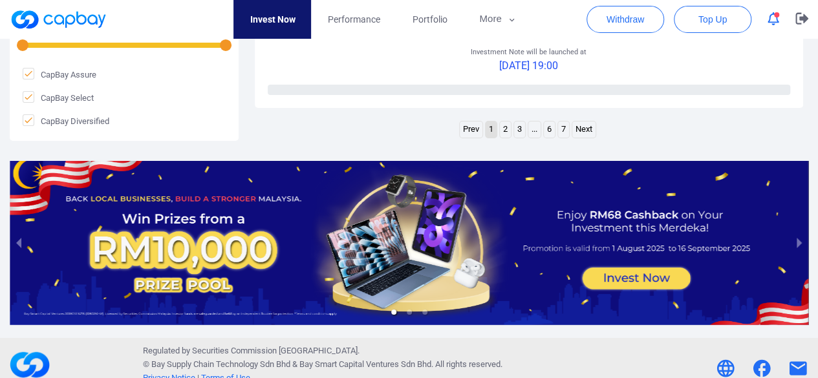
click at [506, 131] on link "2" at bounding box center [505, 130] width 11 height 16
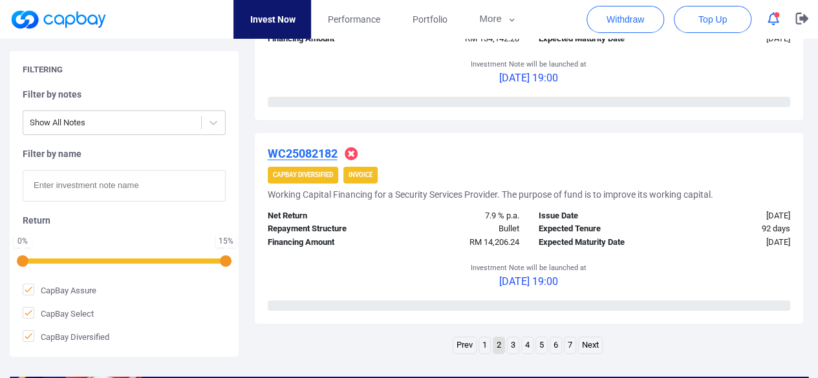
scroll to position [2243, 0]
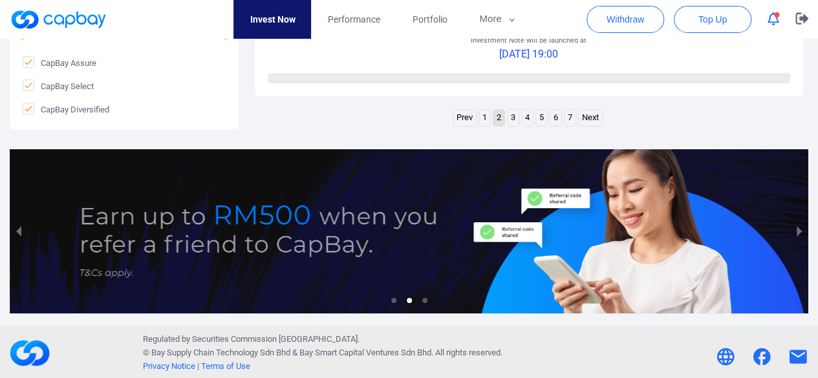
click at [510, 117] on link "3" at bounding box center [513, 118] width 11 height 16
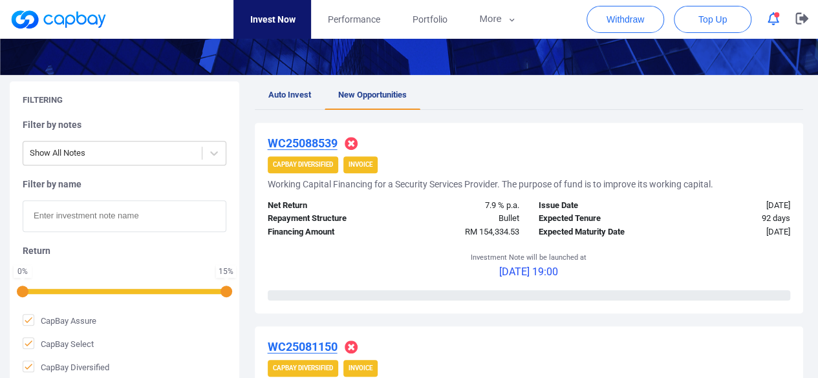
scroll to position [0, 0]
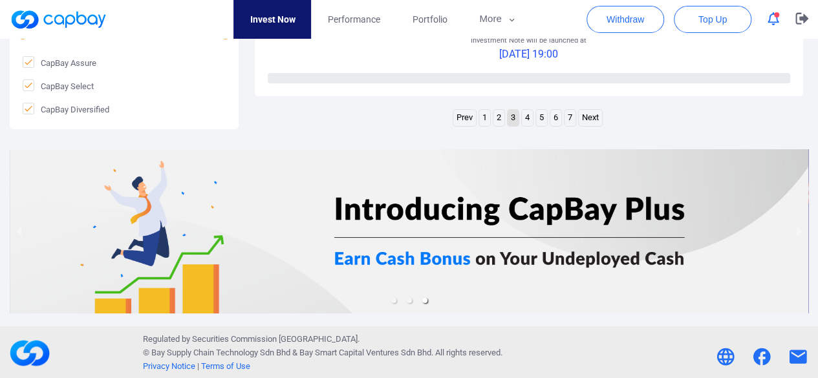
click at [526, 118] on link "4" at bounding box center [527, 118] width 11 height 16
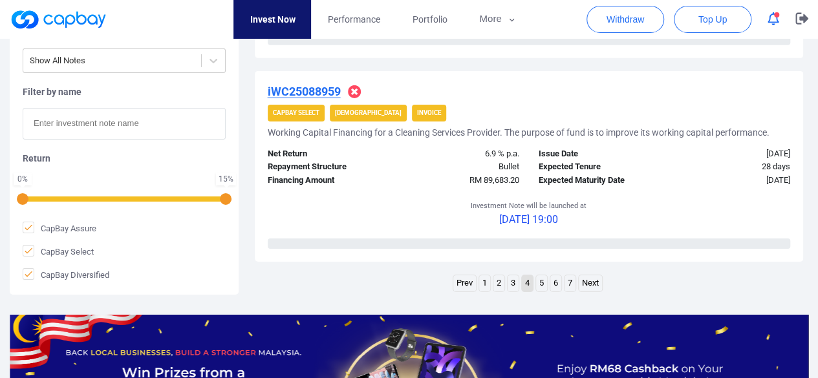
scroll to position [2080, 0]
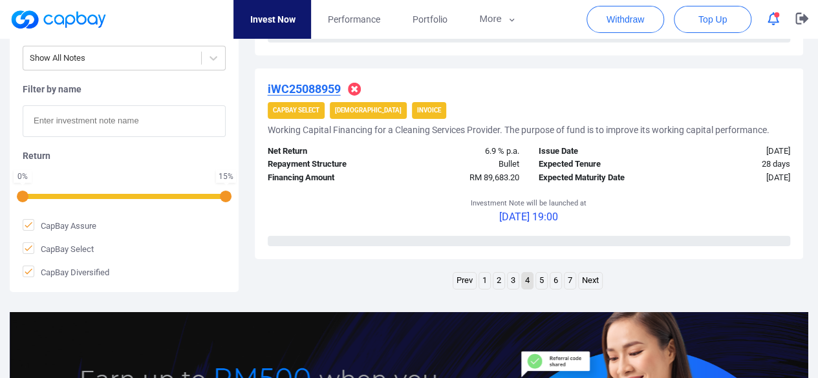
click at [540, 279] on link "5" at bounding box center [541, 281] width 11 height 16
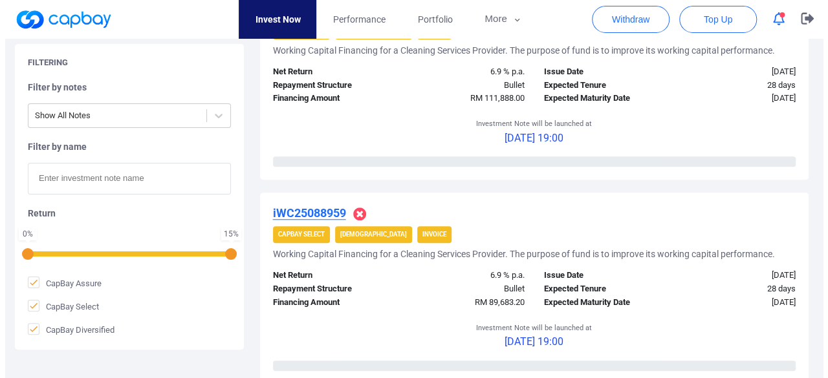
scroll to position [851, 0]
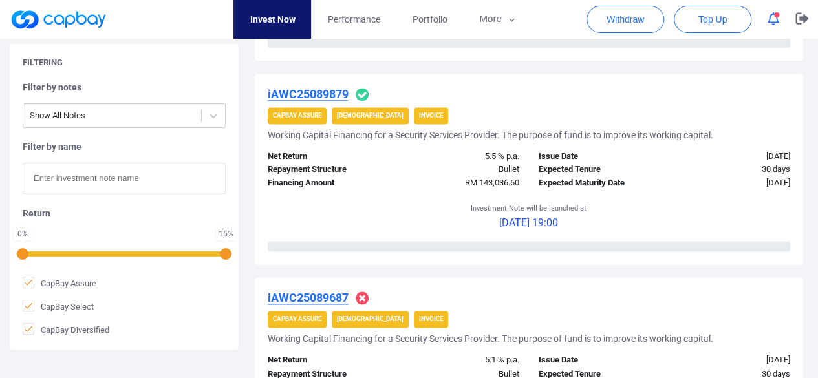
click at [318, 95] on u "iAWC25089879" at bounding box center [308, 94] width 81 height 14
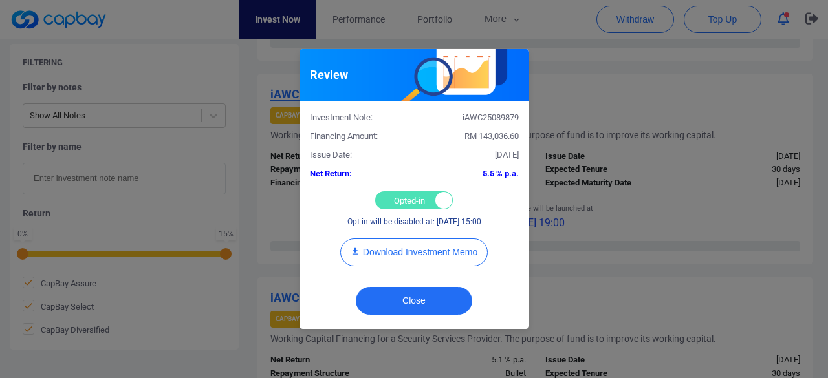
click at [406, 202] on div "Opted-in Opted-out" at bounding box center [414, 200] width 78 height 18
checkbox input "false"
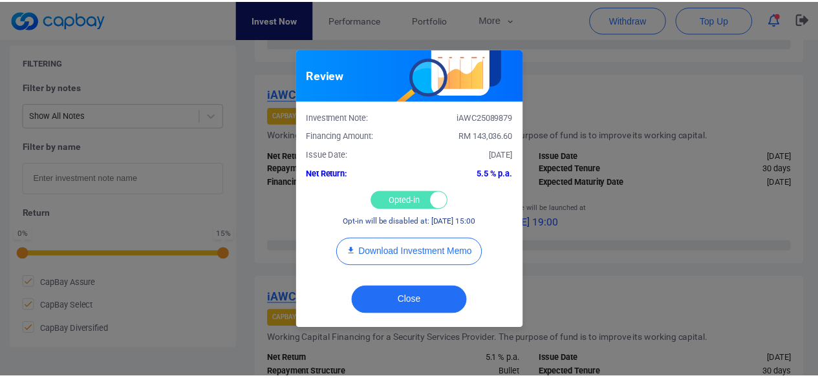
scroll to position [679, 0]
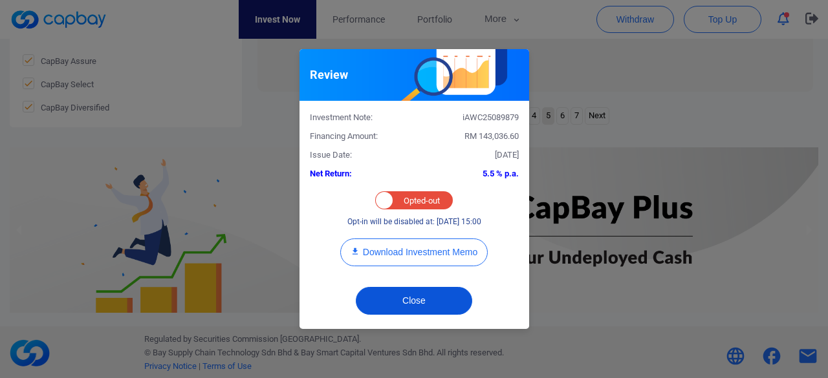
click at [400, 305] on button "Close" at bounding box center [414, 301] width 116 height 28
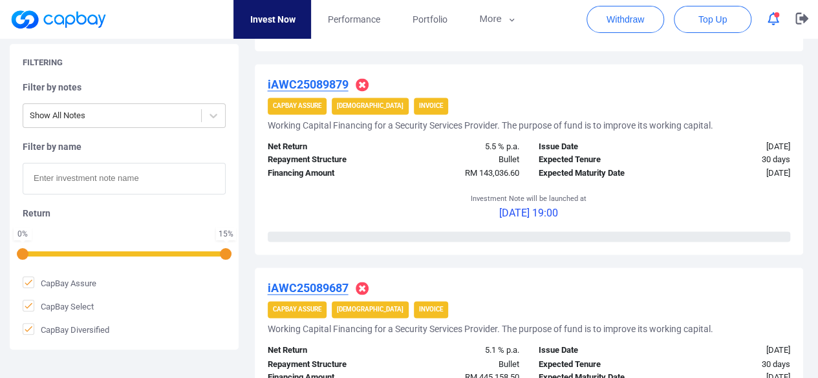
scroll to position [841, 0]
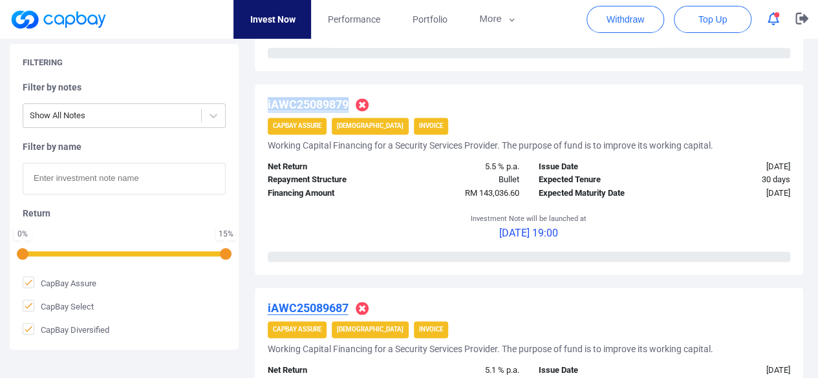
drag, startPoint x: 354, startPoint y: 103, endPoint x: 264, endPoint y: 103, distance: 90.5
click at [264, 103] on div "iAWC25089879 CapBay Assure Shariah Invoice Working Capital Financing for a Secu…" at bounding box center [529, 179] width 549 height 191
copy div "iAWC25089879"
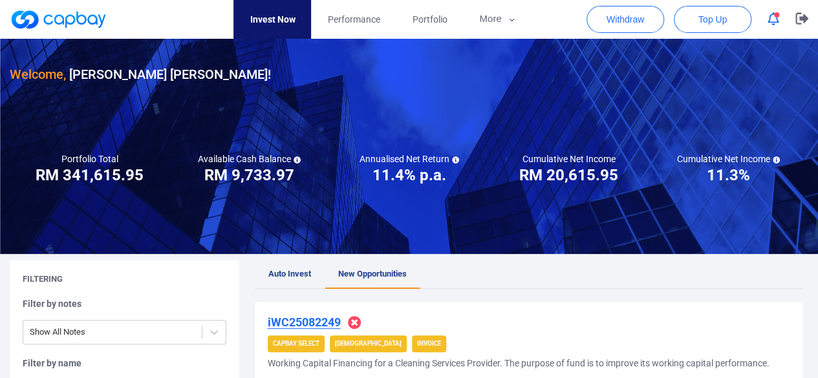
scroll to position [0, 0]
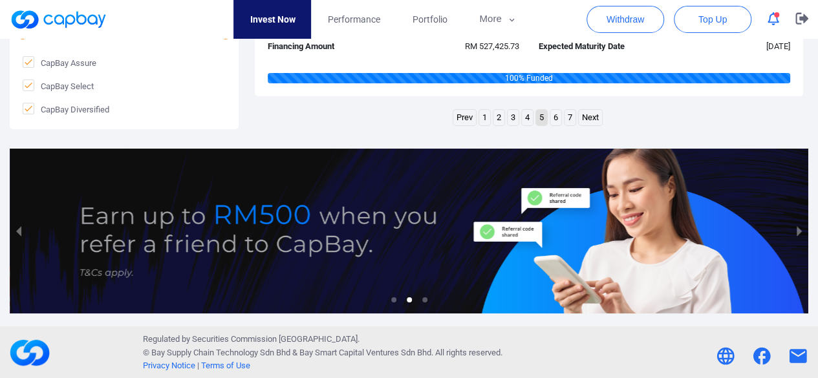
click at [528, 116] on link "4" at bounding box center [527, 118] width 11 height 16
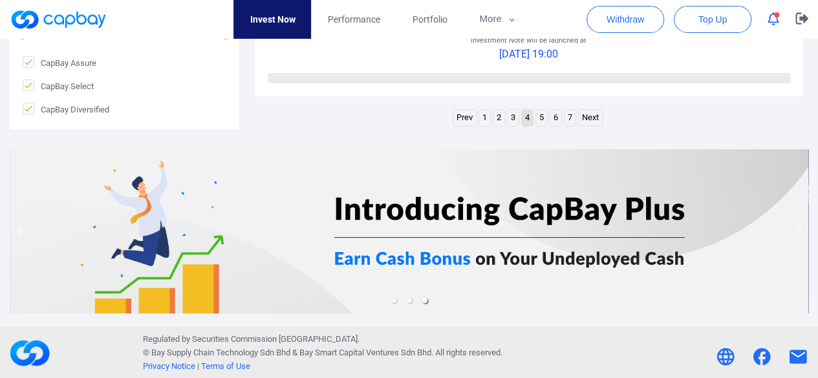
click at [512, 117] on link "3" at bounding box center [513, 118] width 11 height 16
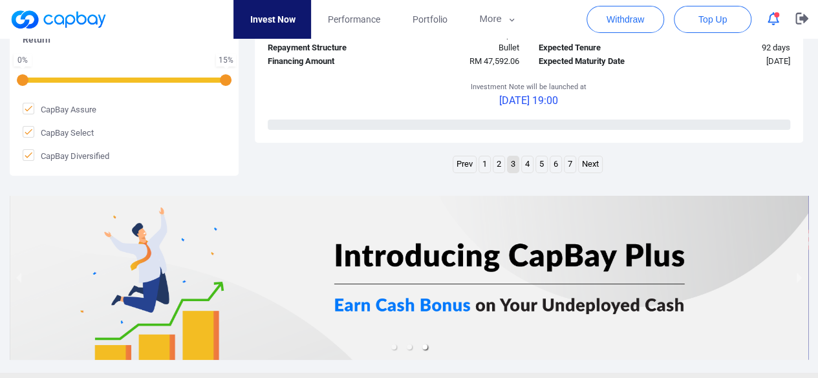
scroll to position [2243, 0]
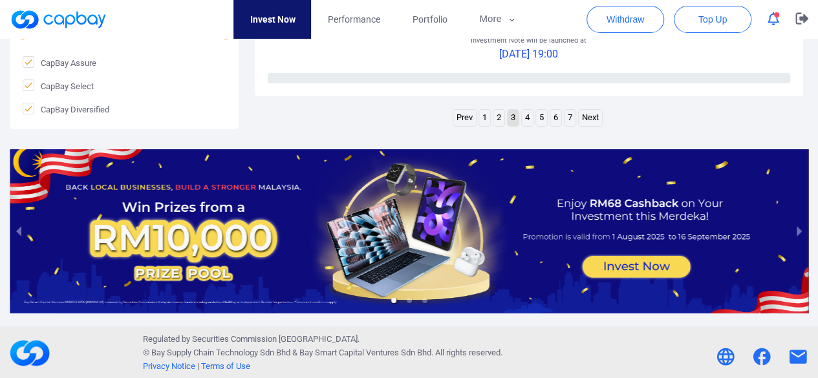
click at [497, 118] on link "2" at bounding box center [498, 118] width 11 height 16
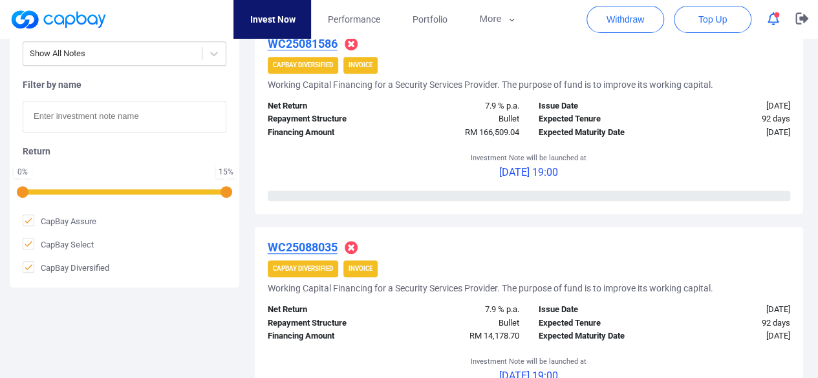
scroll to position [0, 0]
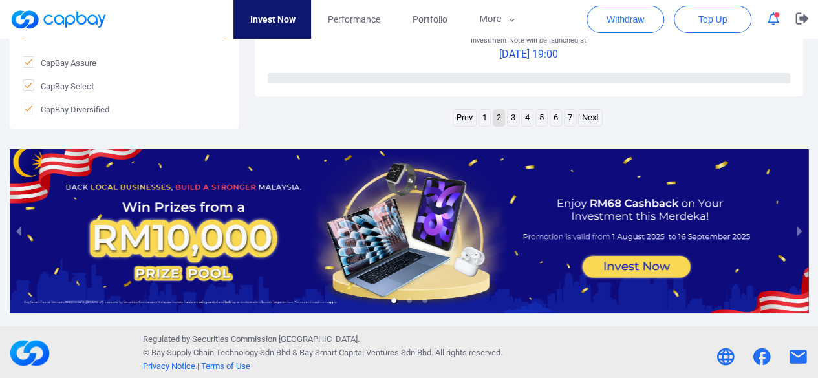
click at [489, 116] on link "1" at bounding box center [484, 118] width 11 height 16
